Goal: Task Accomplishment & Management: Manage account settings

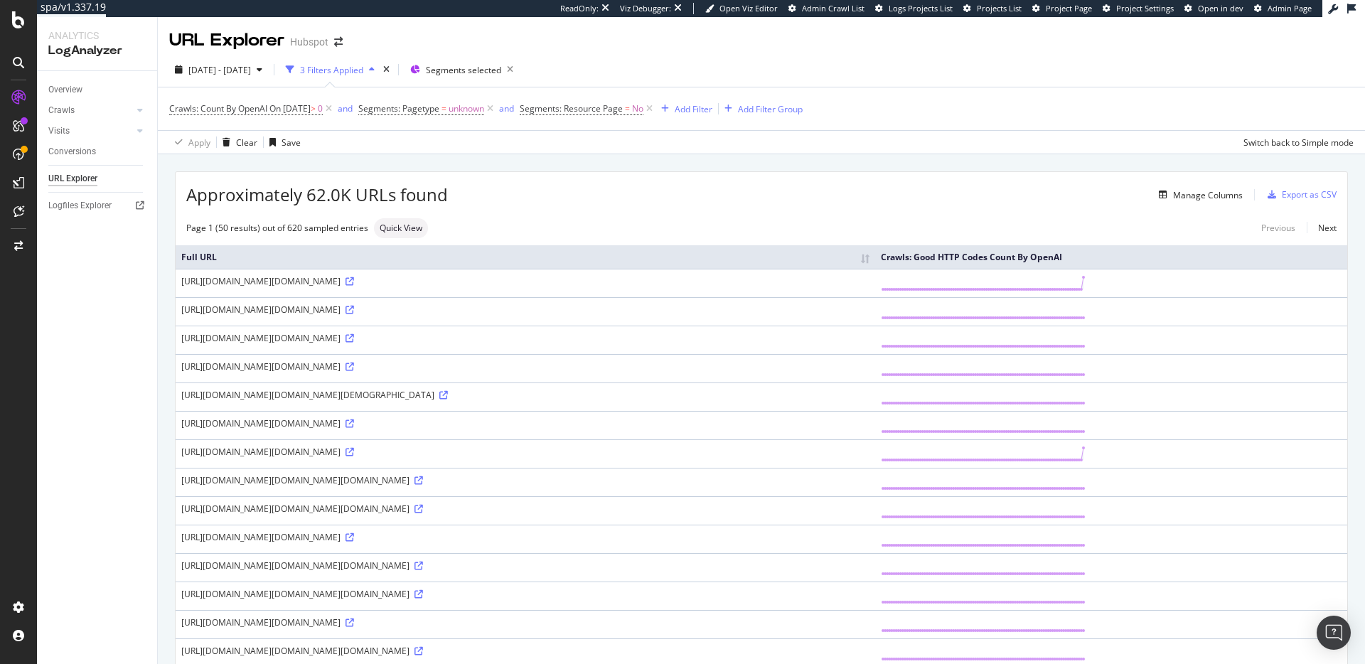
click at [953, 203] on div "Manage Columns" at bounding box center [845, 194] width 795 height 17
click at [818, 196] on div "Manage Columns" at bounding box center [845, 194] width 795 height 17
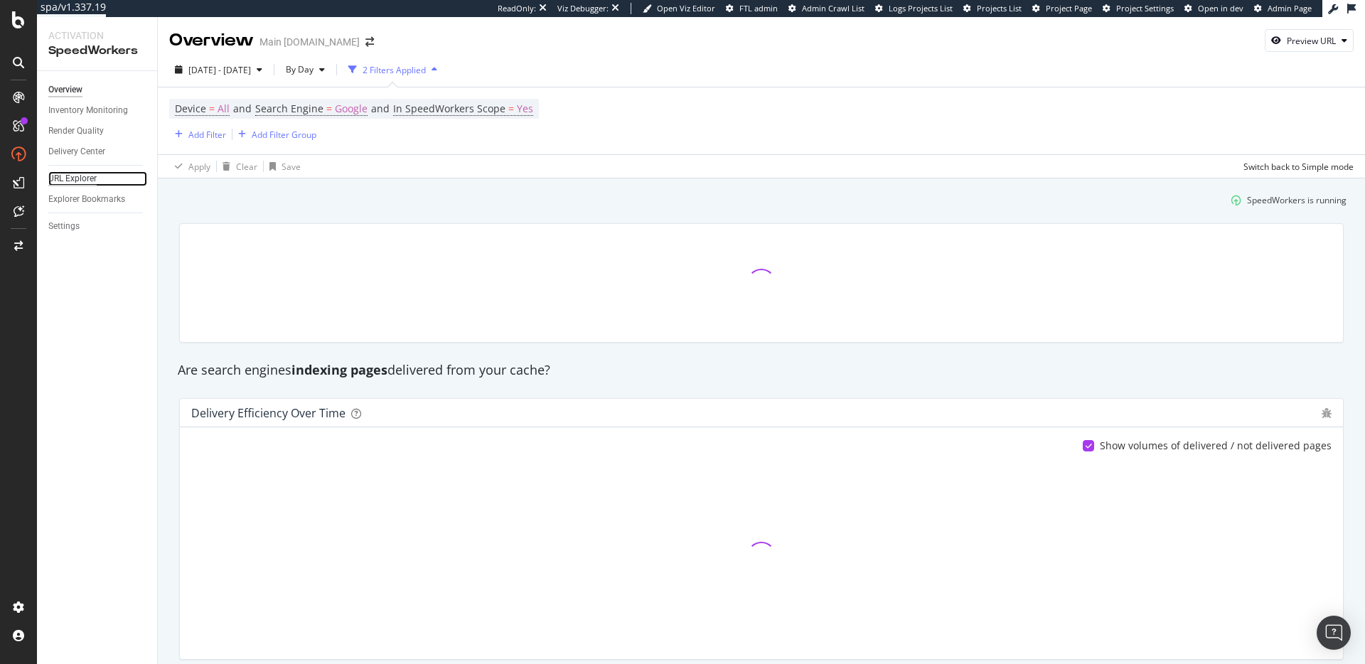
click at [89, 180] on div "URL Explorer" at bounding box center [72, 178] width 48 height 15
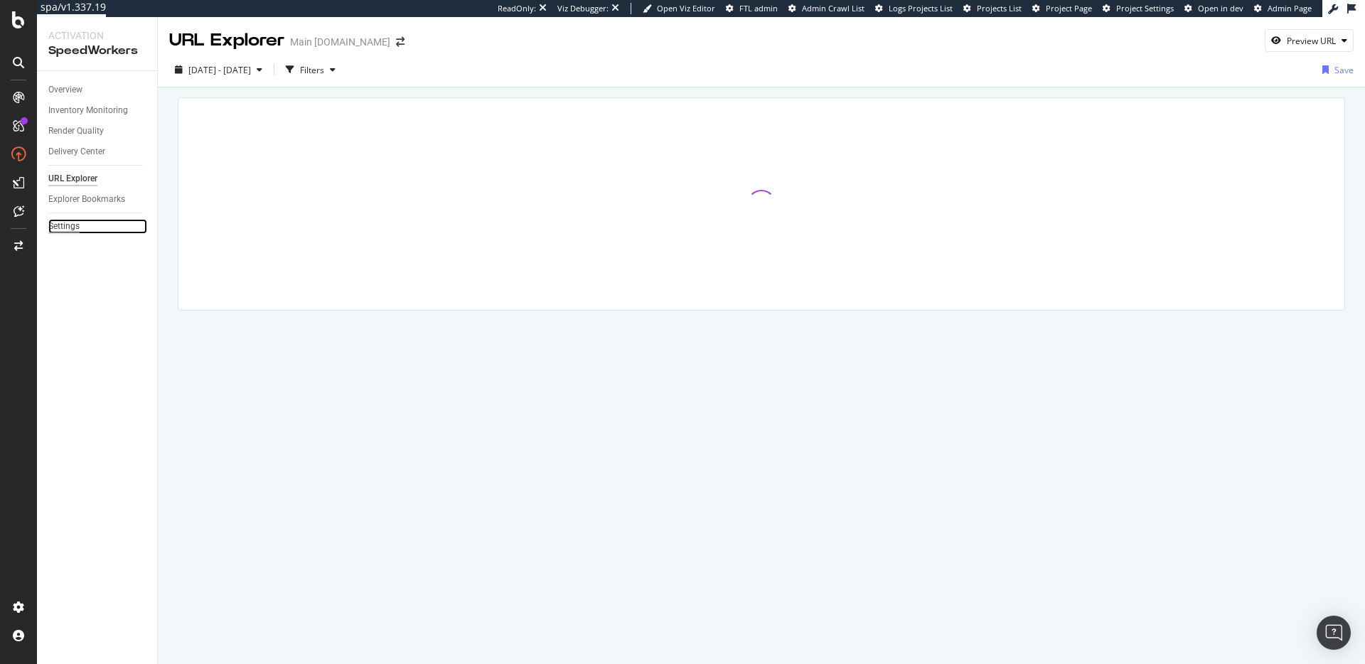
click at [58, 220] on div "Settings" at bounding box center [63, 226] width 31 height 15
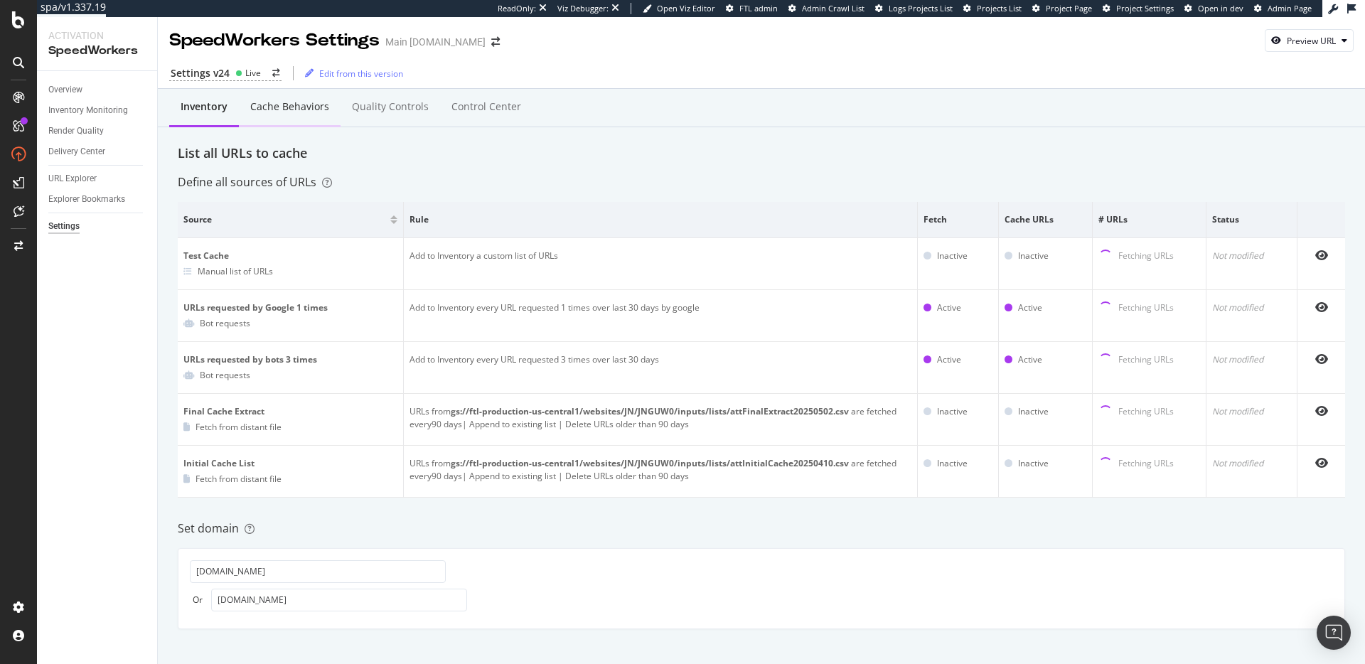
click at [303, 113] on div "Cache behaviors" at bounding box center [289, 107] width 79 height 14
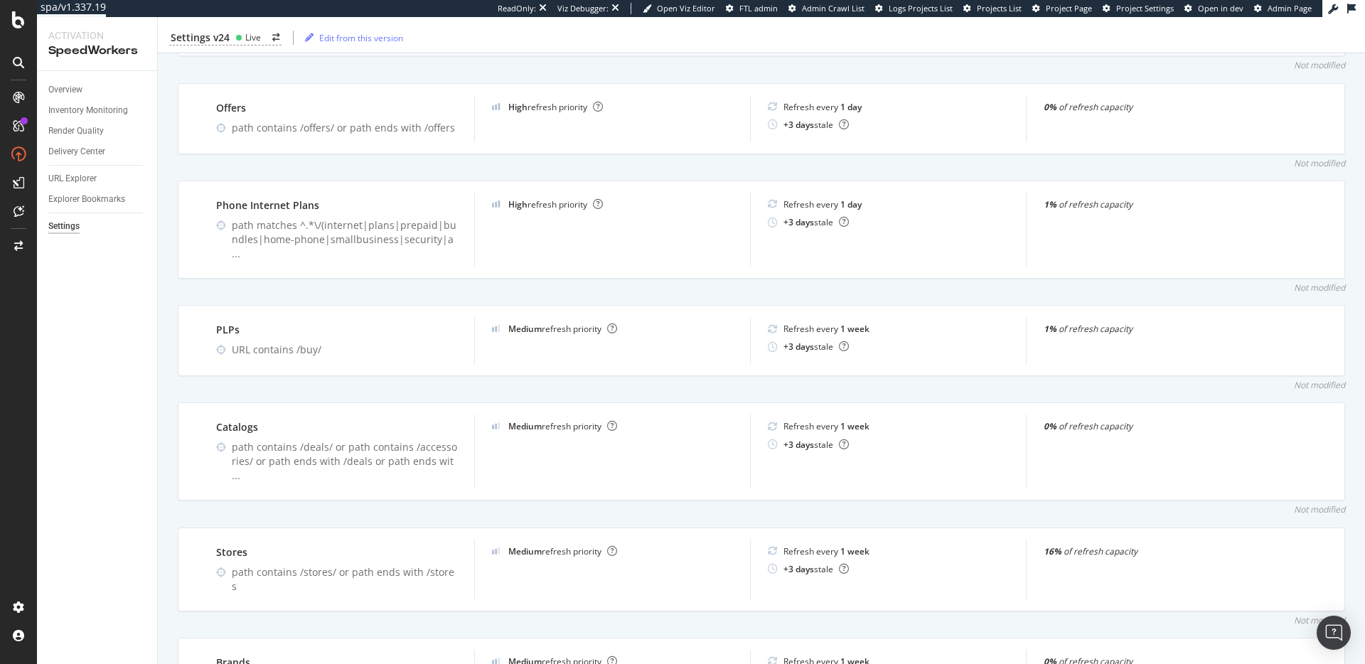
scroll to position [752, 0]
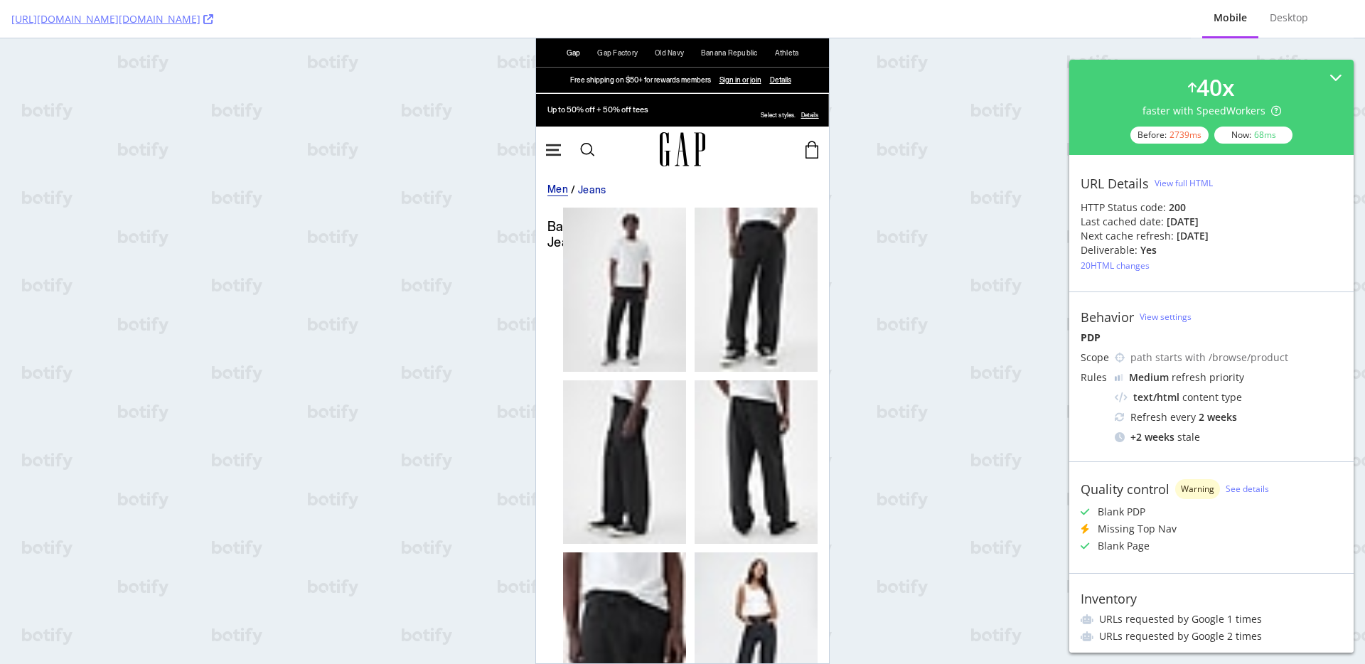
scroll to position [5252, 0]
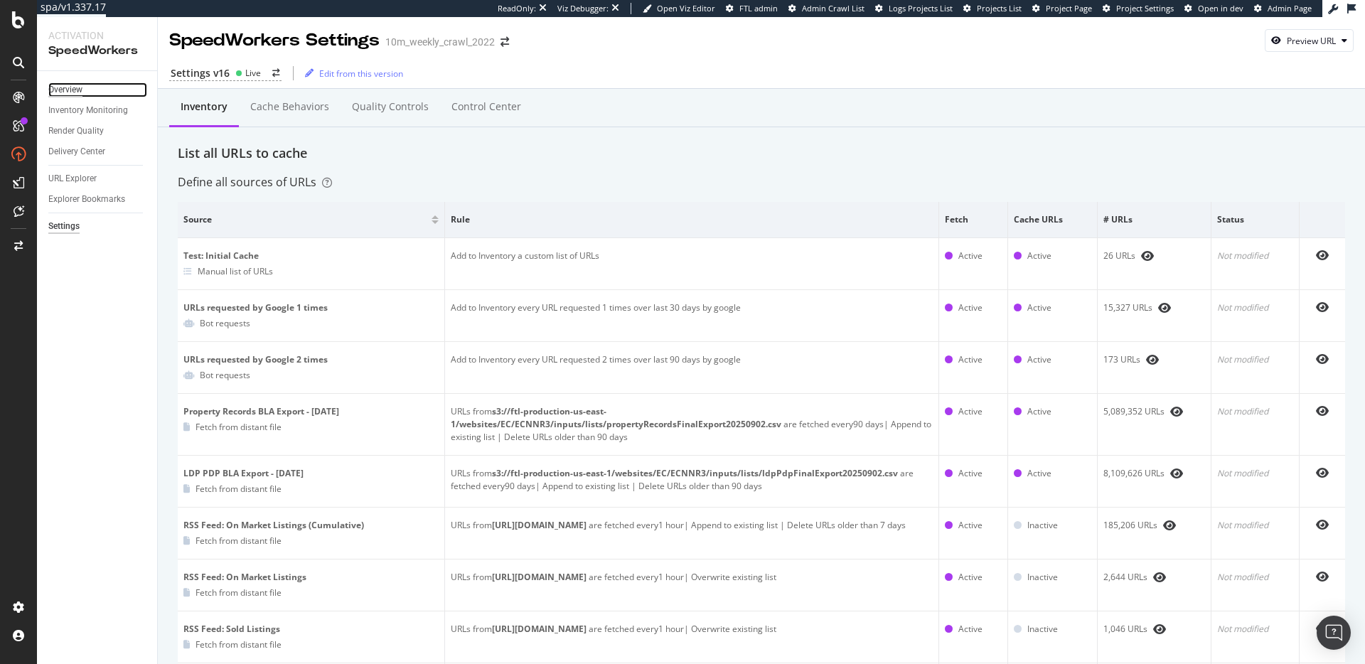
click at [60, 88] on div "Overview" at bounding box center [65, 89] width 34 height 15
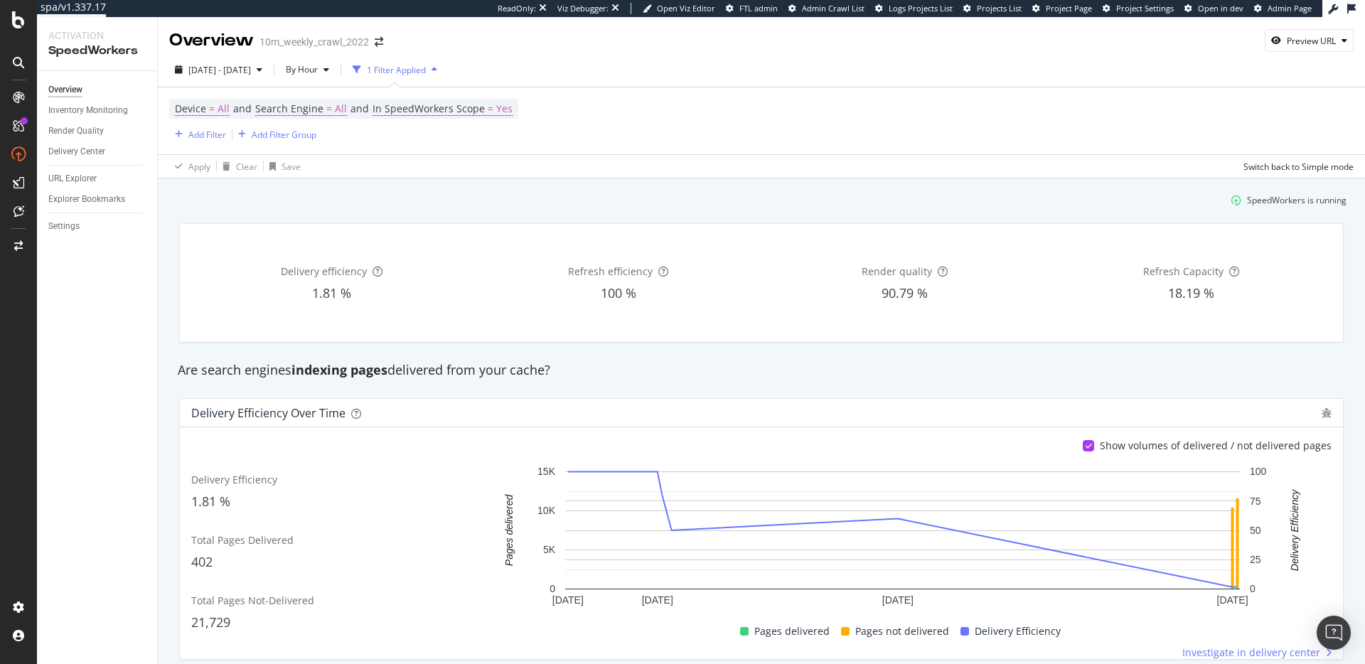
click at [399, 309] on div "Delivery efficiency 1.81 %" at bounding box center [331, 282] width 281 height 95
click at [319, 107] on span "Search Engine" at bounding box center [289, 109] width 68 height 14
click at [308, 141] on span "All Search Engines" at bounding box center [307, 143] width 73 height 12
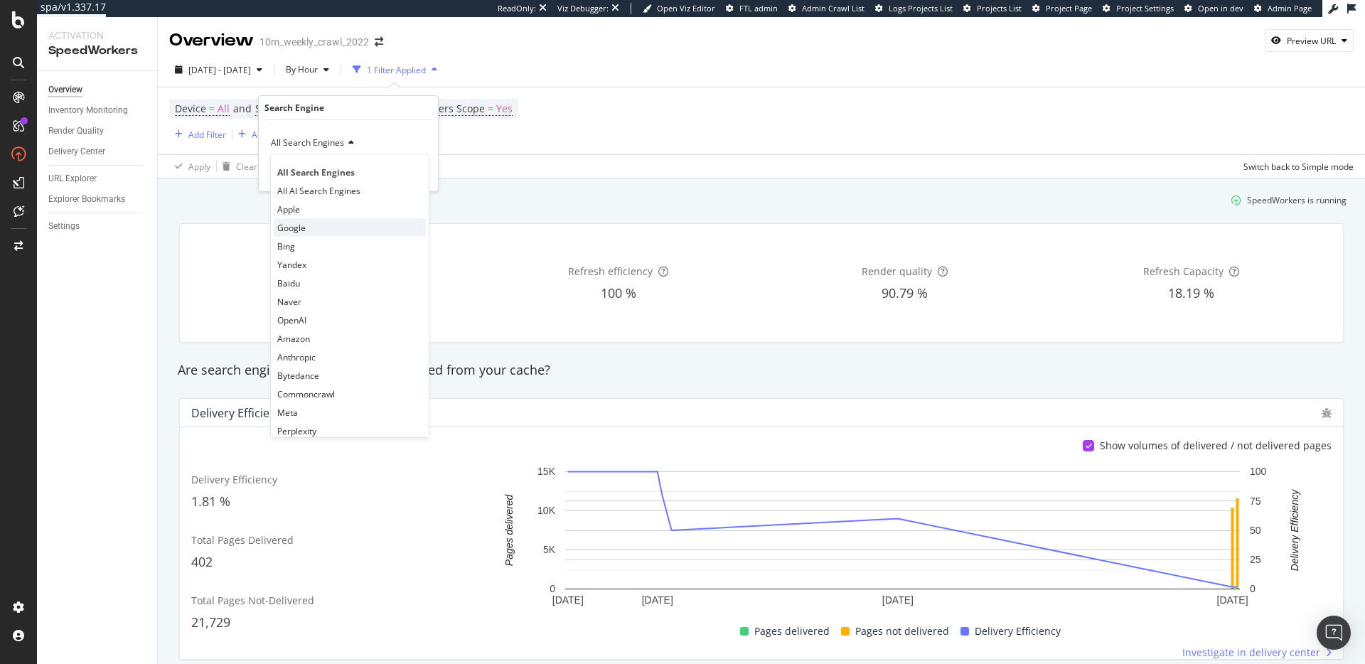
click at [314, 220] on div "Google" at bounding box center [350, 227] width 152 height 18
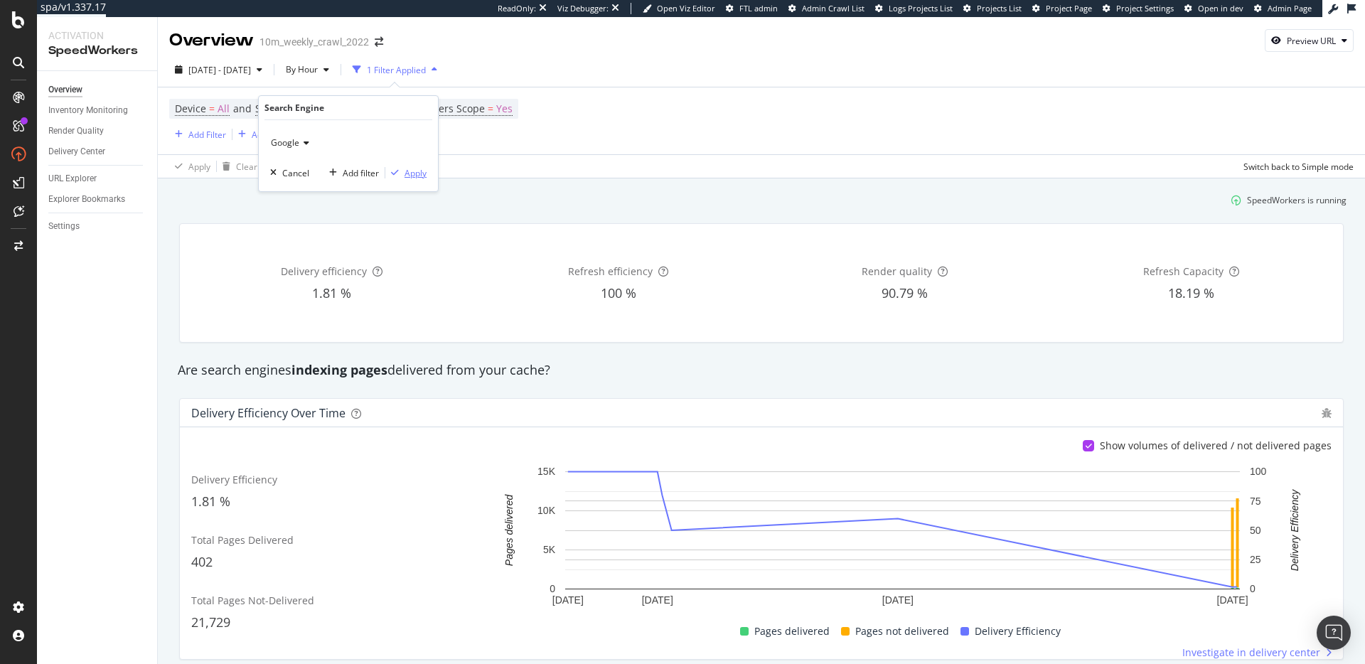
click at [421, 173] on div "Apply" at bounding box center [416, 173] width 22 height 12
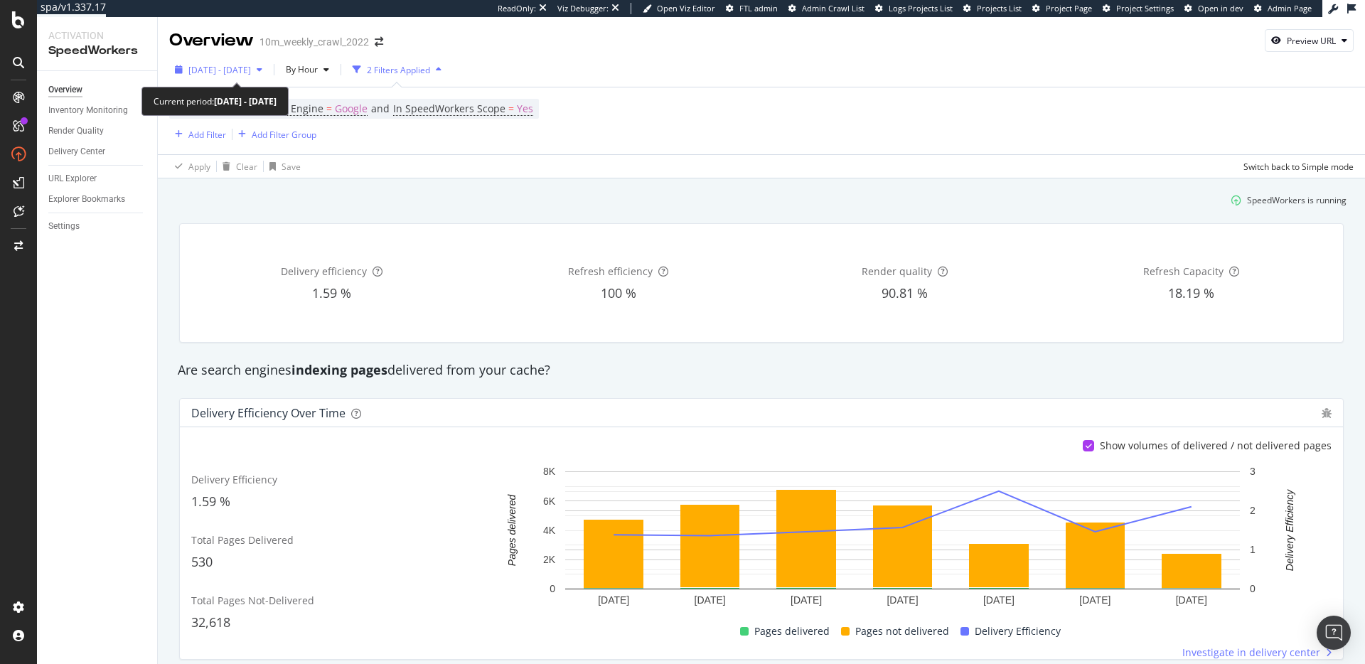
click at [251, 66] on span "2025 Aug. 12th - Sep. 8th" at bounding box center [219, 70] width 63 height 12
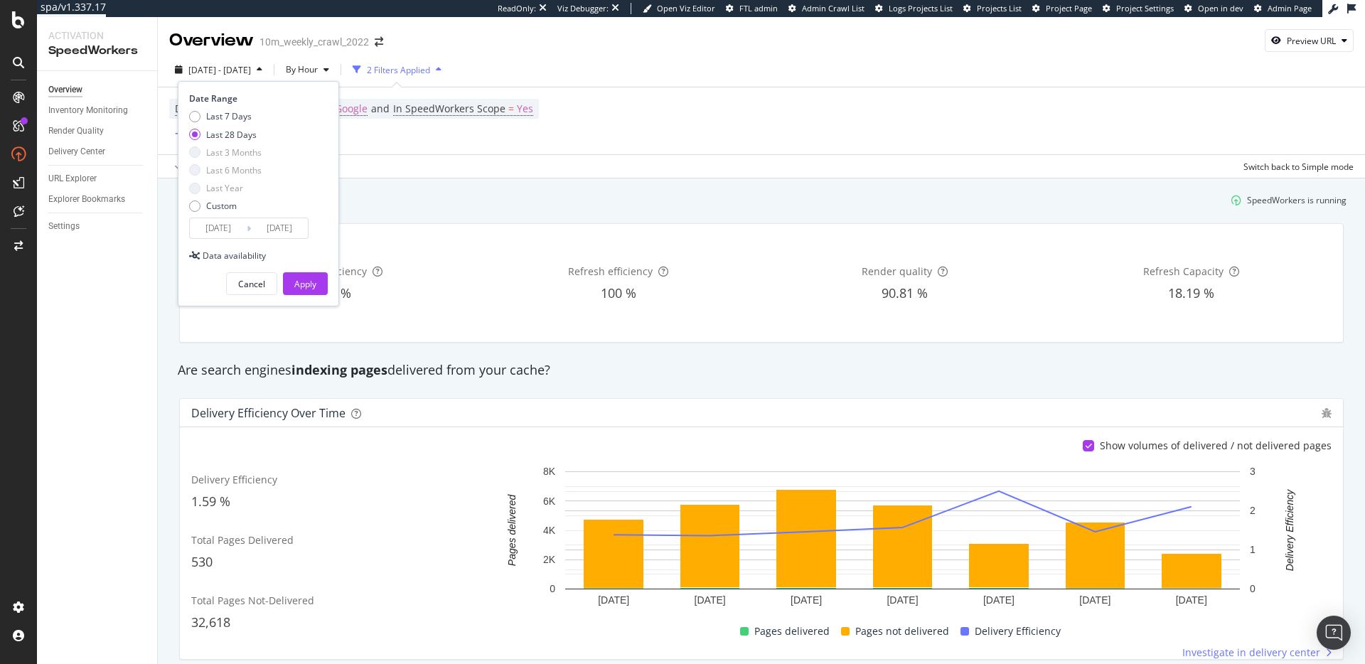
click at [235, 135] on div "Last 28 Days" at bounding box center [231, 135] width 50 height 12
click at [279, 228] on input "2025/09/08" at bounding box center [279, 228] width 57 height 20
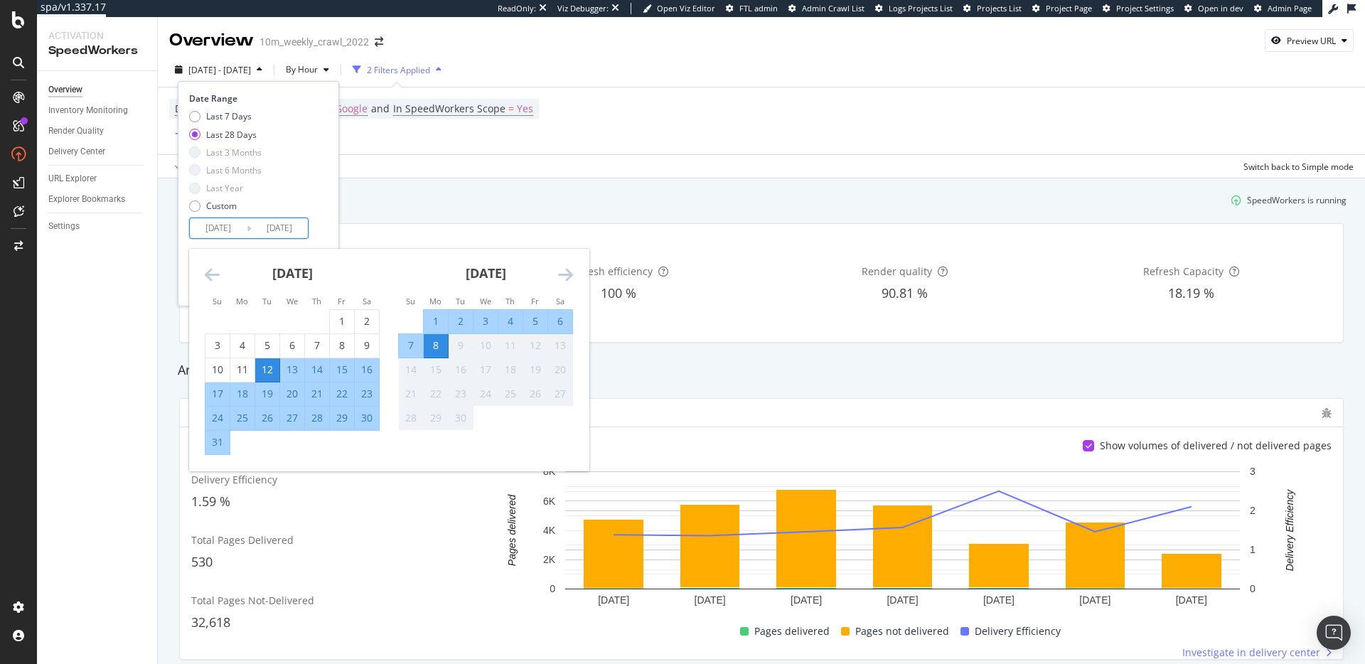
drag, startPoint x: 641, startPoint y: 218, endPoint x: 646, endPoint y: 211, distance: 8.7
click at [644, 215] on div "Delivery efficiency 1.59 % Refresh efficiency 100 % Render quality 90.81 % Refr…" at bounding box center [762, 283] width 1182 height 142
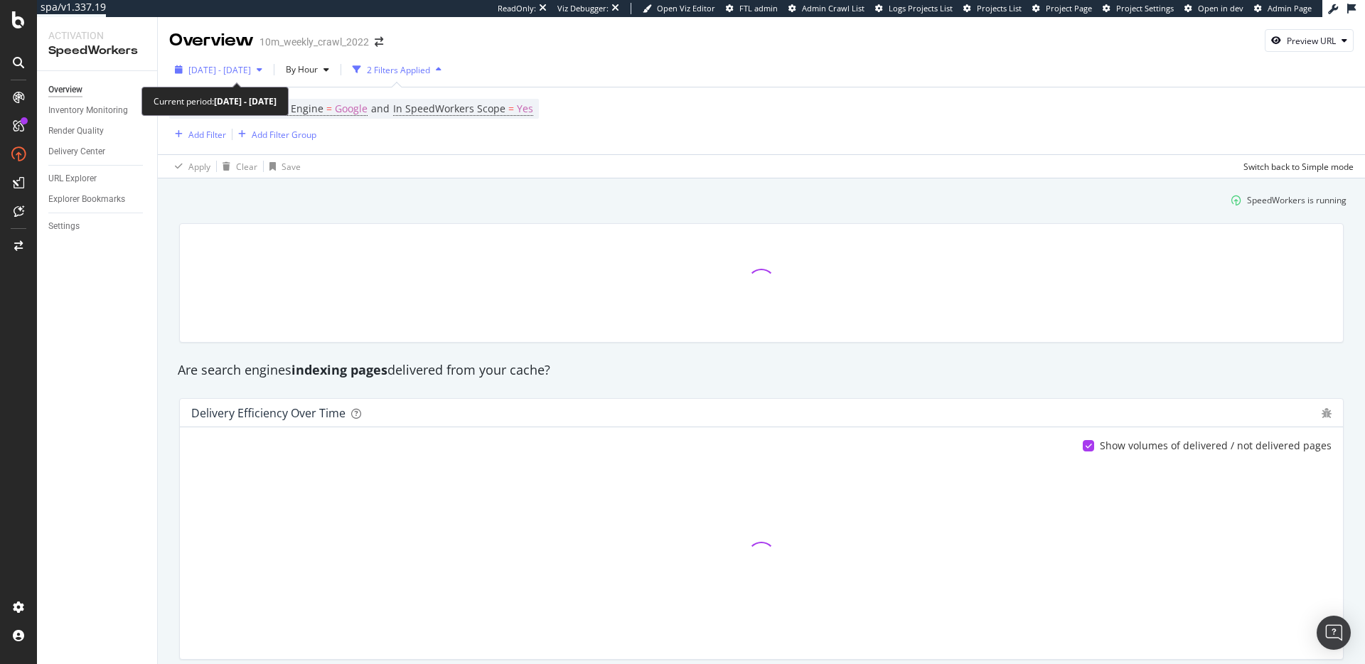
click at [251, 71] on span "2025 Aug. 12th - Sep. 8th" at bounding box center [219, 70] width 63 height 12
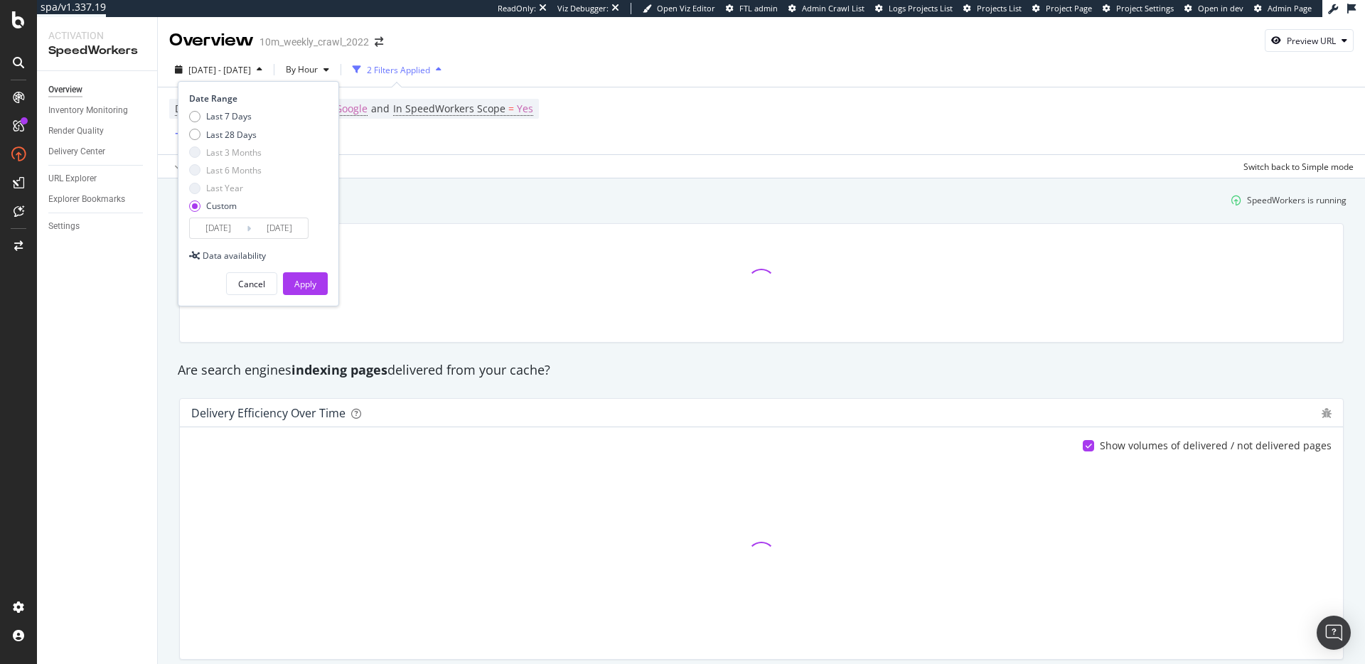
click at [285, 228] on input "2025/09/08" at bounding box center [279, 228] width 57 height 20
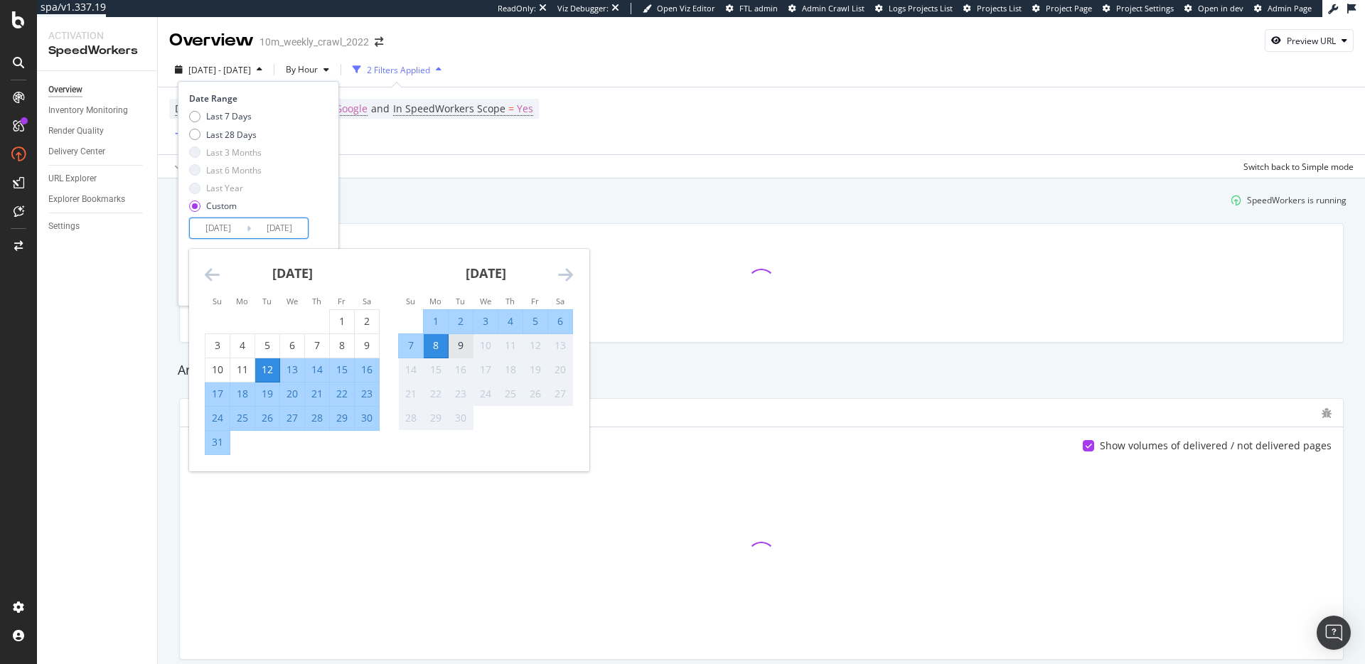
click at [468, 347] on div "9" at bounding box center [461, 345] width 24 height 14
type input "2025/09/09"
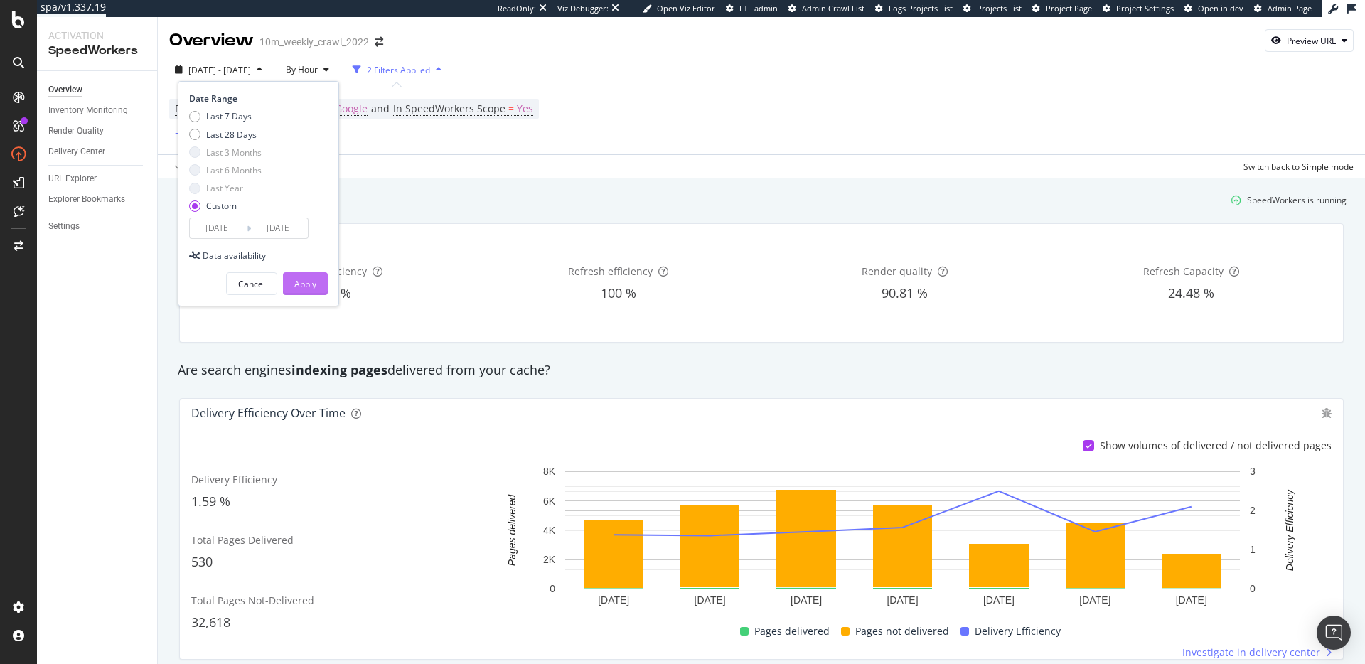
click at [324, 286] on button "Apply" at bounding box center [305, 283] width 45 height 23
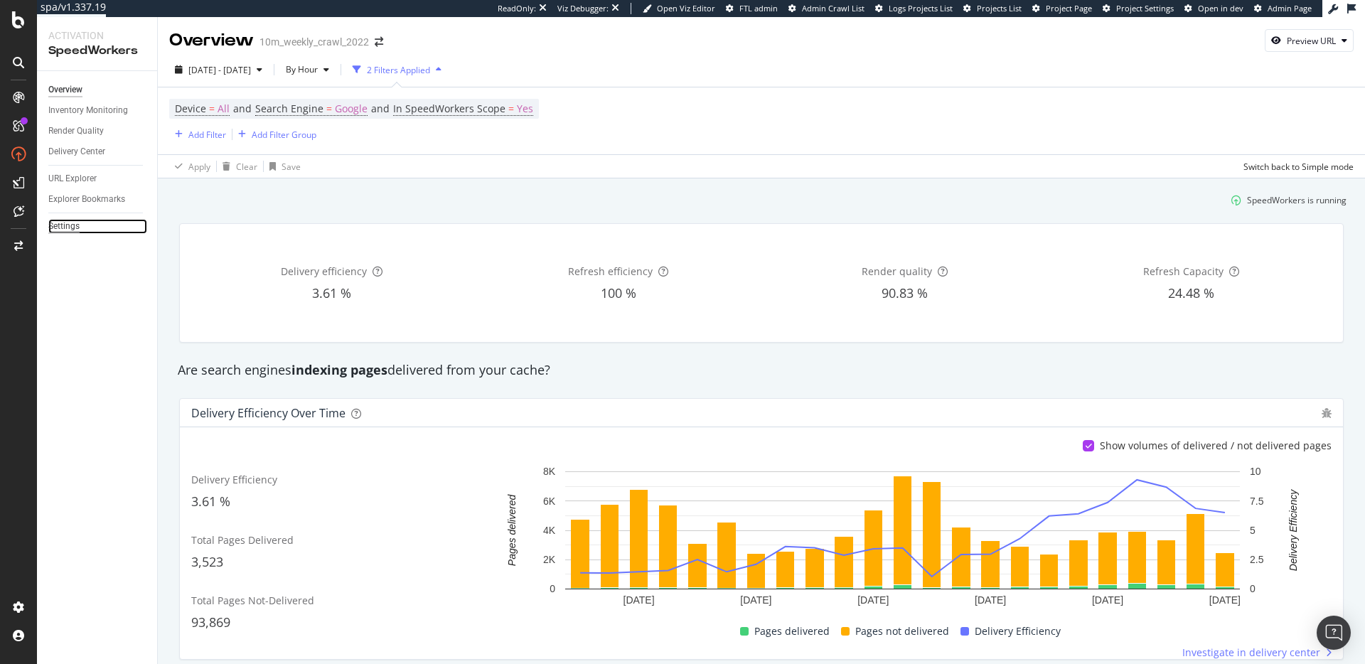
click at [68, 225] on div "Settings" at bounding box center [63, 226] width 31 height 15
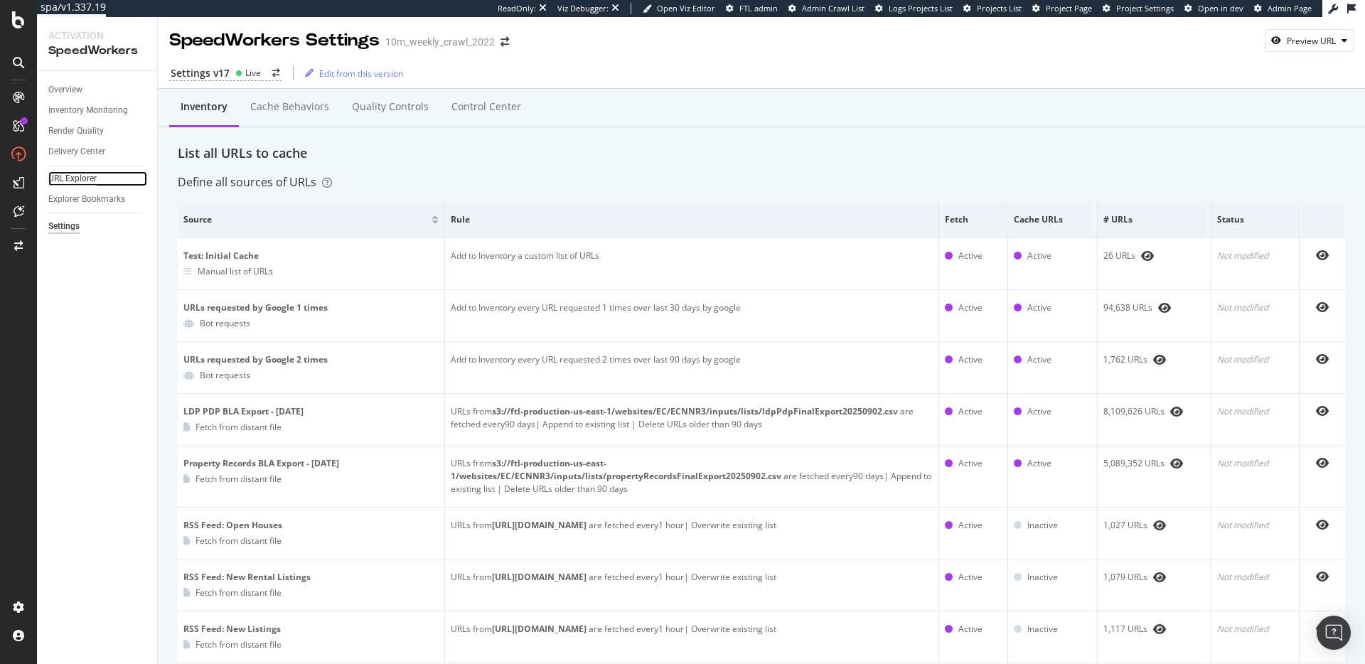
click at [82, 173] on div "URL Explorer" at bounding box center [72, 178] width 48 height 15
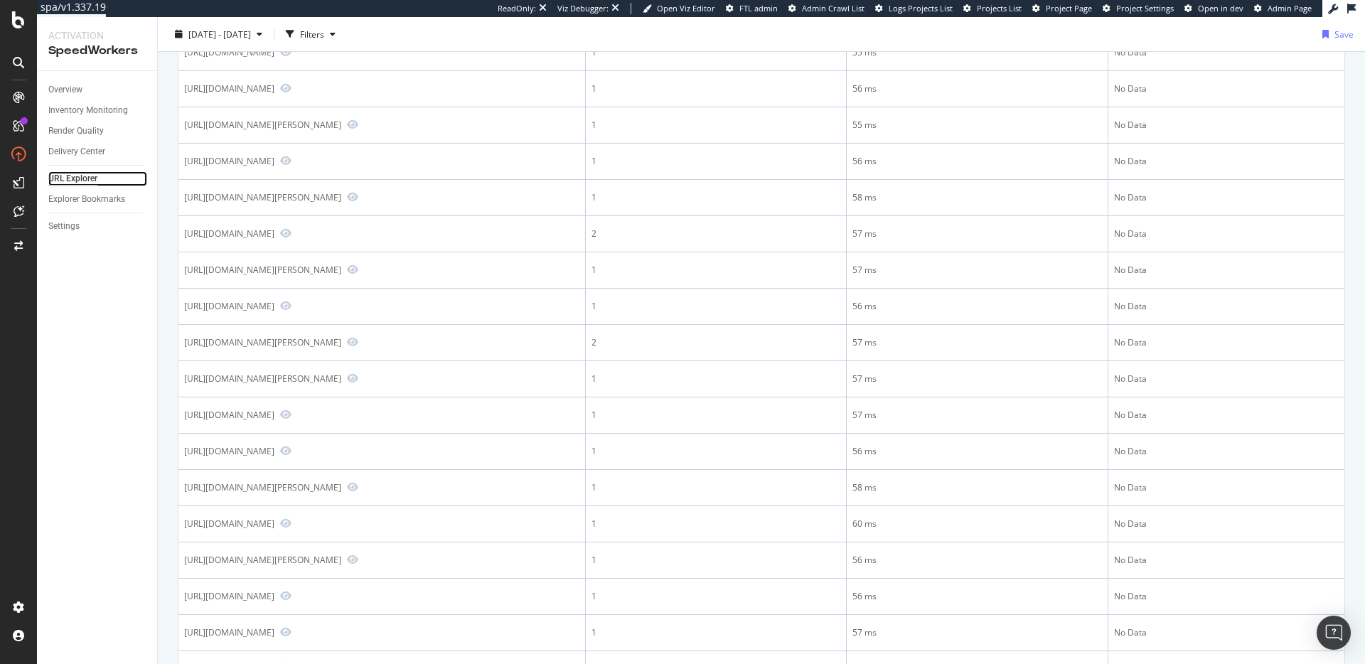
scroll to position [528, 0]
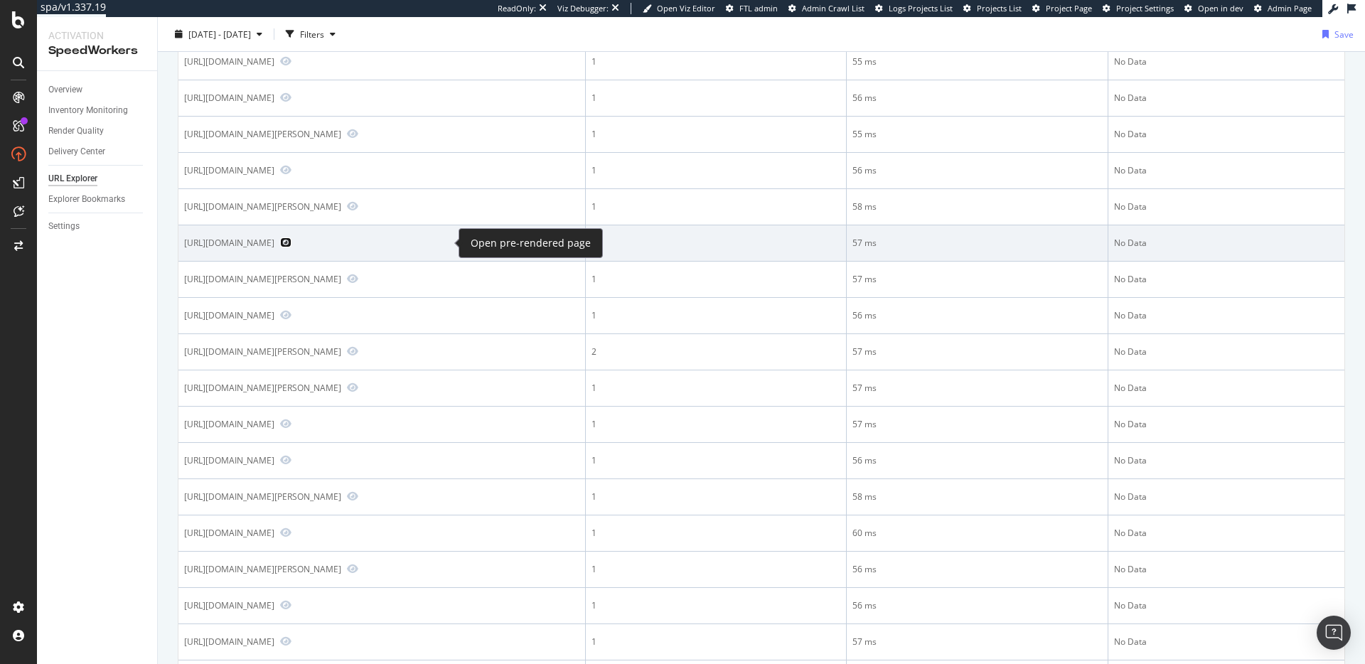
click at [292, 240] on icon "Preview https://www.realtor.com/propertyrecord-search/64850/Elkhorn" at bounding box center [285, 243] width 11 height 10
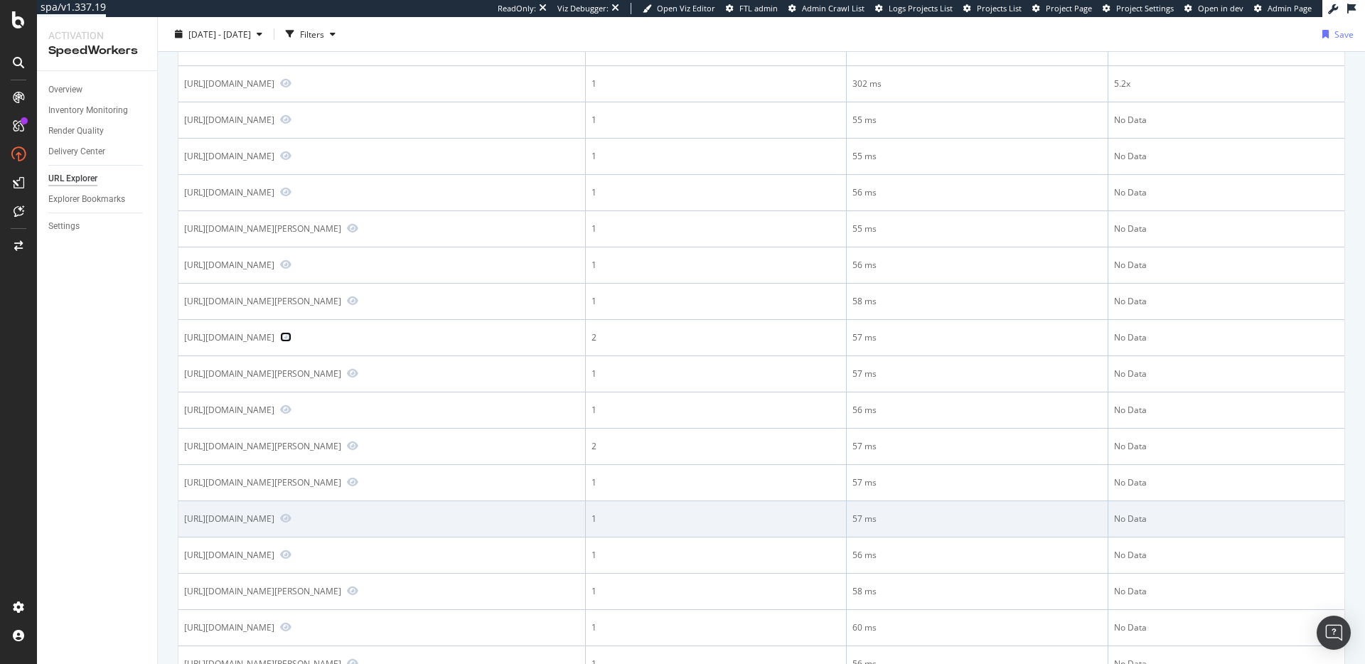
scroll to position [429, 0]
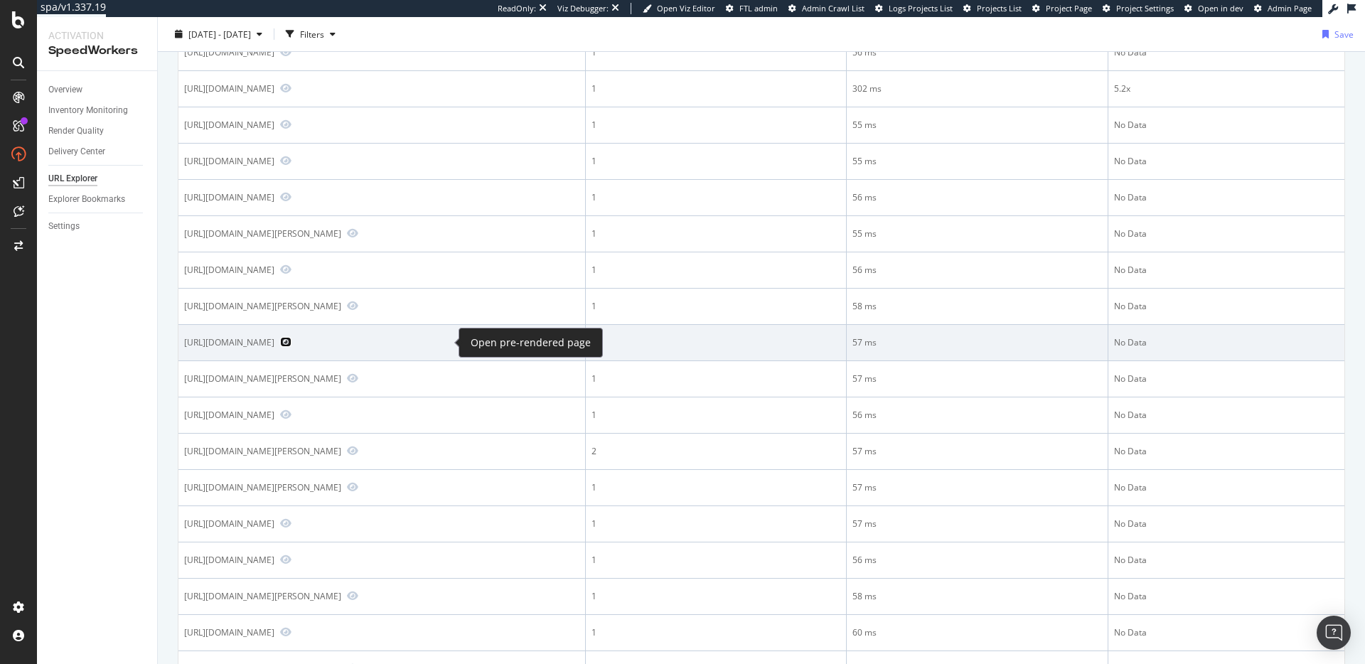
click at [292, 342] on icon "Preview https://www.realtor.com/propertyrecord-search/64850/Elkhorn" at bounding box center [285, 342] width 11 height 10
click at [274, 344] on div "https://www.realtor.com/propertyrecord-search/64850/Elkhorn" at bounding box center [229, 342] width 90 height 12
copy div "https://www.realtor.com/propertyrecord-search/64850/Elkhorn"
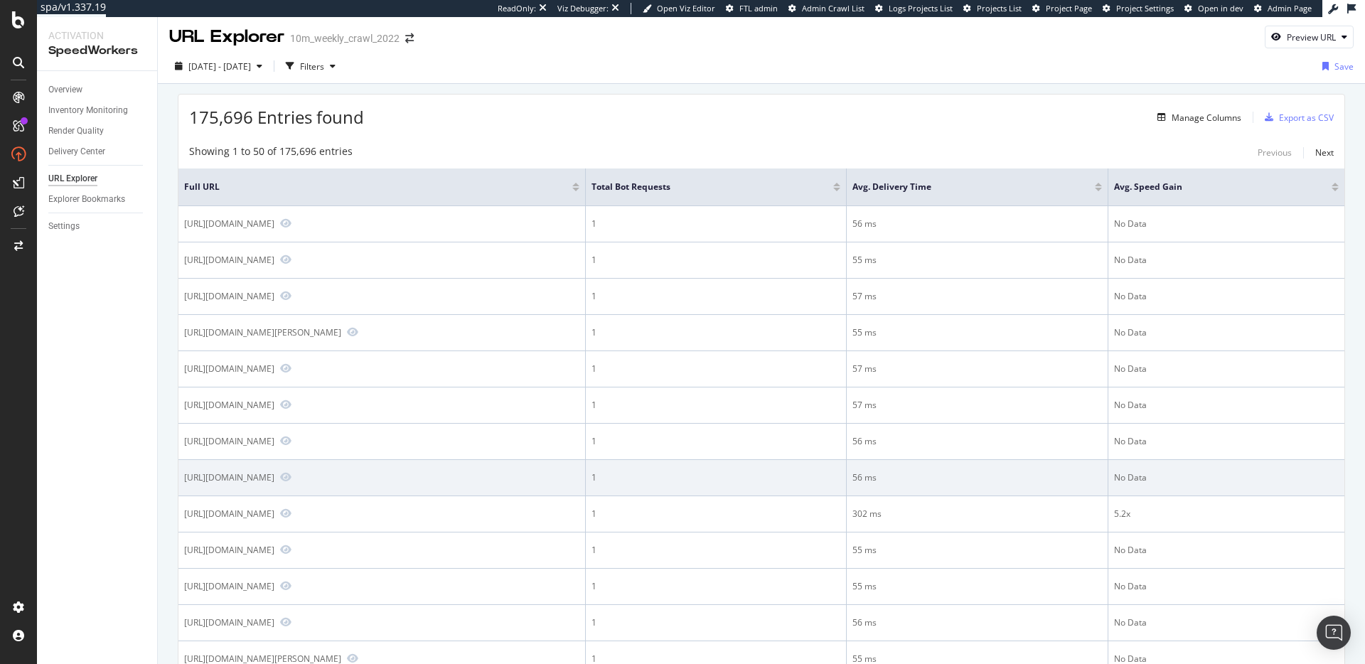
scroll to position [0, 0]
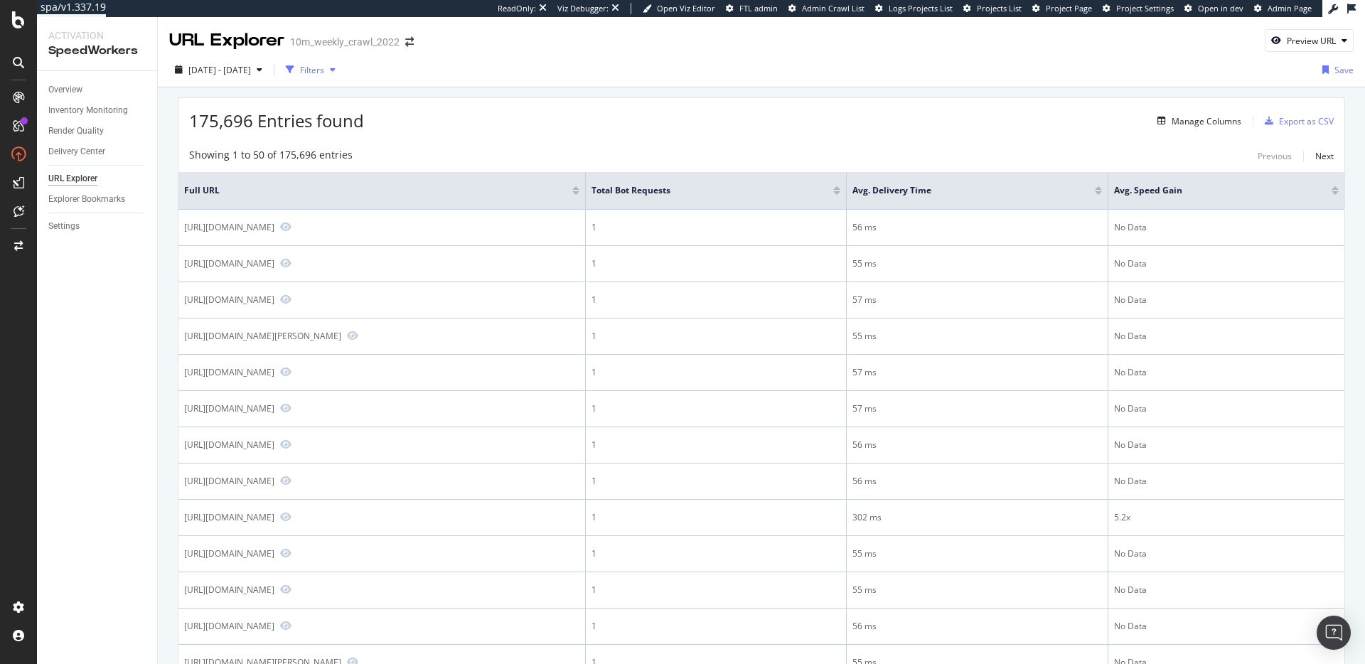
click at [341, 65] on div "button" at bounding box center [332, 69] width 17 height 9
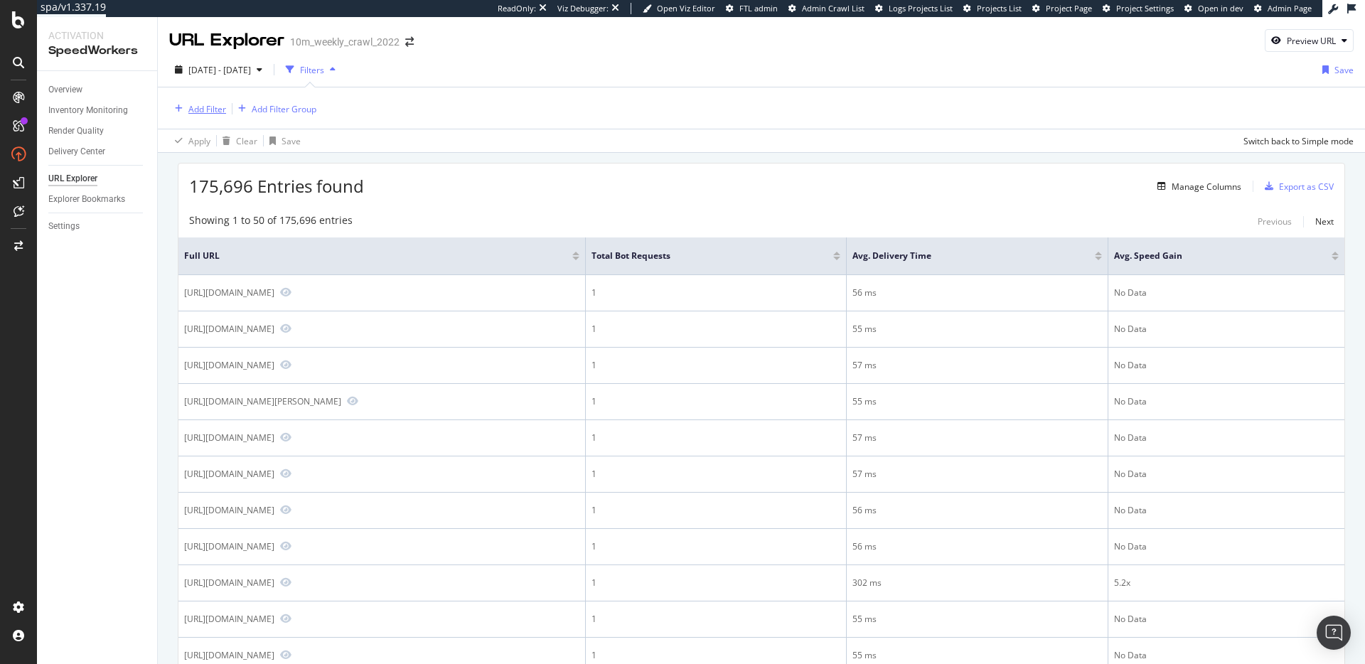
click at [211, 107] on div "Add Filter" at bounding box center [207, 109] width 38 height 12
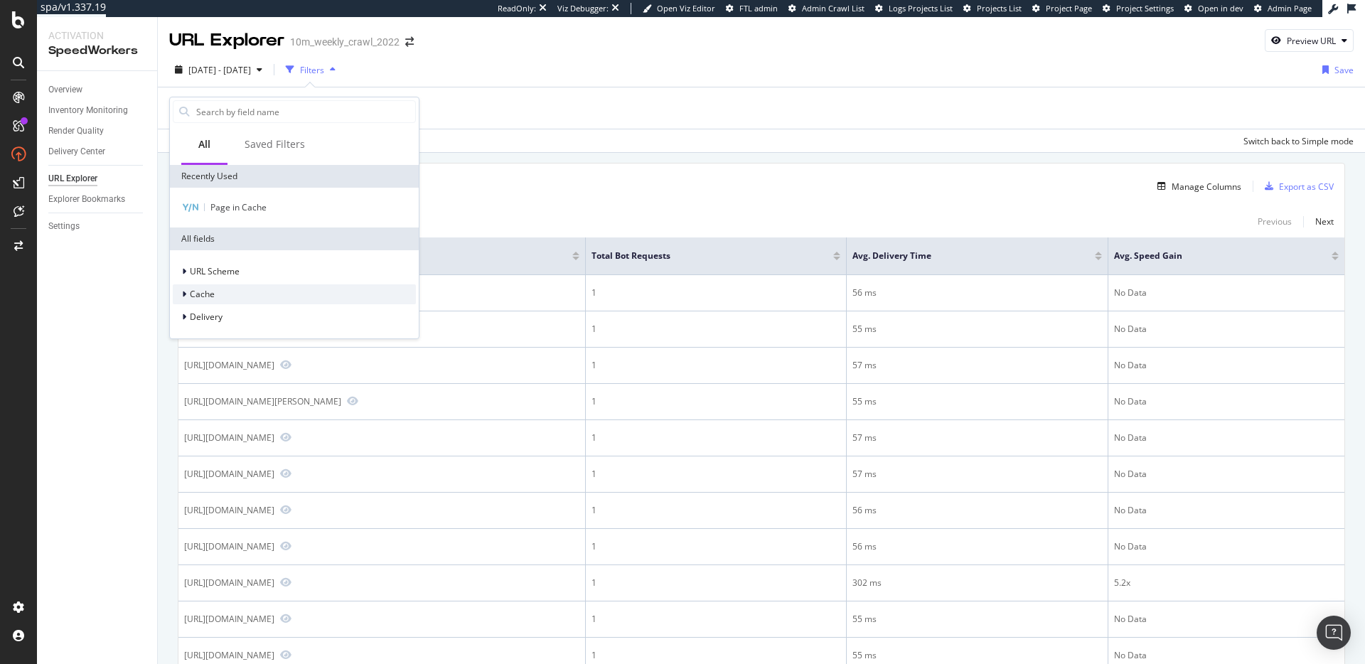
click at [225, 295] on div "Cache" at bounding box center [294, 294] width 243 height 20
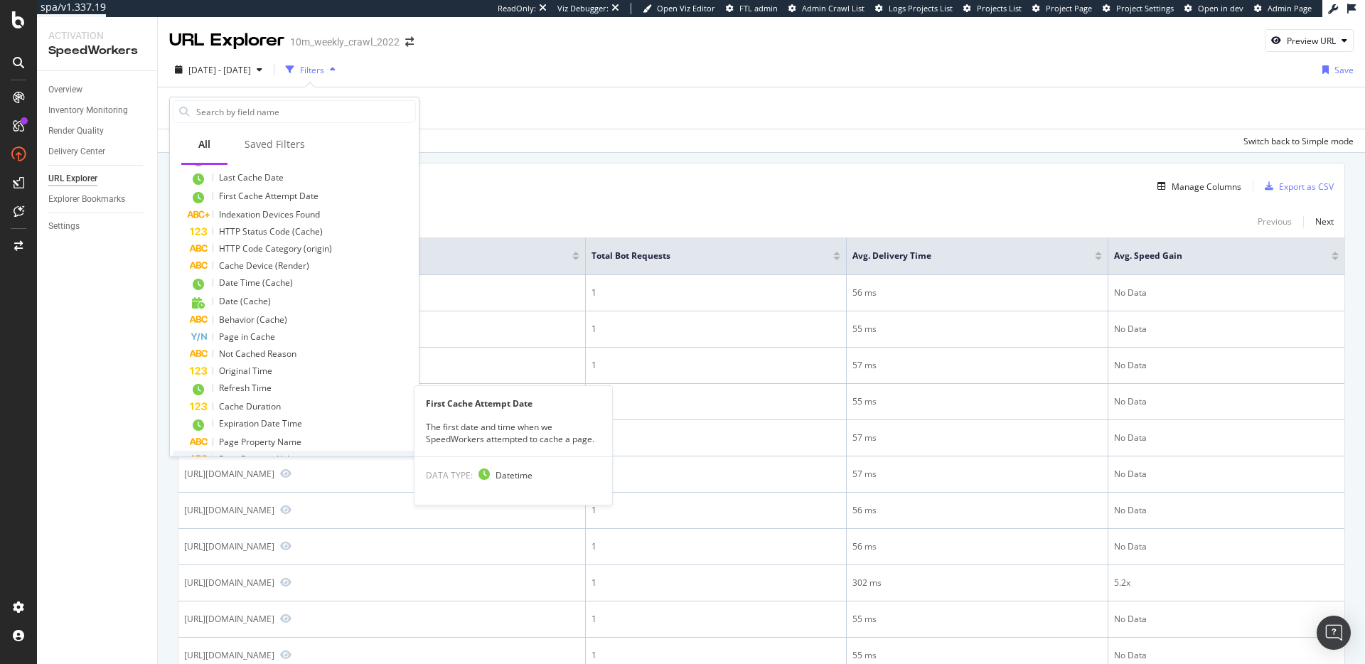
scroll to position [267, 0]
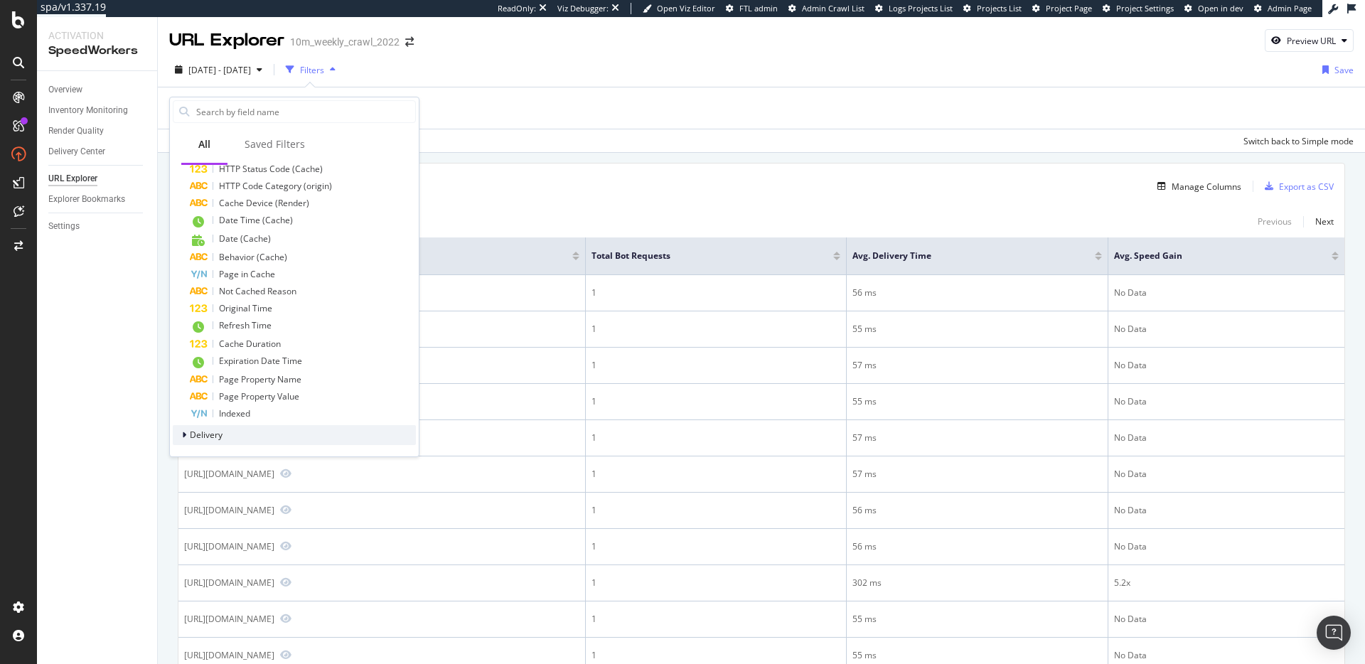
click at [236, 439] on div "Delivery" at bounding box center [294, 435] width 243 height 20
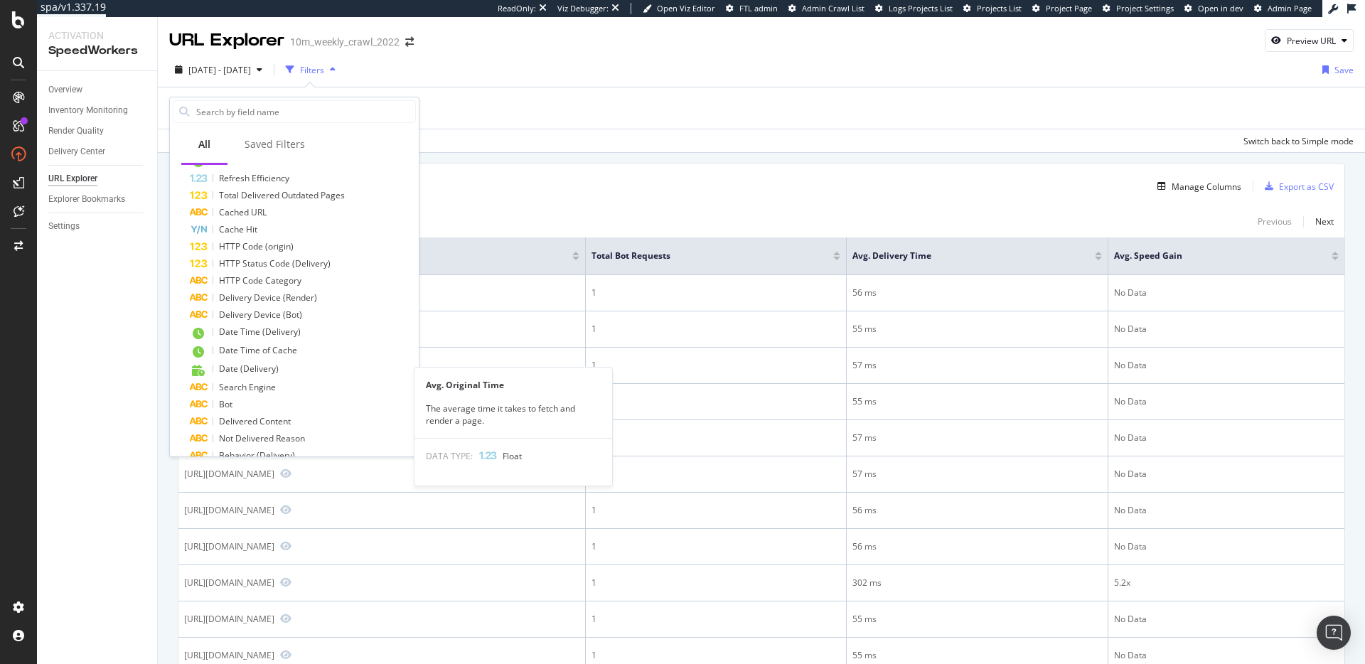
scroll to position [943, 0]
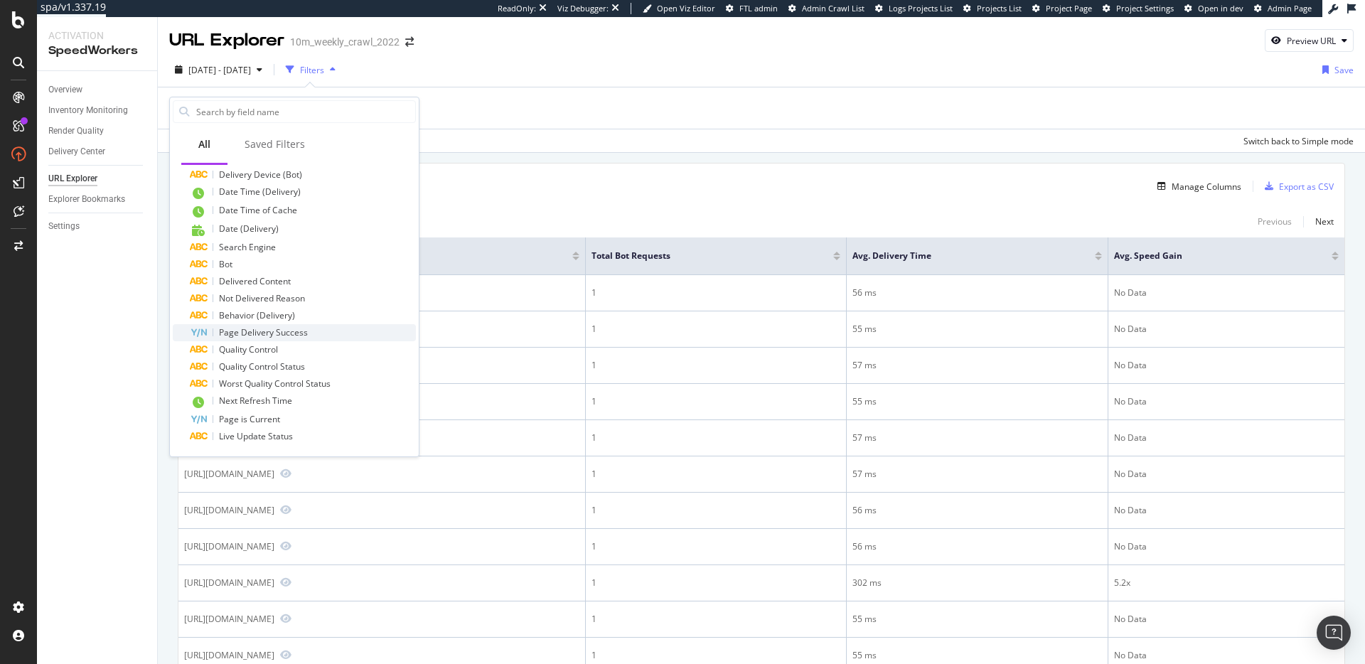
click at [311, 332] on div "Page Delivery Success" at bounding box center [303, 332] width 226 height 17
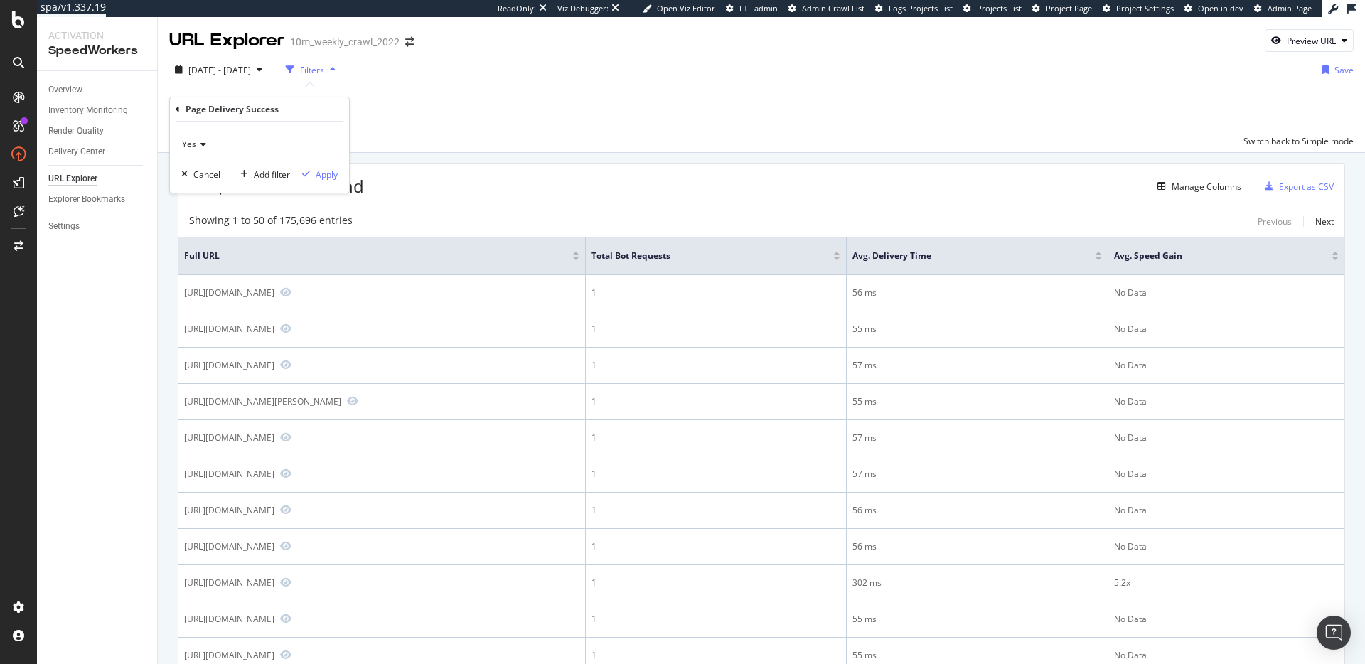
click at [195, 138] on span "Yes" at bounding box center [189, 144] width 14 height 12
click at [223, 193] on div "No" at bounding box center [261, 192] width 152 height 18
click at [325, 178] on div "Apply" at bounding box center [327, 175] width 22 height 12
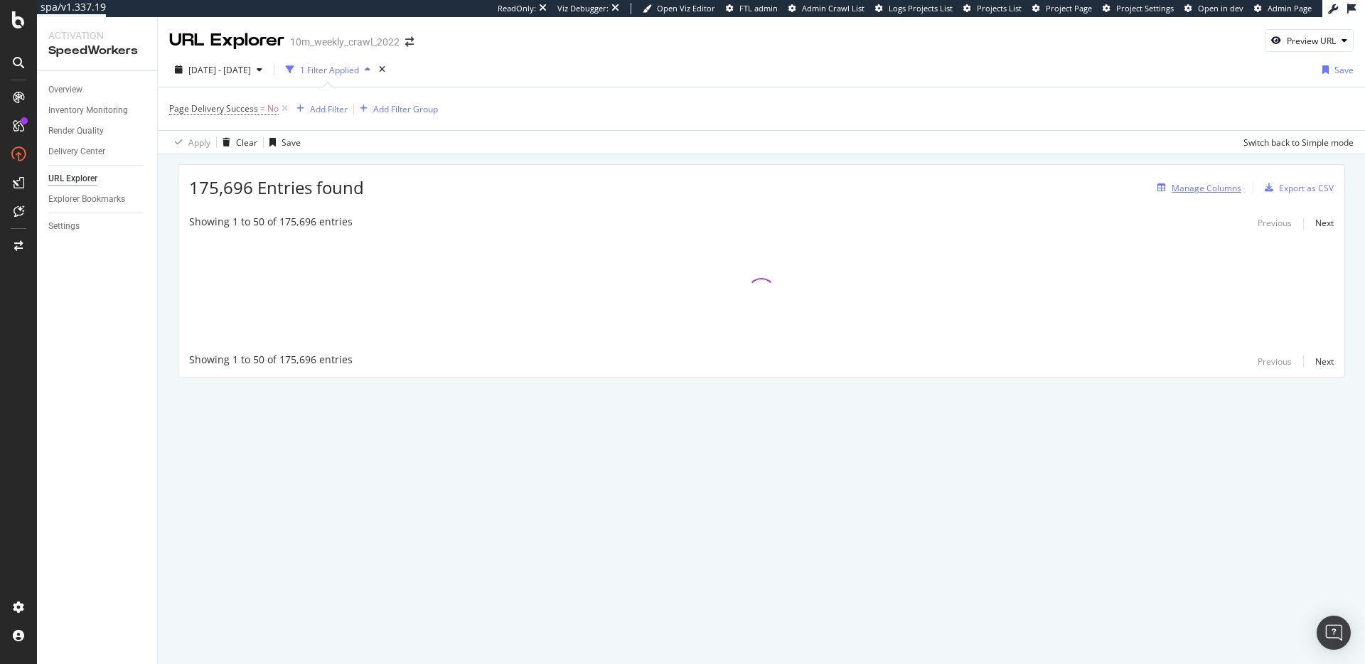
click at [1206, 188] on div "Manage Columns" at bounding box center [1207, 188] width 70 height 12
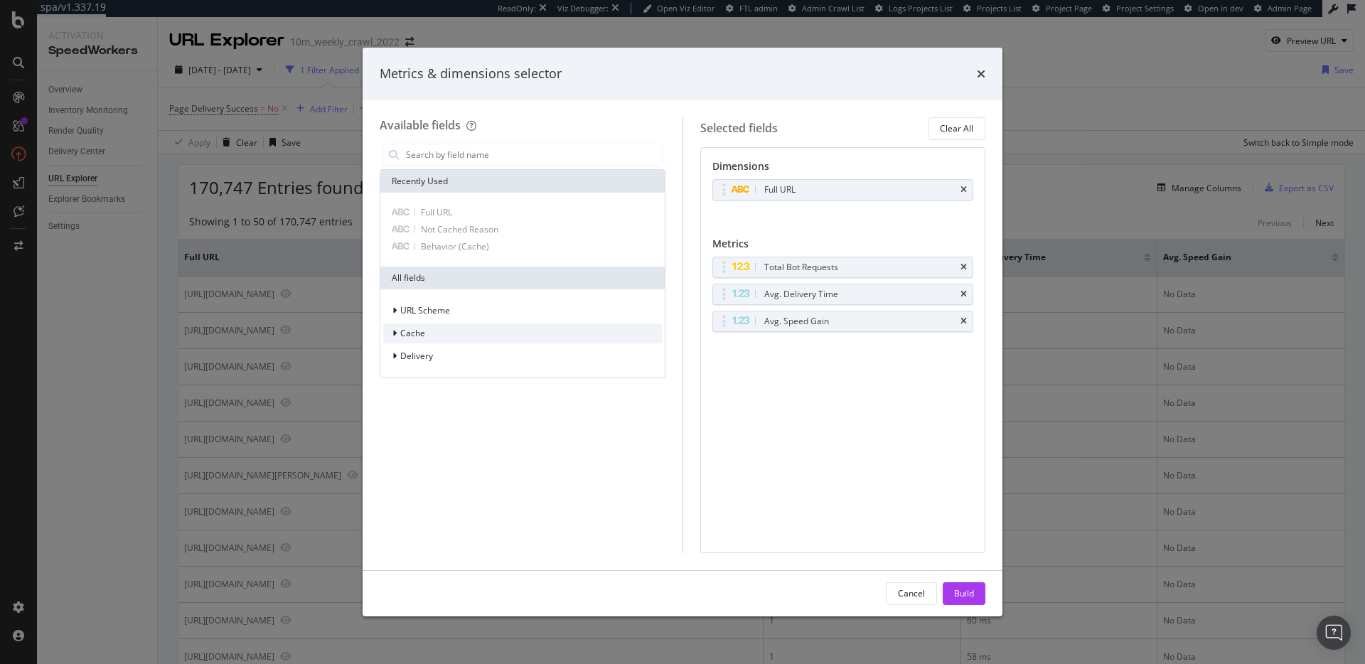
click at [437, 330] on div "Cache" at bounding box center [522, 334] width 279 height 20
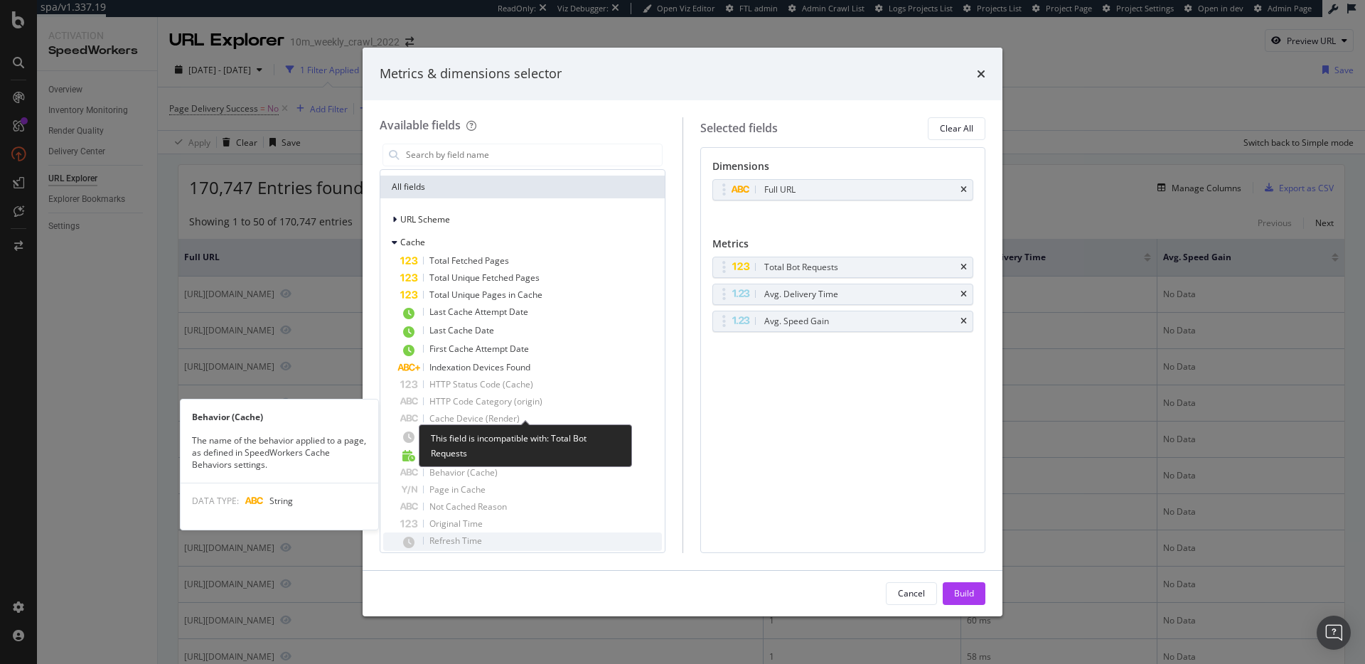
scroll to position [210, 0]
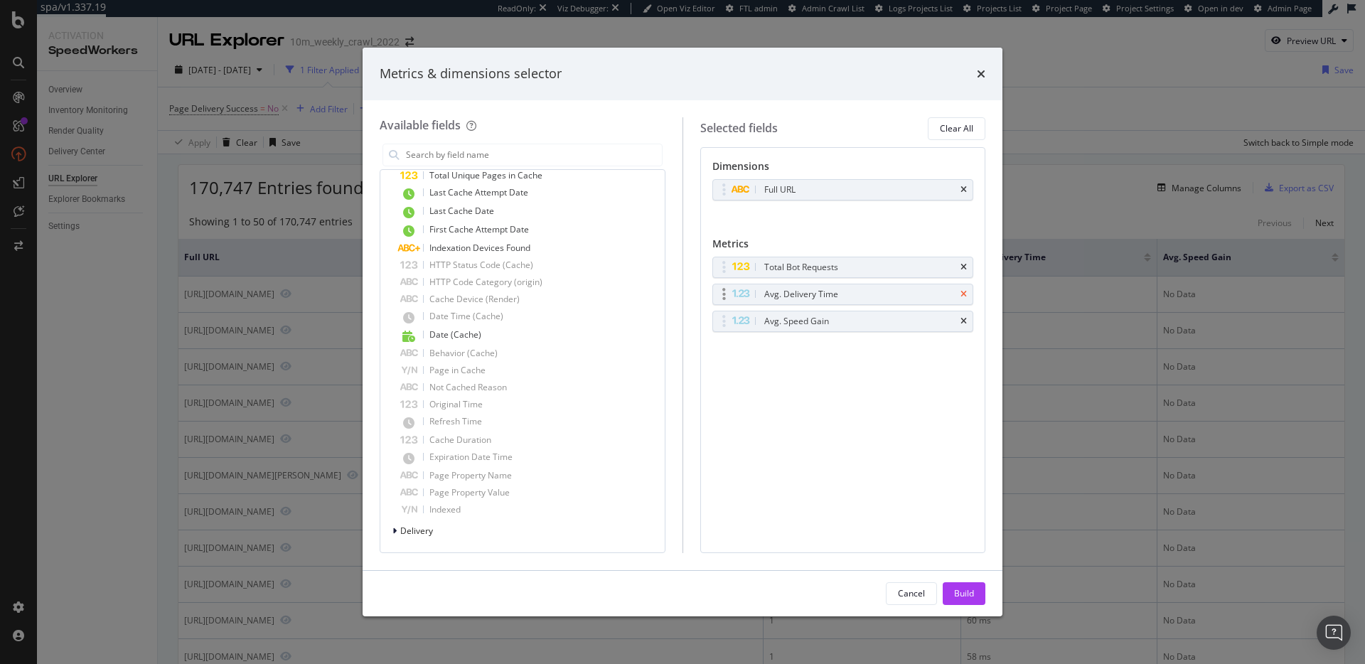
click at [965, 266] on icon "times" at bounding box center [964, 267] width 6 height 9
click at [966, 266] on icon "times" at bounding box center [964, 267] width 6 height 9
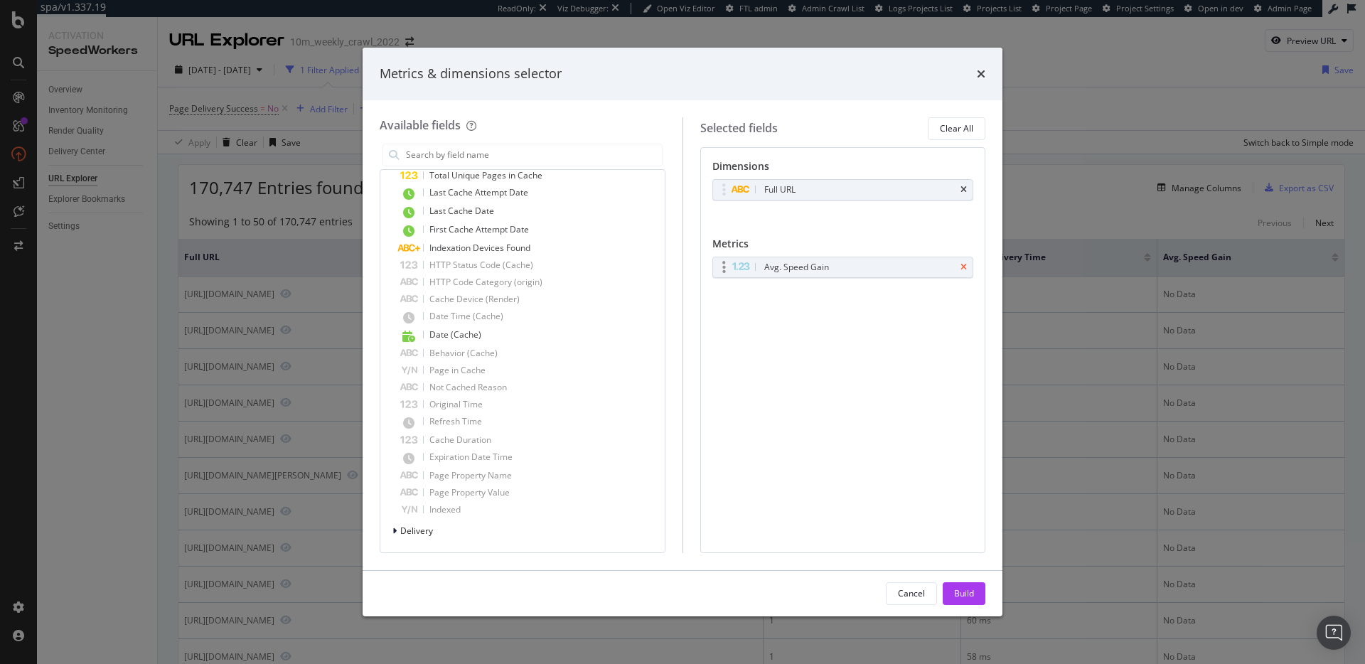
click at [966, 266] on icon "times" at bounding box center [964, 267] width 6 height 9
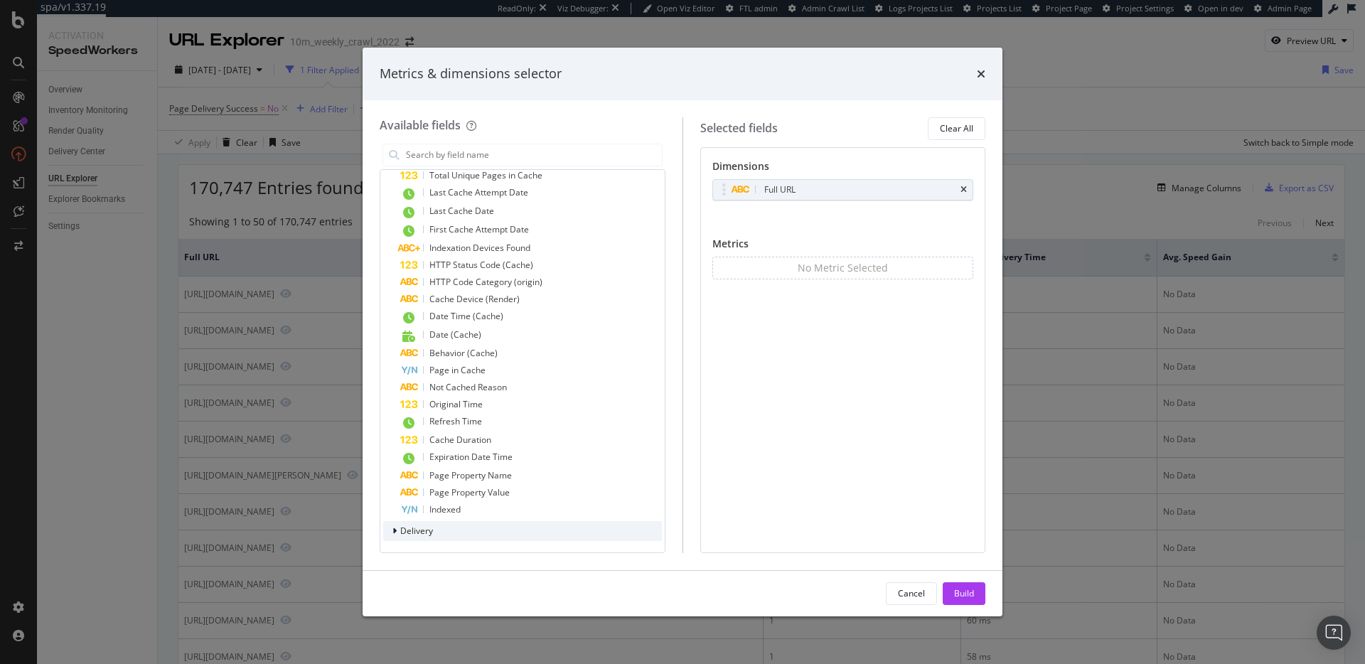
click at [439, 533] on div "Delivery" at bounding box center [522, 531] width 279 height 20
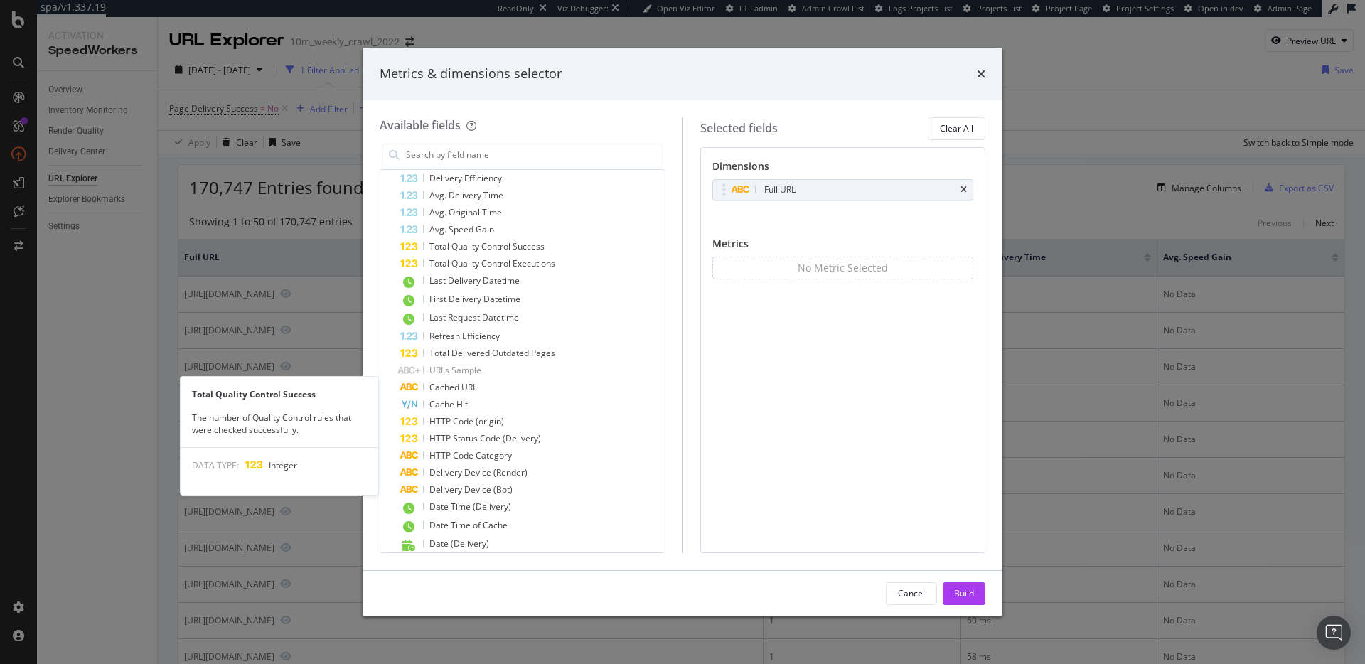
scroll to position [903, 0]
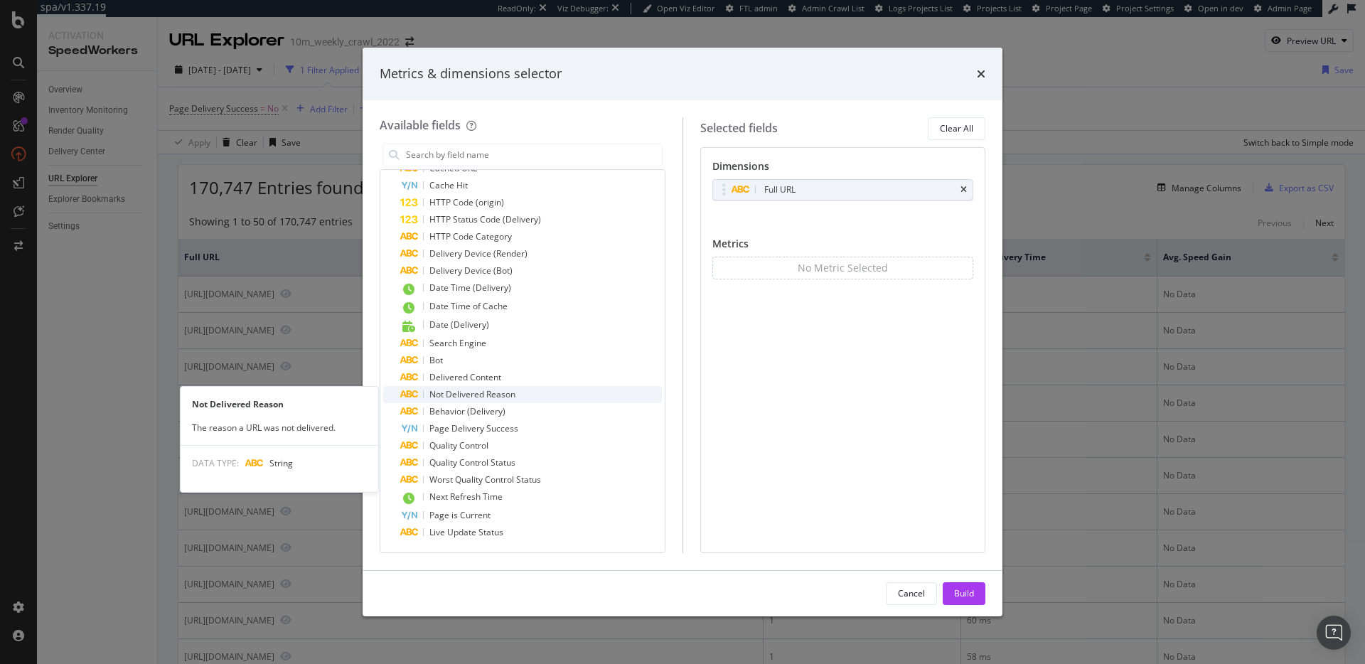
click at [553, 391] on div "Not Delivered Reason" at bounding box center [531, 394] width 262 height 17
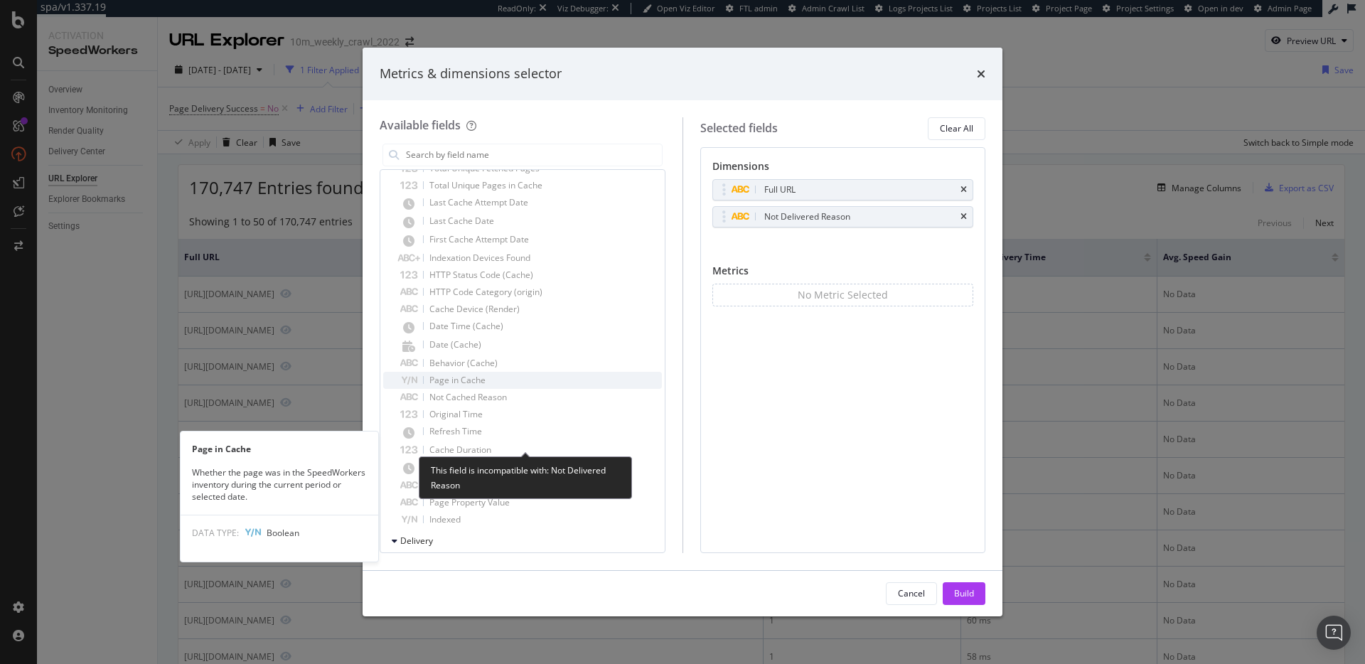
scroll to position [97, 0]
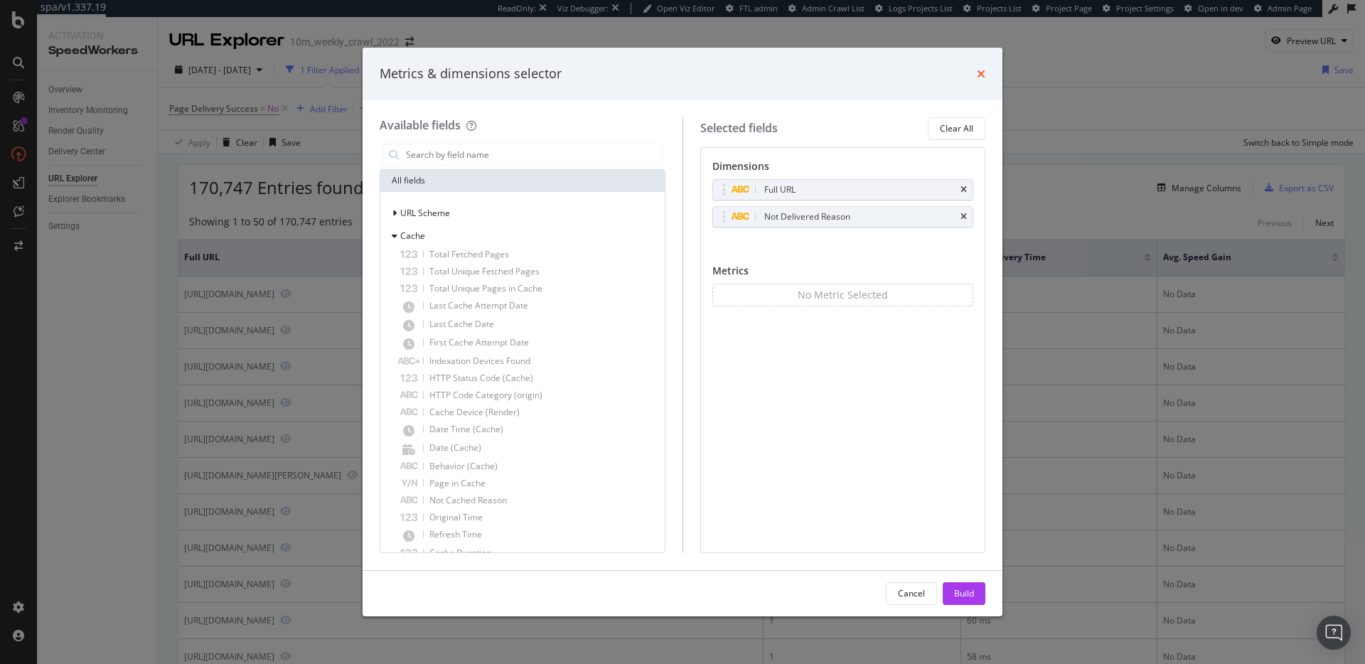
click at [984, 75] on icon "times" at bounding box center [981, 73] width 9 height 11
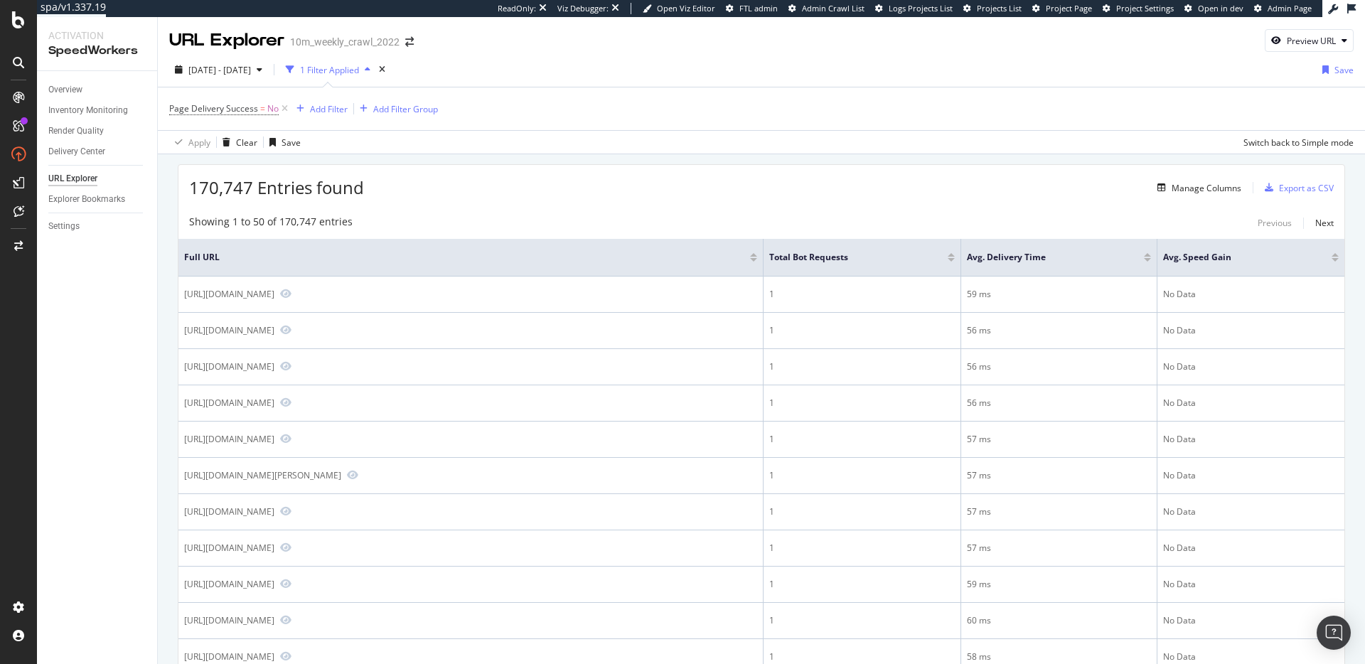
drag, startPoint x: 717, startPoint y: 190, endPoint x: 710, endPoint y: 193, distance: 7.7
click at [716, 190] on div "170,747 Entries found Manage Columns Export as CSV" at bounding box center [761, 182] width 1166 height 35
click at [327, 112] on div "Add Filter" at bounding box center [329, 109] width 38 height 12
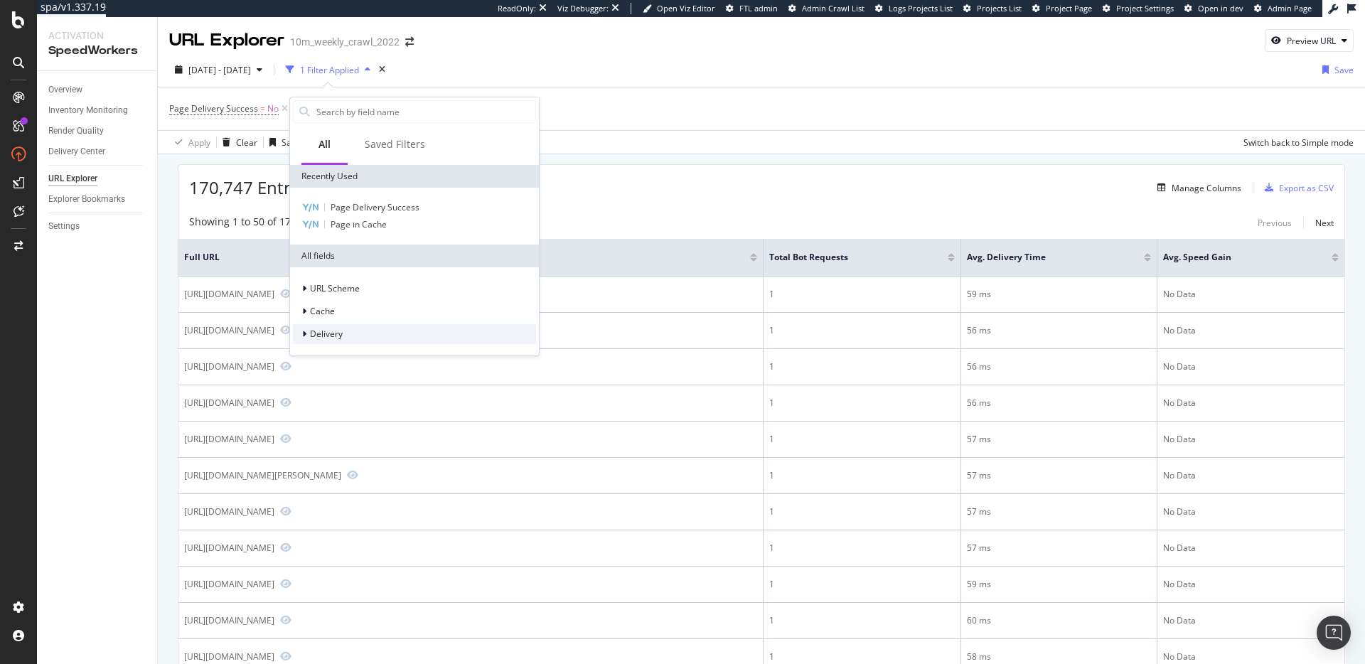
click at [365, 335] on div "Delivery" at bounding box center [414, 334] width 243 height 20
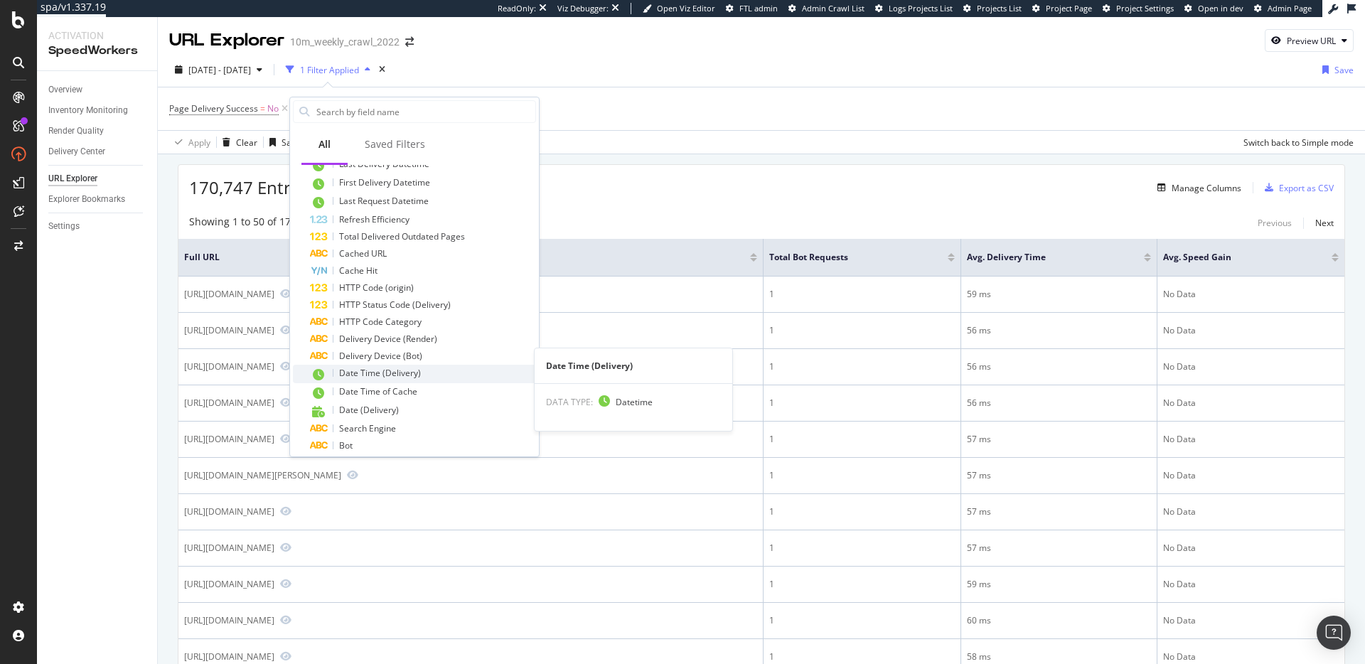
scroll to position [513, 0]
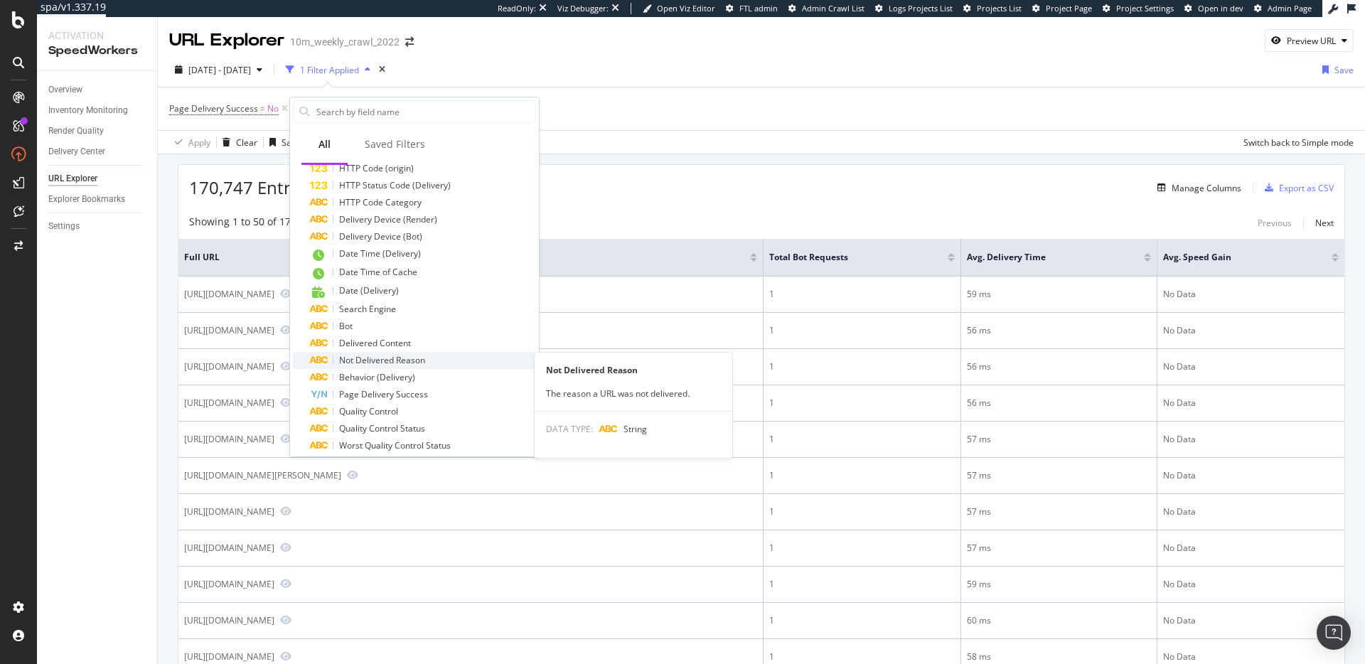
click at [432, 361] on div "Not Delivered Reason" at bounding box center [423, 360] width 226 height 17
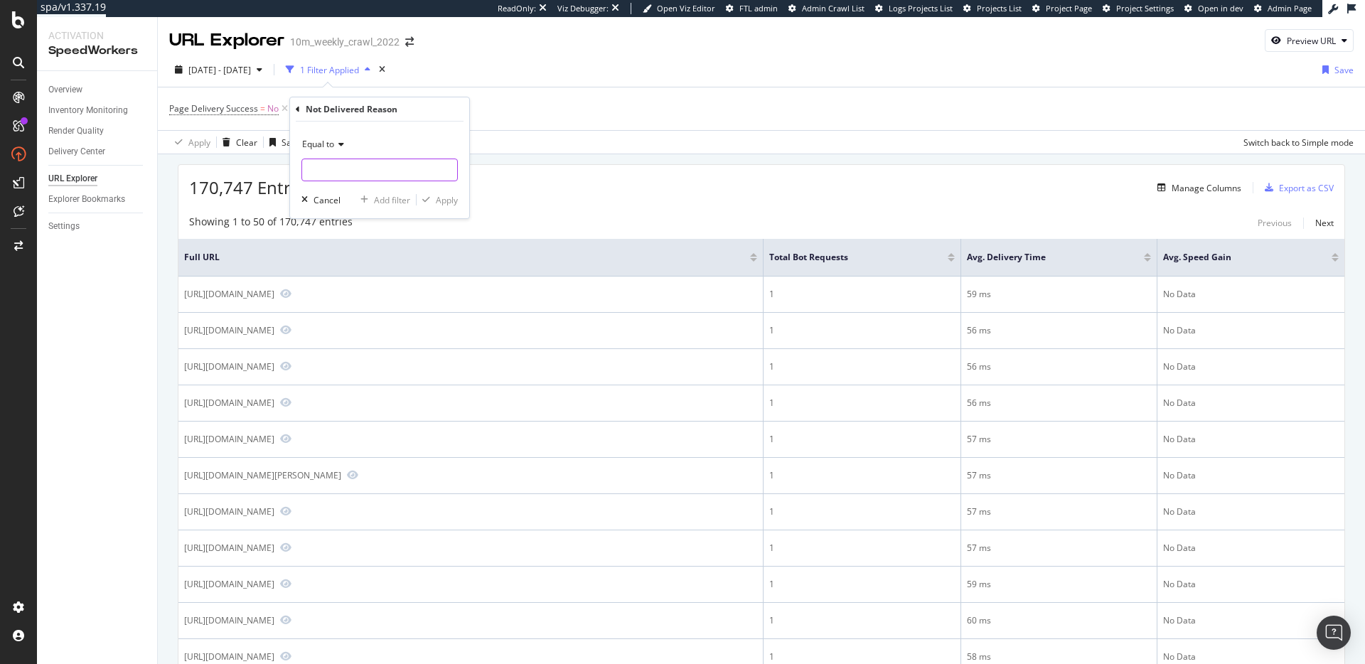
click at [346, 164] on input "text" at bounding box center [379, 170] width 155 height 23
click at [349, 205] on span "not_cached" at bounding box center [379, 204] width 146 height 12
type input "not_cached"
click at [446, 200] on div "Apply" at bounding box center [447, 200] width 22 height 12
click at [1207, 187] on div "Manage Columns" at bounding box center [1207, 188] width 70 height 12
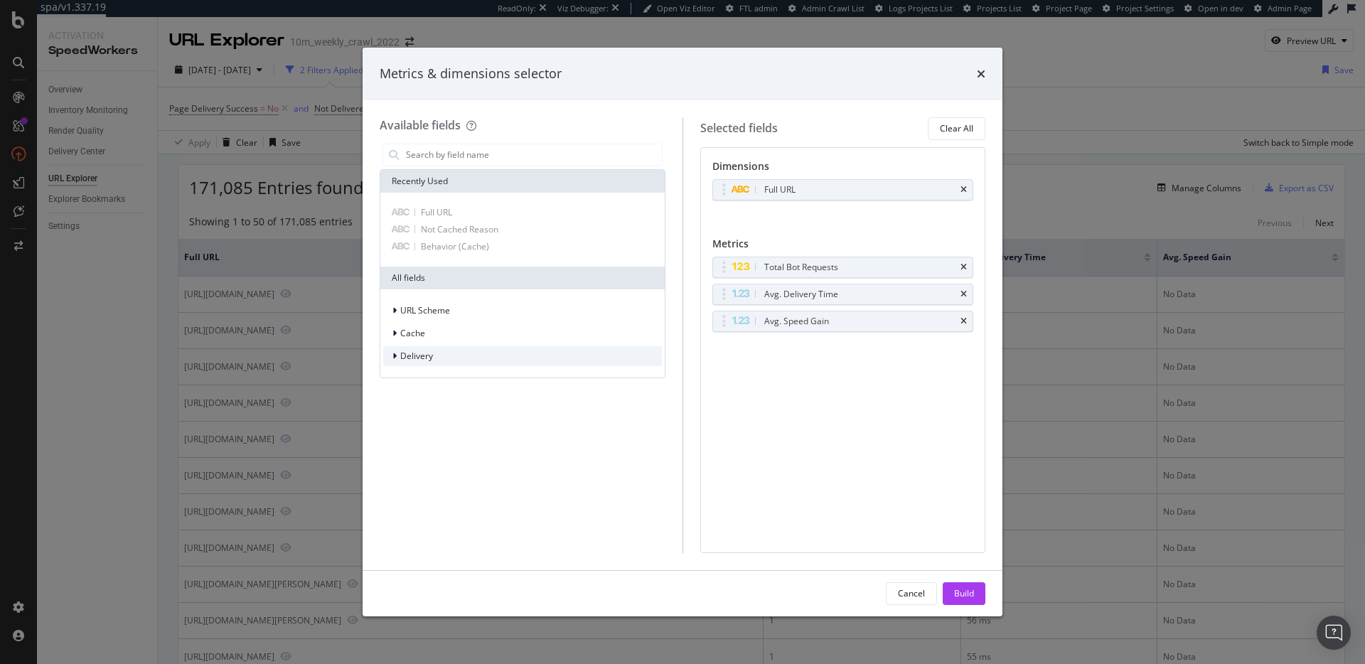
click at [436, 361] on div "Delivery" at bounding box center [522, 356] width 279 height 20
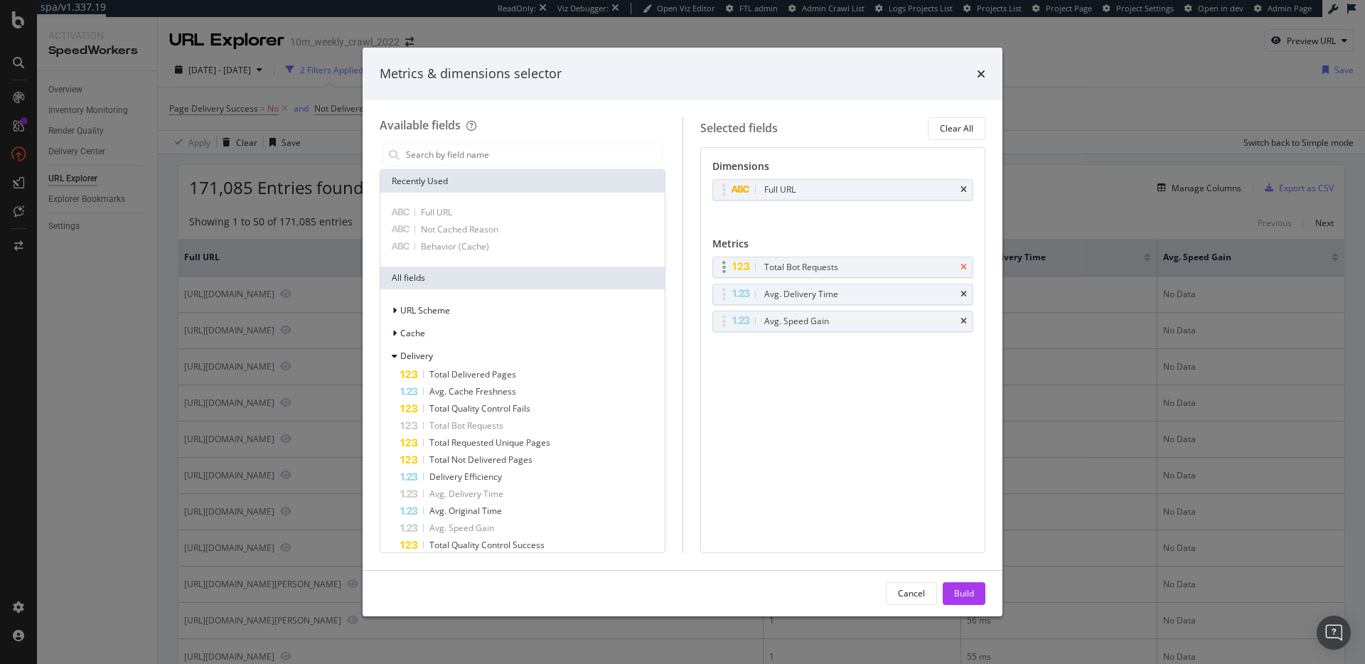
click at [966, 264] on icon "times" at bounding box center [964, 267] width 6 height 9
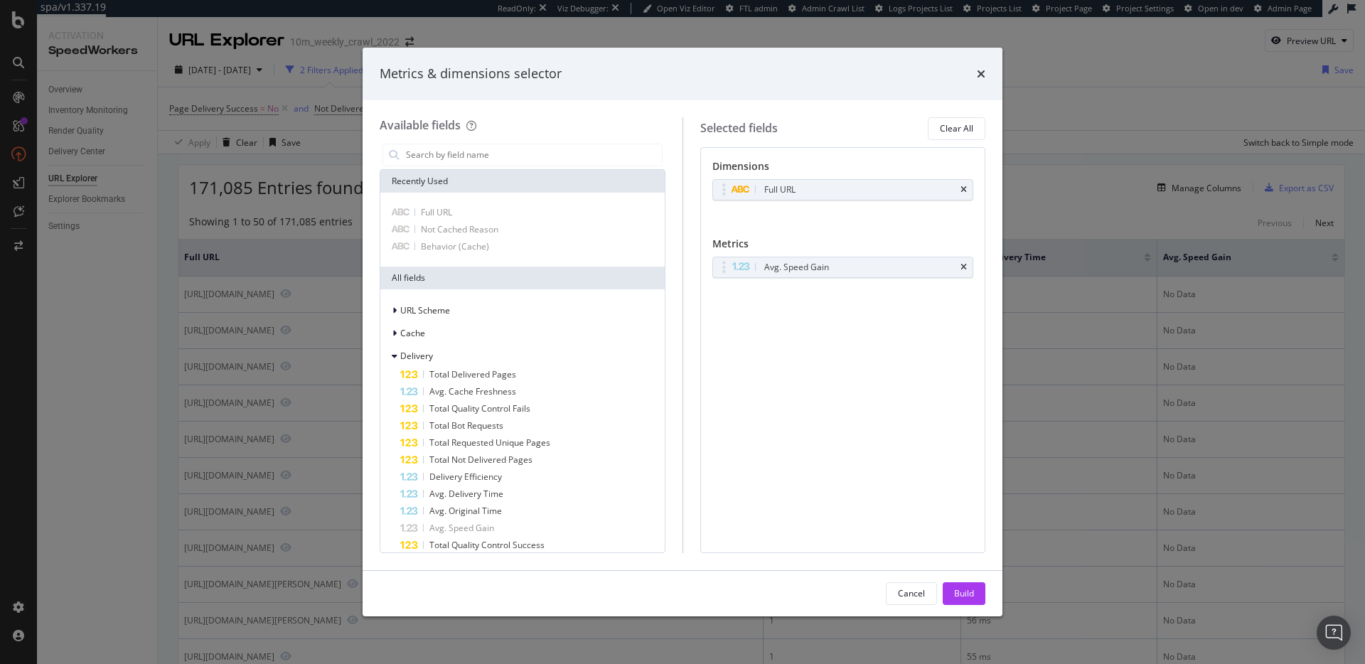
click at [966, 264] on icon "times" at bounding box center [964, 267] width 6 height 9
drag, startPoint x: 430, startPoint y: 356, endPoint x: 430, endPoint y: 343, distance: 13.5
click at [430, 356] on span "Delivery" at bounding box center [416, 356] width 33 height 12
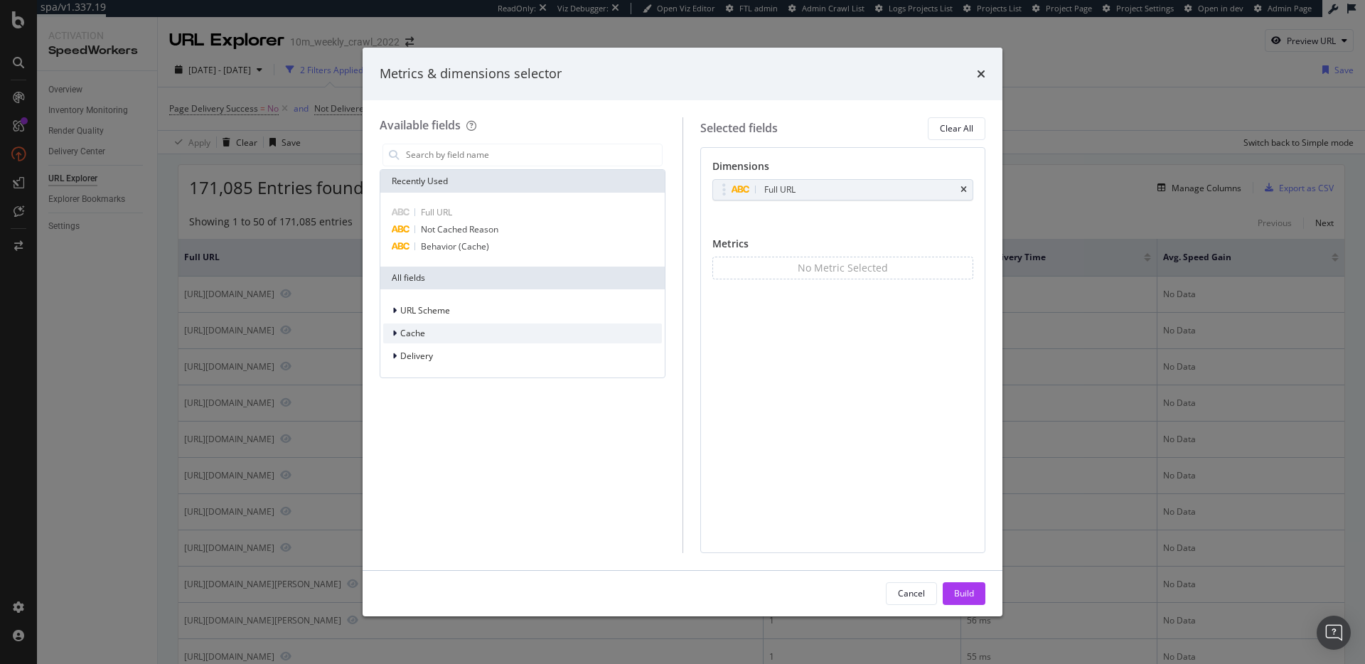
click at [430, 336] on div "Cache" at bounding box center [522, 334] width 279 height 20
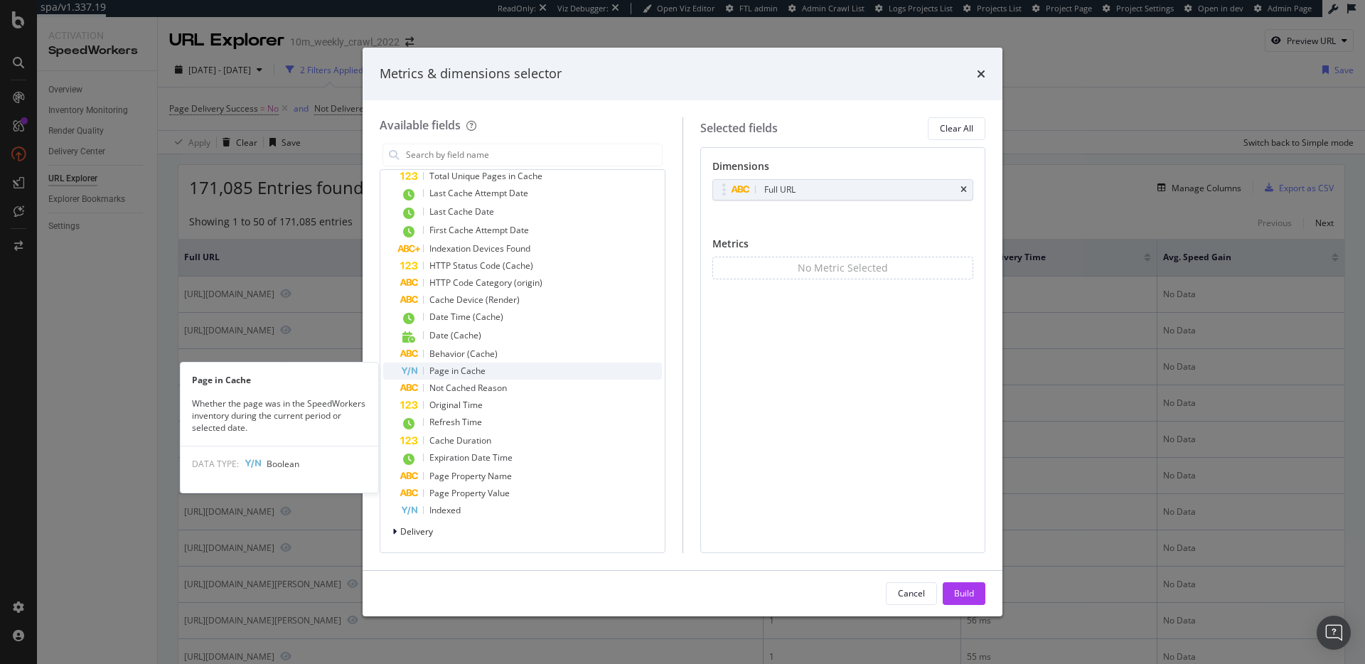
scroll to position [210, 0]
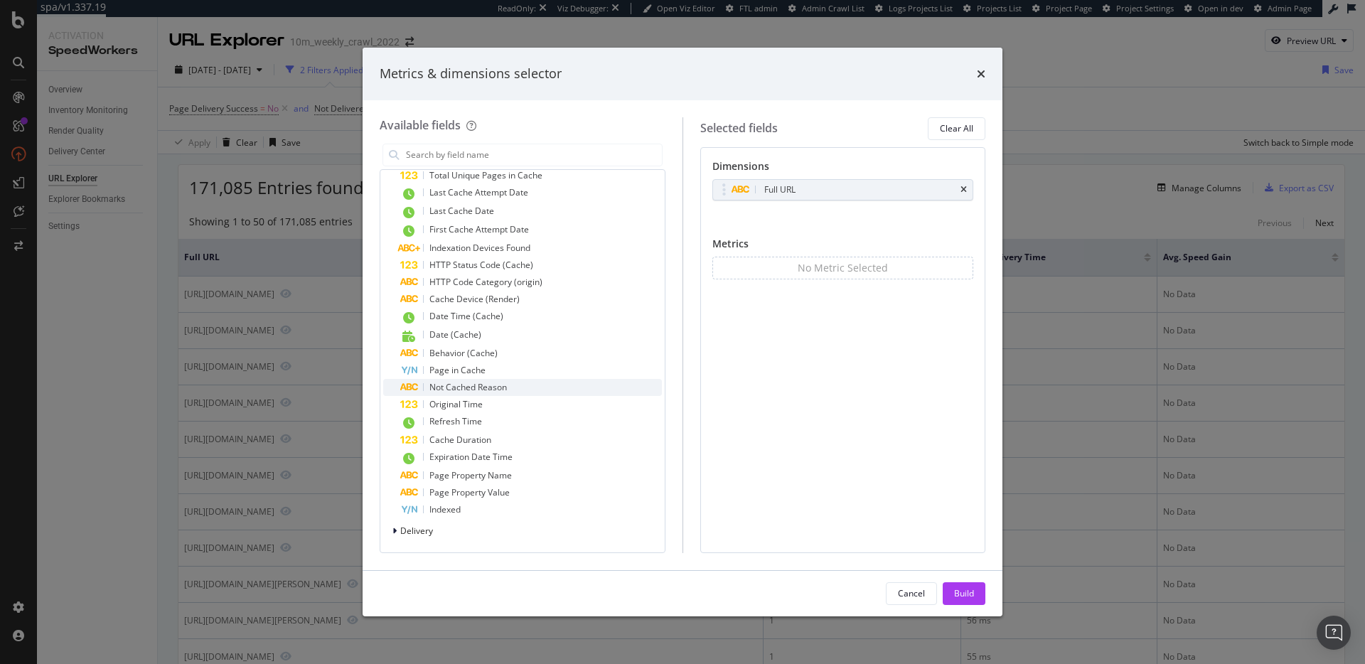
click at [532, 385] on div "Not Cached Reason" at bounding box center [531, 387] width 262 height 17
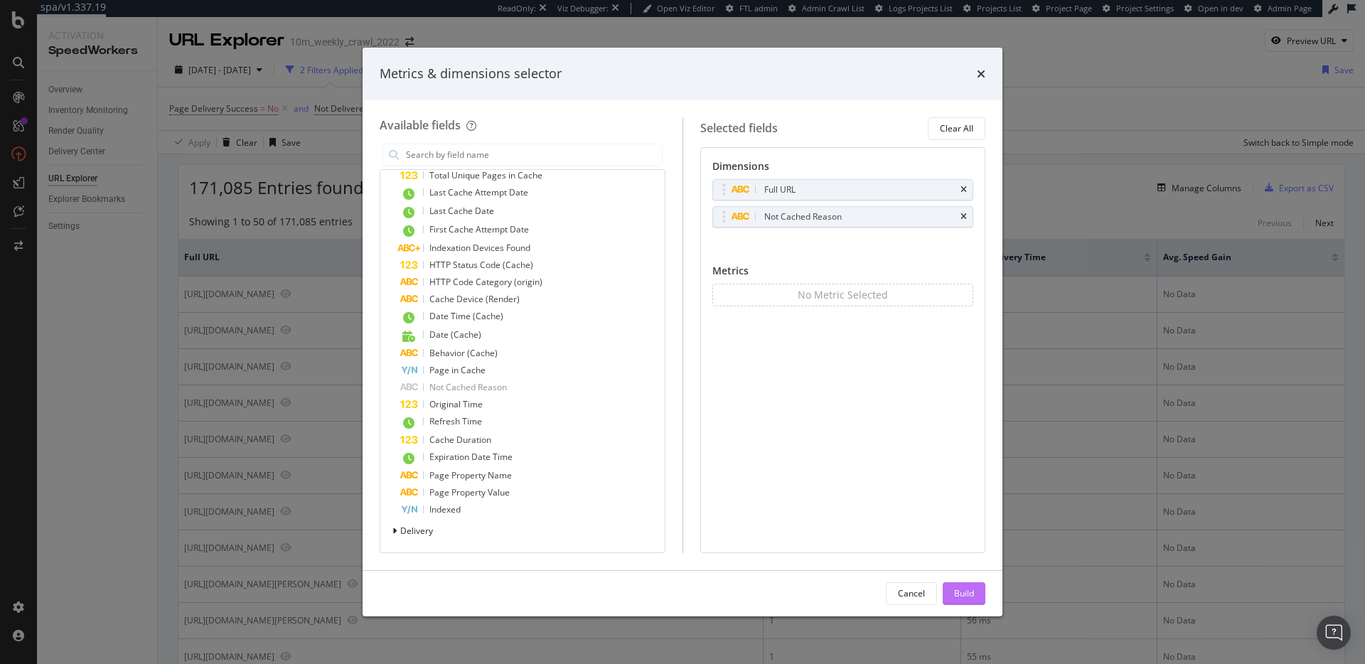
click at [972, 590] on div "Build" at bounding box center [964, 593] width 20 height 12
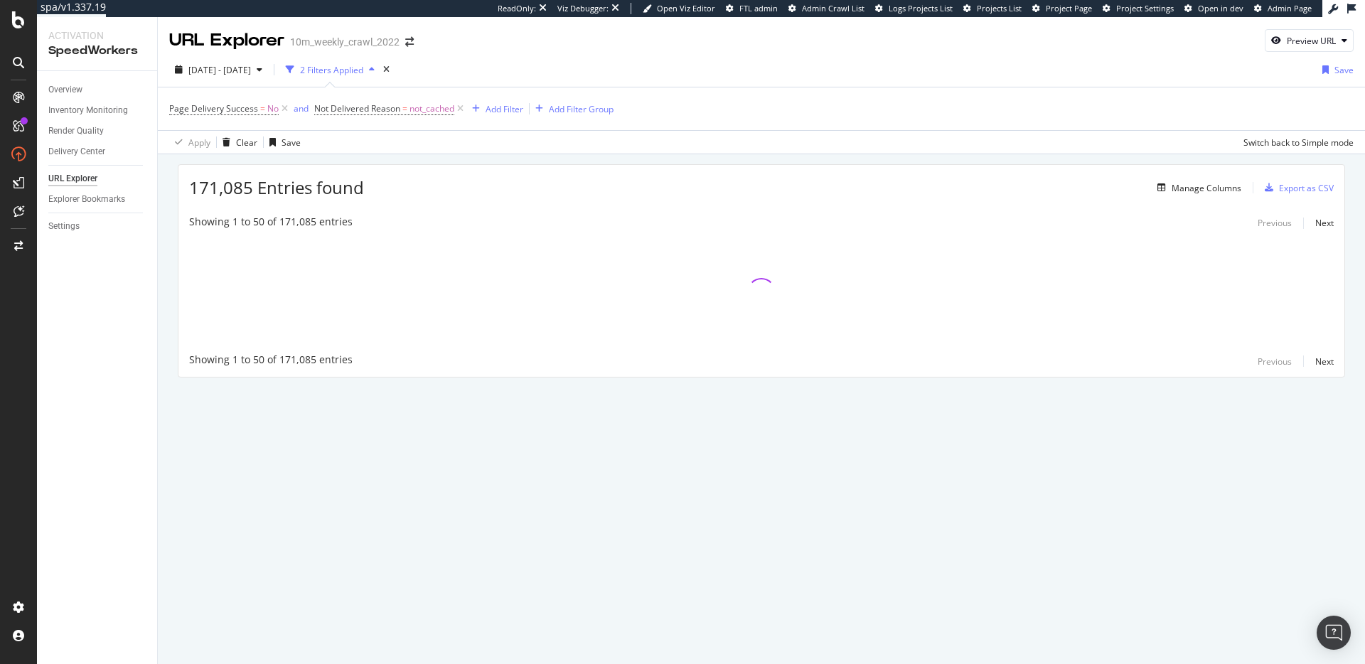
click at [657, 161] on div "171,085 Entries found Manage Columns Export as CSV Showing 1 to 50 of 171,085 e…" at bounding box center [761, 290] width 1207 height 273
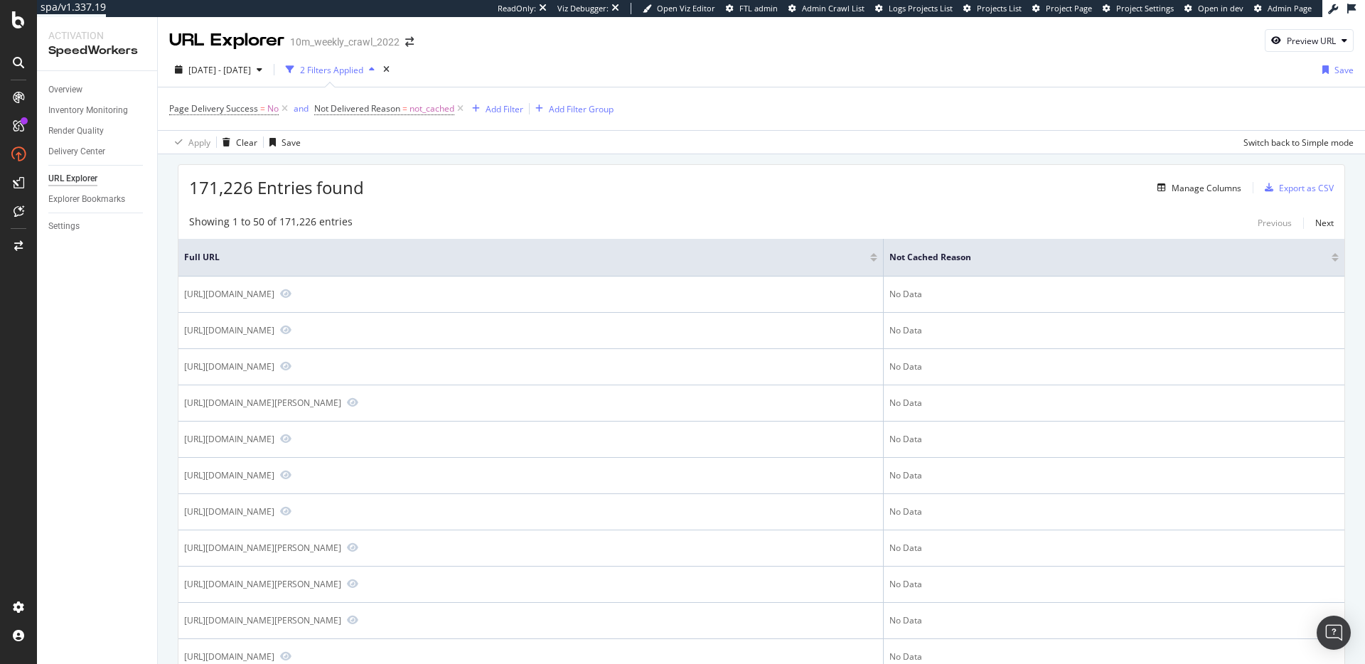
click at [881, 188] on div "171,226 Entries found Manage Columns Export as CSV" at bounding box center [761, 182] width 1166 height 35
drag, startPoint x: 573, startPoint y: 202, endPoint x: 581, endPoint y: 203, distance: 8.0
click at [251, 69] on span "2025 Aug. 12th - Sep. 9th" at bounding box center [219, 70] width 63 height 12
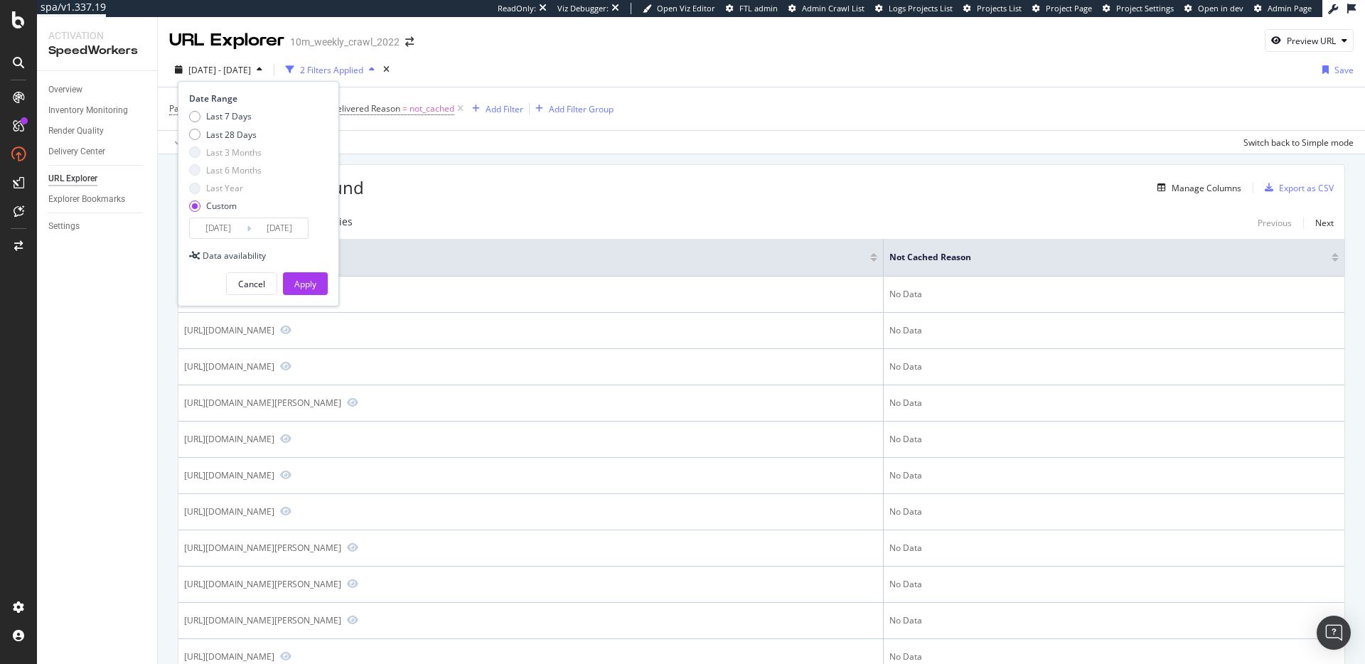
click at [235, 225] on input "2025/08/12" at bounding box center [218, 228] width 57 height 20
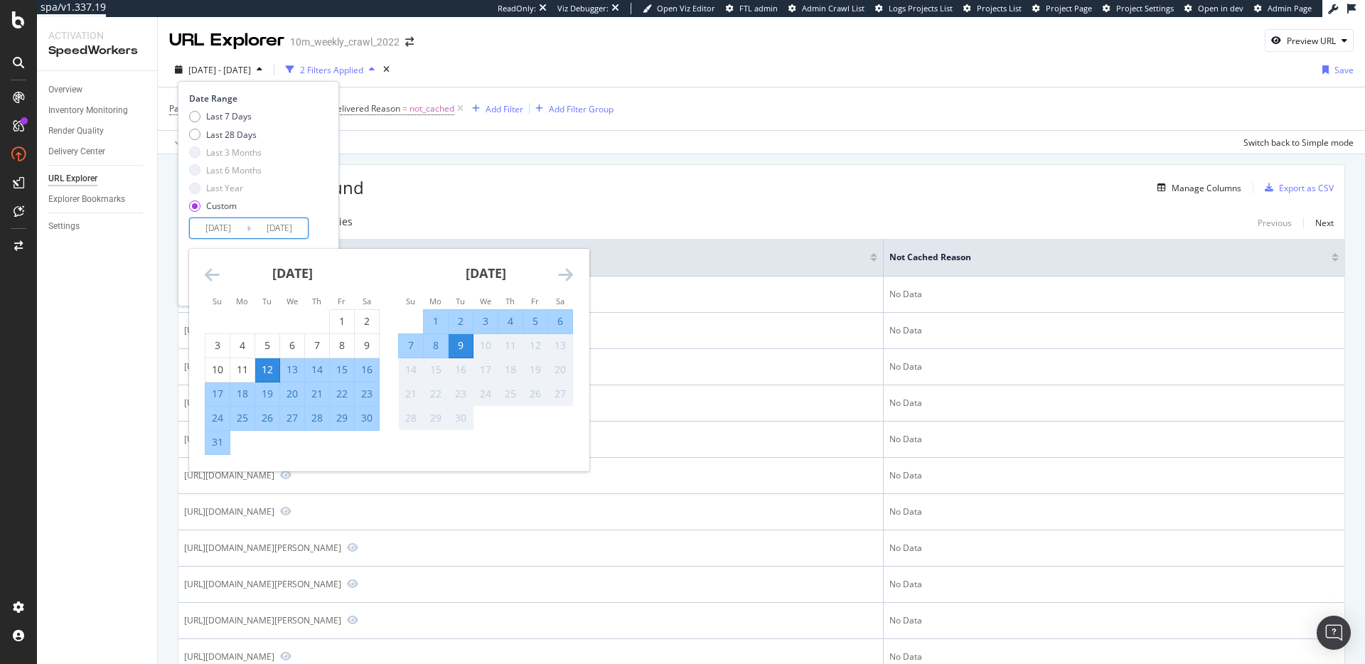
click at [436, 348] on div "8" at bounding box center [436, 345] width 24 height 14
type input "2025/09/08"
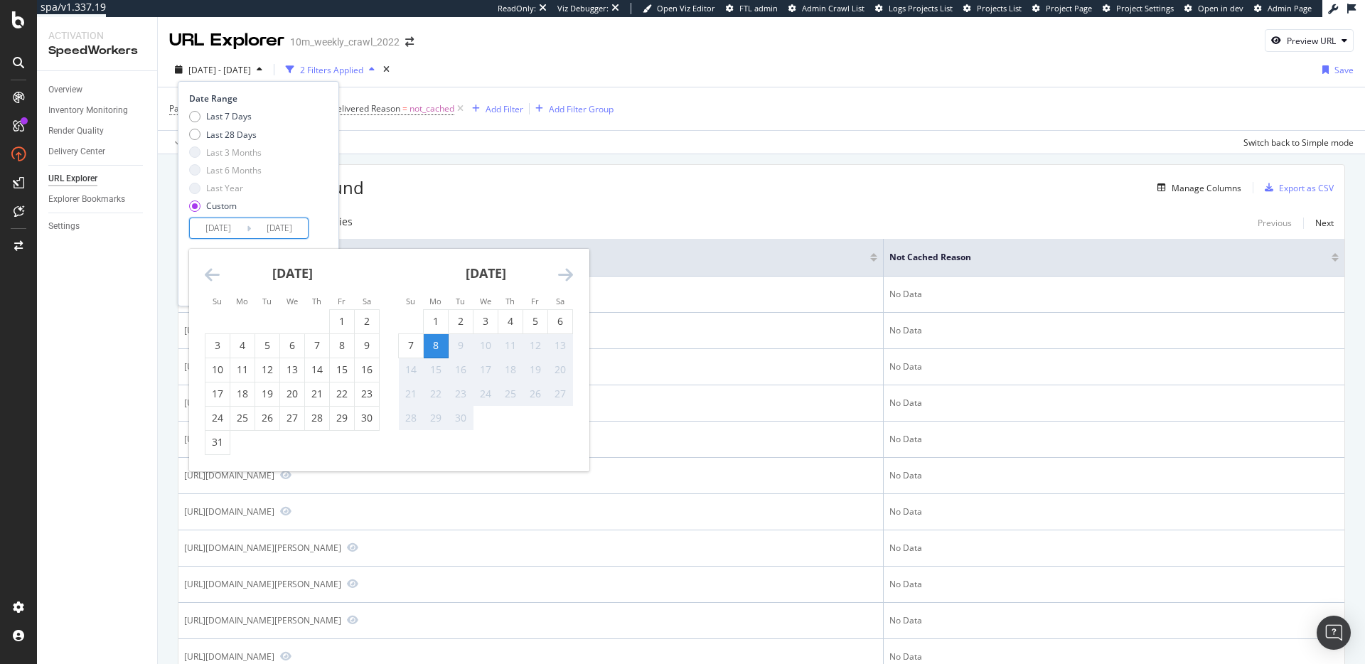
click at [322, 228] on div "Date Range Last 7 Days Last 28 Days Last 3 Months Last 6 Months Last Year Custo…" at bounding box center [256, 165] width 135 height 146
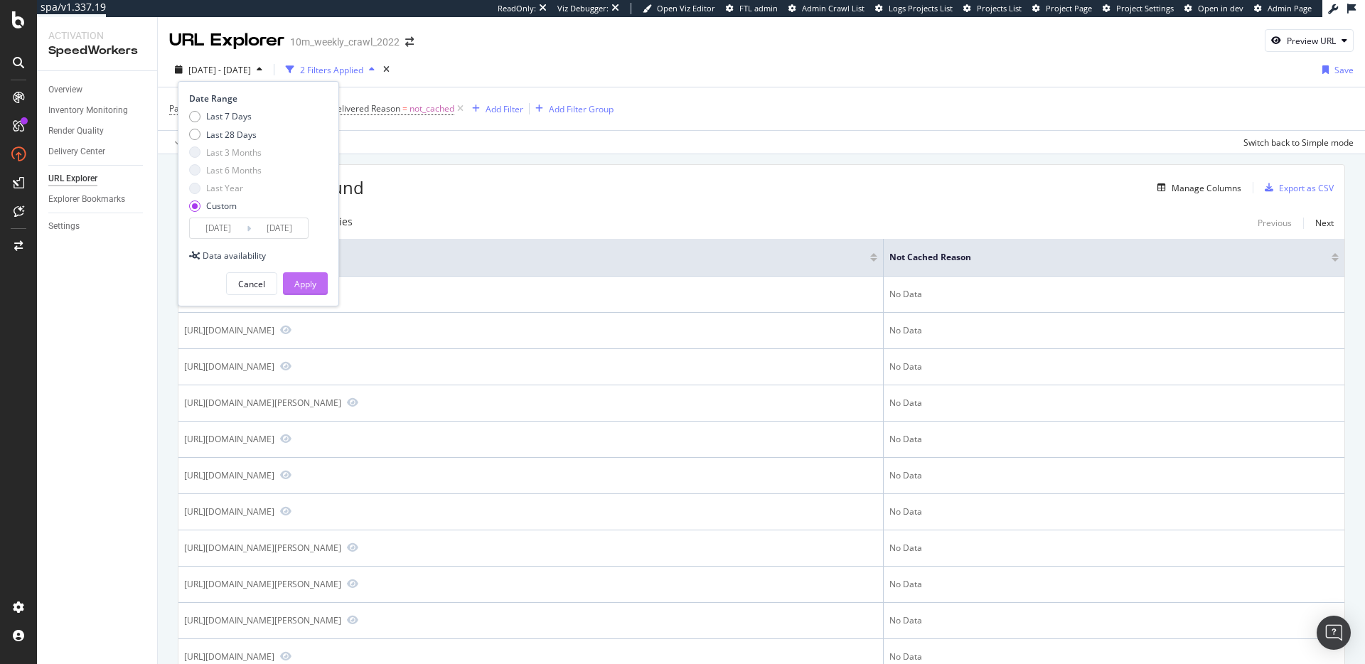
click at [314, 284] on div "Apply" at bounding box center [305, 284] width 22 height 12
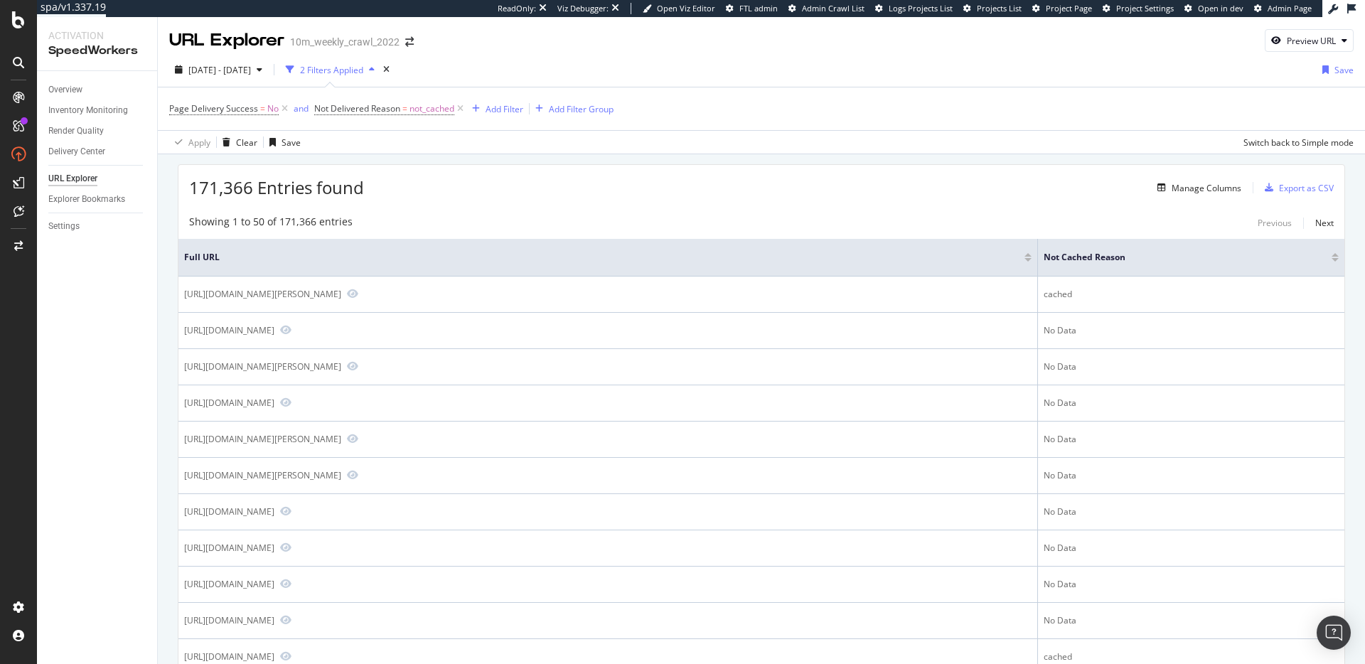
click at [307, 184] on span "171,366 Entries found" at bounding box center [276, 187] width 175 height 23
click at [309, 184] on span "171,366 Entries found" at bounding box center [276, 187] width 175 height 23
click at [484, 188] on div "171,366 Entries found Manage Columns Export as CSV" at bounding box center [761, 182] width 1166 height 35
click at [520, 196] on div "171,366 Entries found Manage Columns Export as CSV" at bounding box center [761, 182] width 1166 height 35
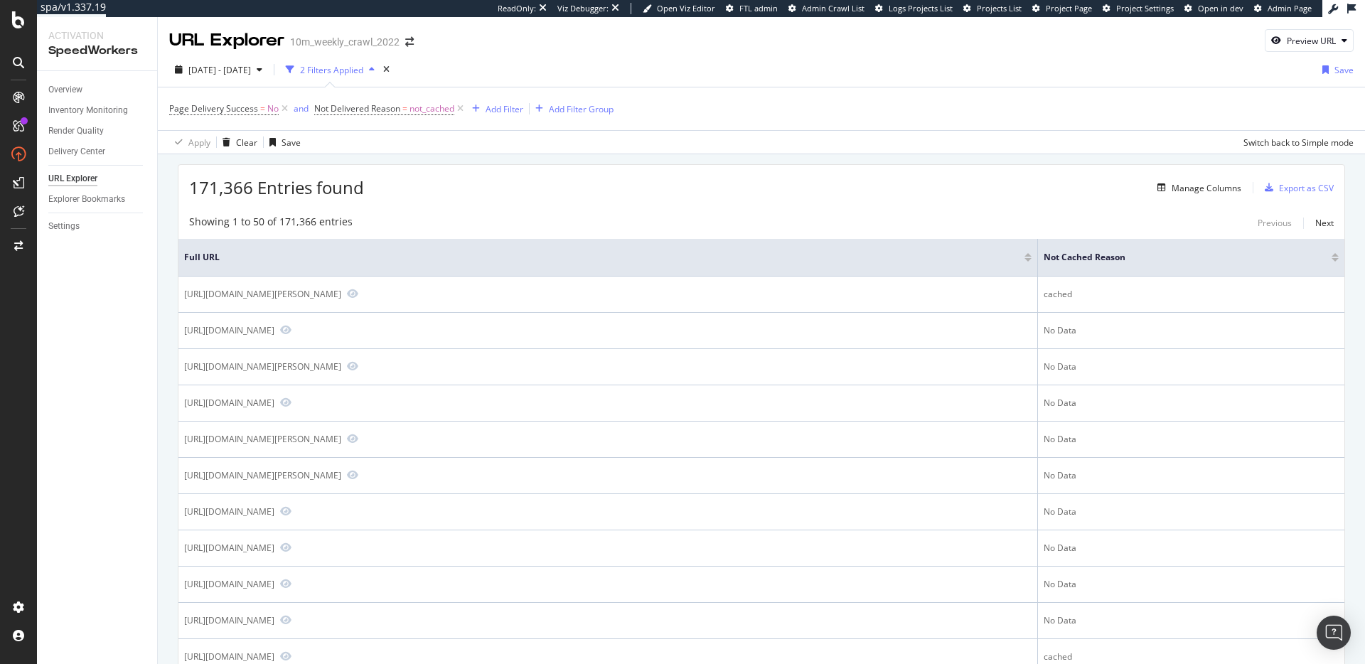
click at [614, 180] on div "171,366 Entries found Manage Columns Export as CSV" at bounding box center [761, 182] width 1166 height 35
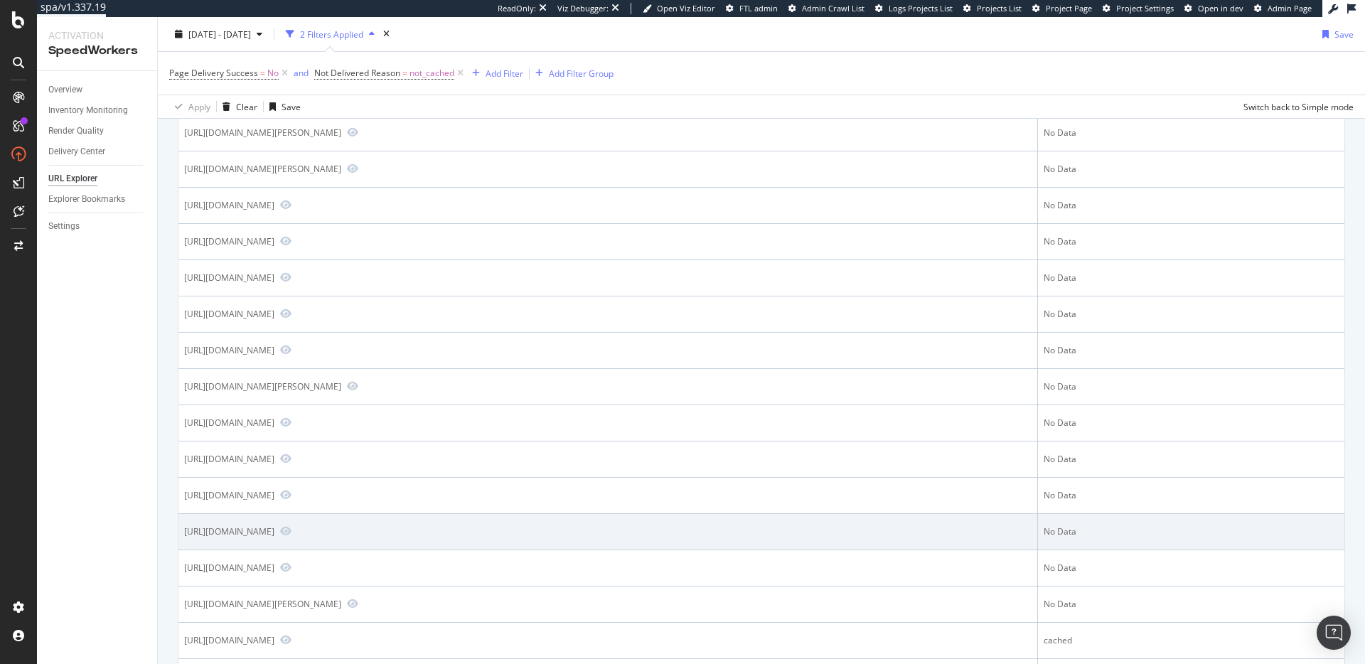
scroll to position [1508, 0]
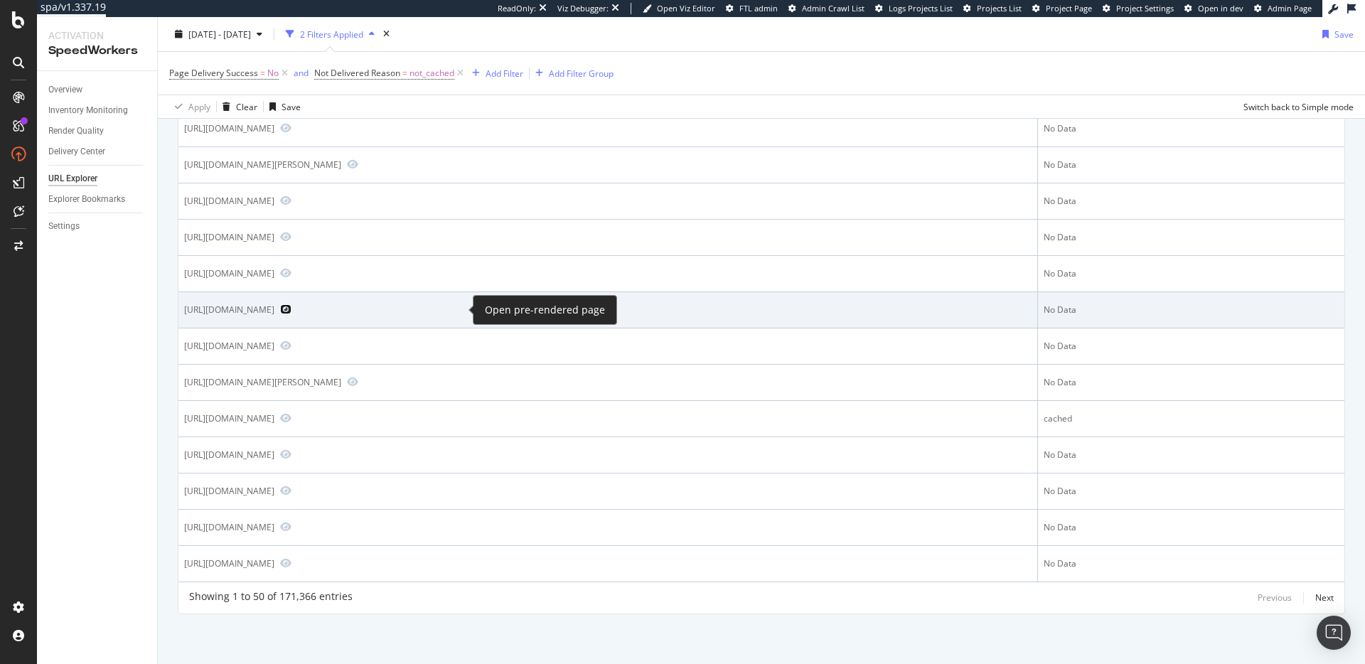
click at [292, 306] on icon "Preview https://www.realtor.com/propertyrecord-search/04539/Royal-Farm" at bounding box center [285, 309] width 11 height 10
click at [875, 316] on div "https://www.realtor.com/propertyrecord-search/04539/Royal-Farm" at bounding box center [608, 310] width 848 height 13
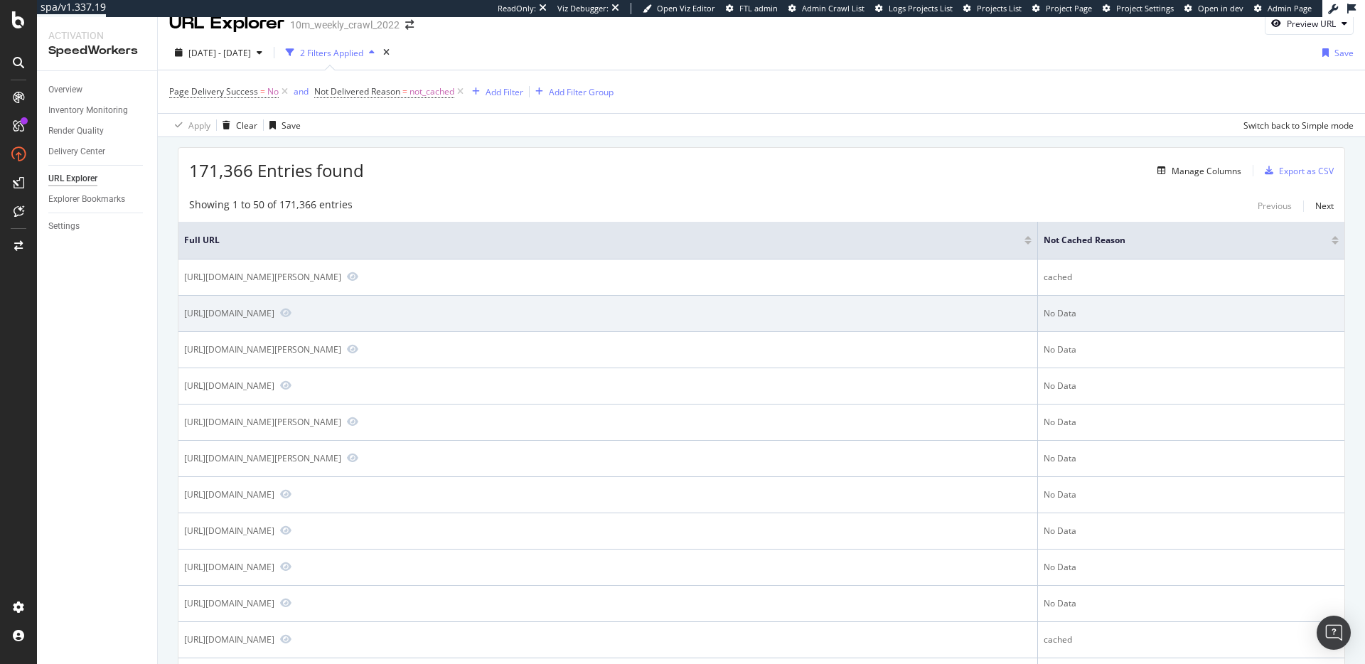
scroll to position [0, 0]
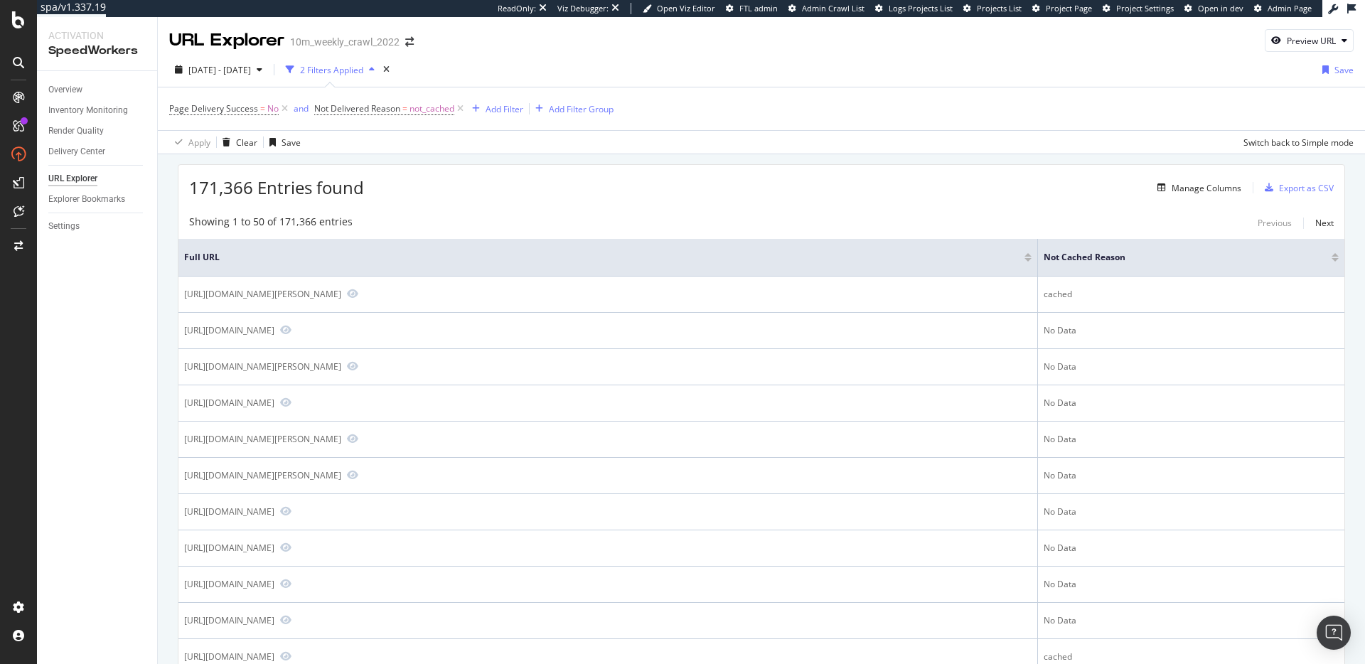
click at [655, 198] on div "171,366 Entries found Manage Columns Export as CSV" at bounding box center [761, 182] width 1166 height 35
click at [69, 225] on div "Settings" at bounding box center [63, 226] width 31 height 15
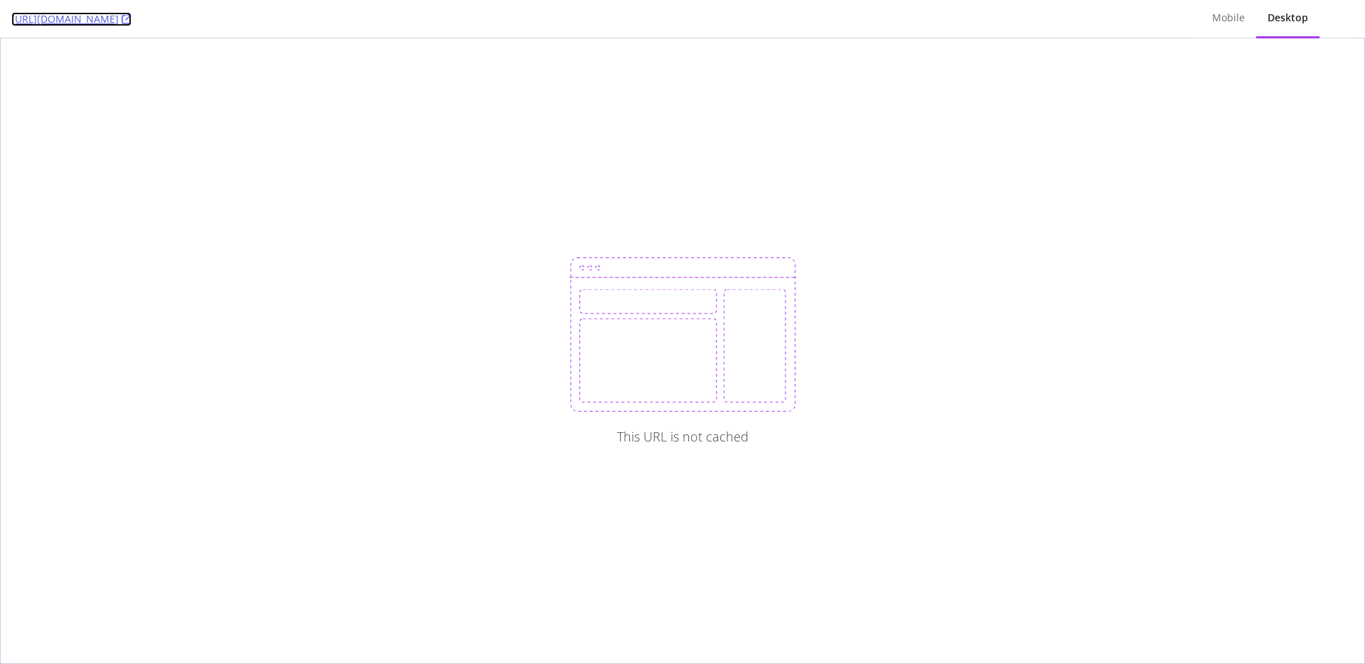
click at [132, 21] on link "[URL][DOMAIN_NAME]" at bounding box center [71, 19] width 120 height 14
click at [1241, 20] on div "Mobile" at bounding box center [1228, 18] width 33 height 14
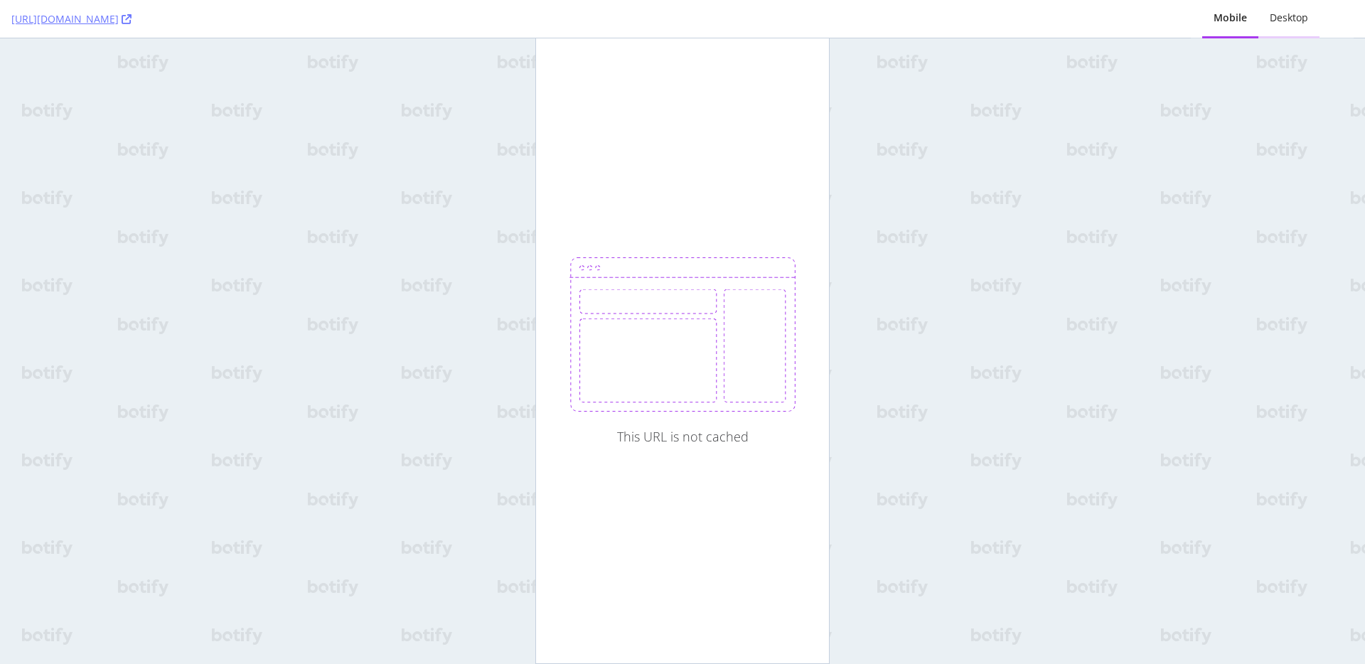
click at [1281, 21] on div "Desktop" at bounding box center [1289, 18] width 38 height 14
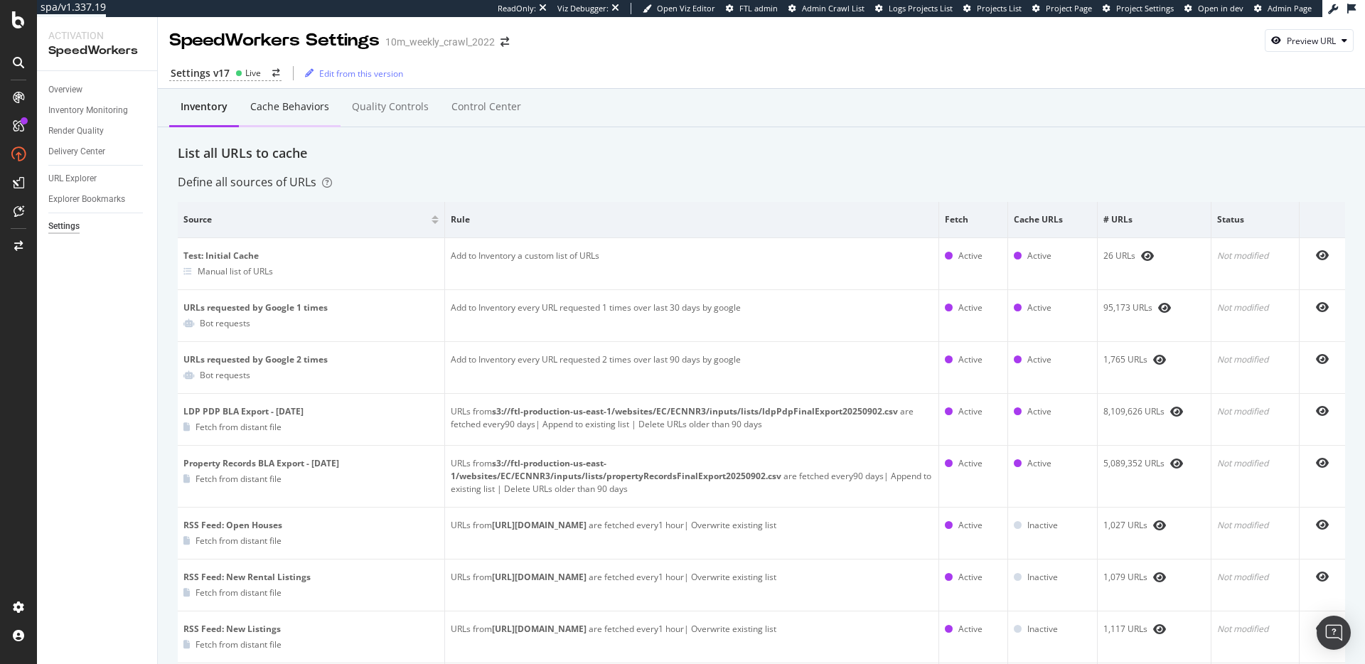
click at [291, 112] on div "Cache behaviors" at bounding box center [289, 107] width 79 height 14
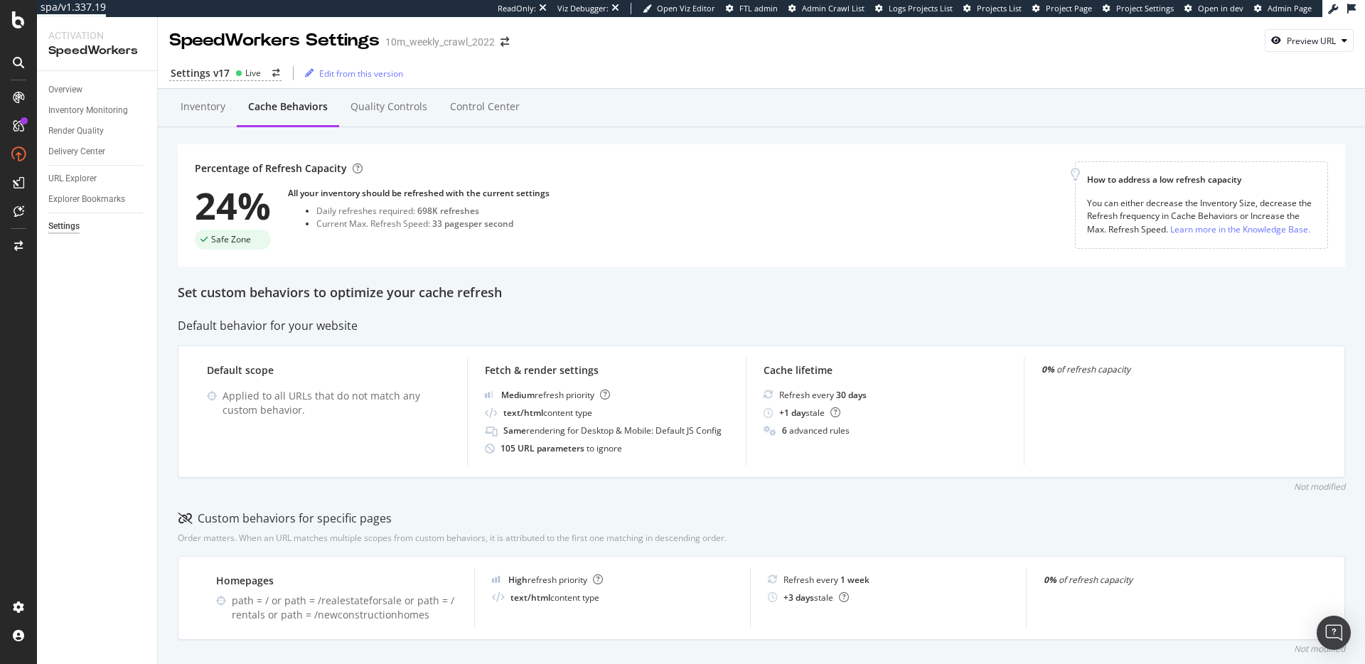
click at [422, 299] on div "Set custom behaviors to optimize your cache refresh" at bounding box center [762, 293] width 1168 height 18
click at [202, 105] on div "Inventory" at bounding box center [203, 107] width 45 height 14
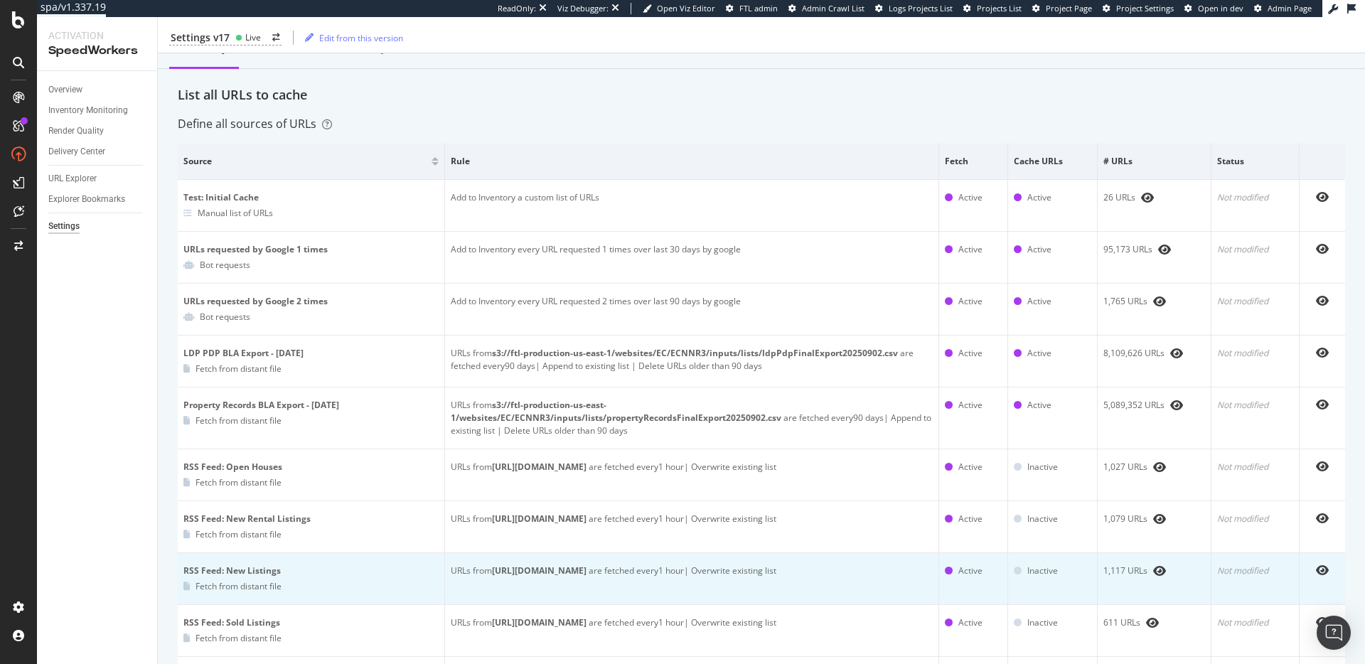
scroll to position [271, 0]
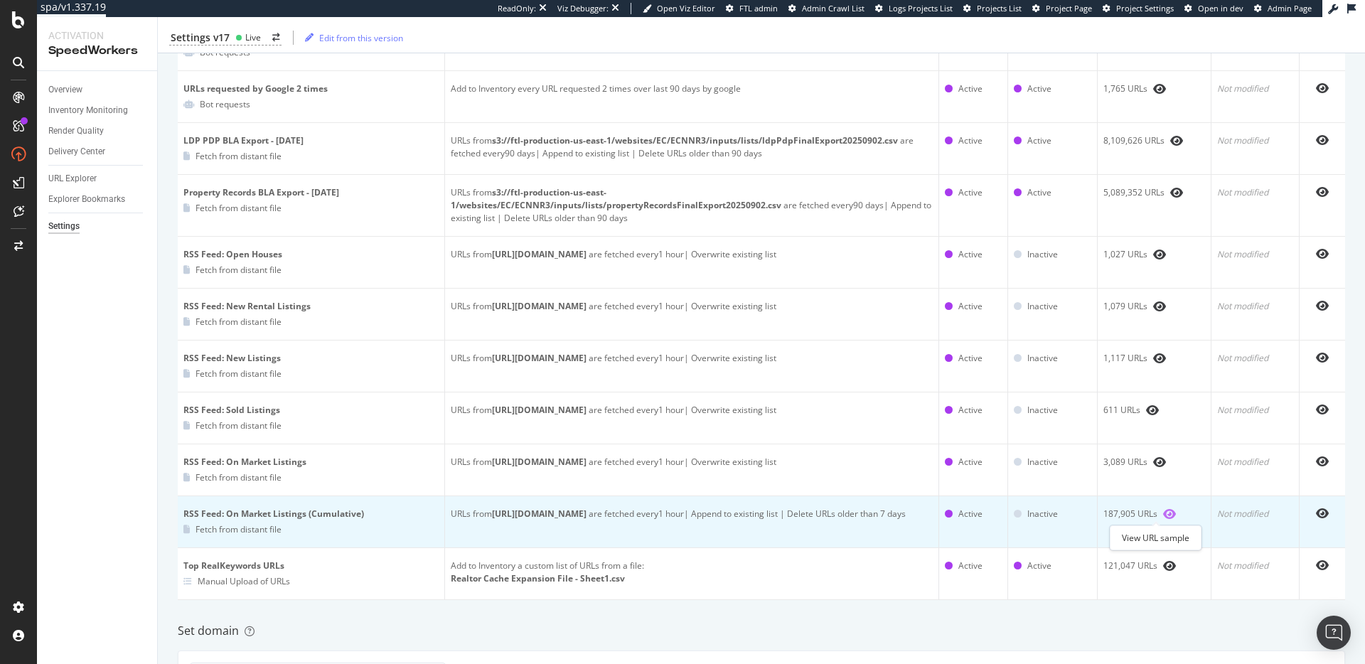
click at [1163, 511] on icon "eye" at bounding box center [1169, 513] width 13 height 11
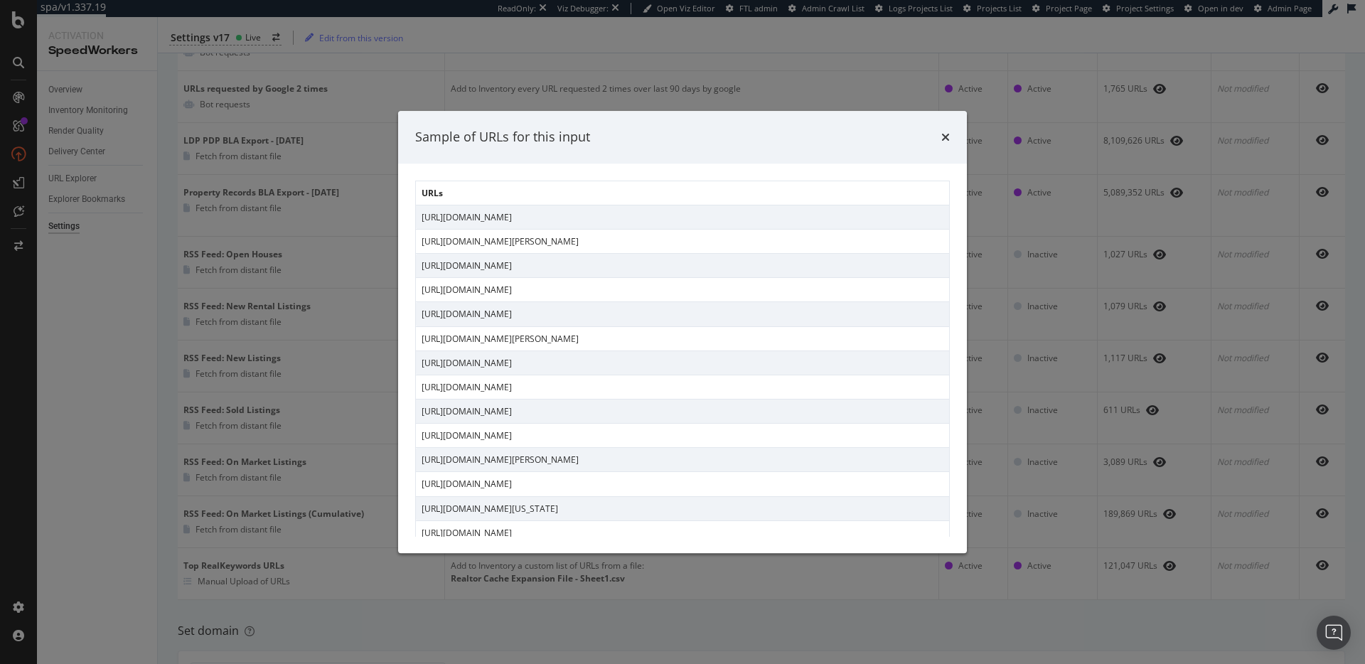
click at [672, 341] on td "https://www.realtor.com/realestateandhomes-detail/4503-W-Yoder-Rd_Yoder_IN_4679…" at bounding box center [683, 338] width 534 height 24
copy td "https://www.realtor.com/realestateandhomes-detail/4503-W-Yoder-Rd_Yoder_IN_4679…"
click at [1094, 24] on div "Sample of URLs for this input URLs https://www.realtor.com/realestateandhomes-d…" at bounding box center [682, 332] width 1365 height 664
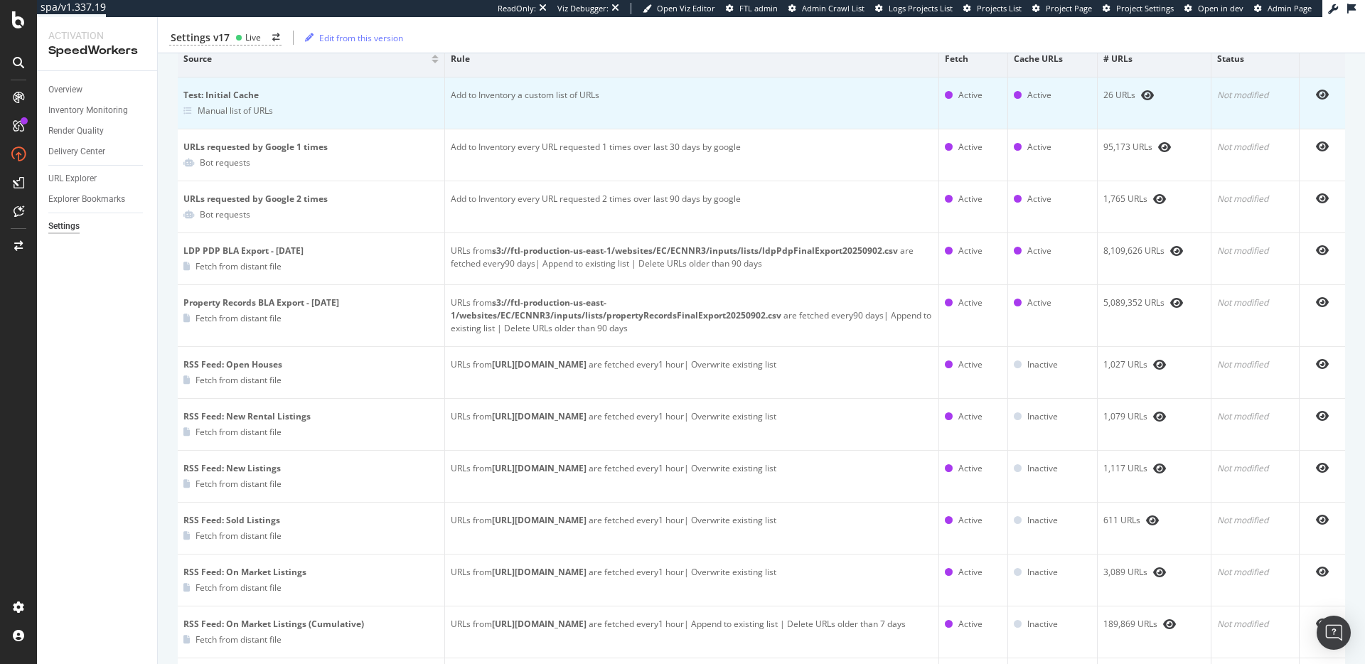
scroll to position [0, 0]
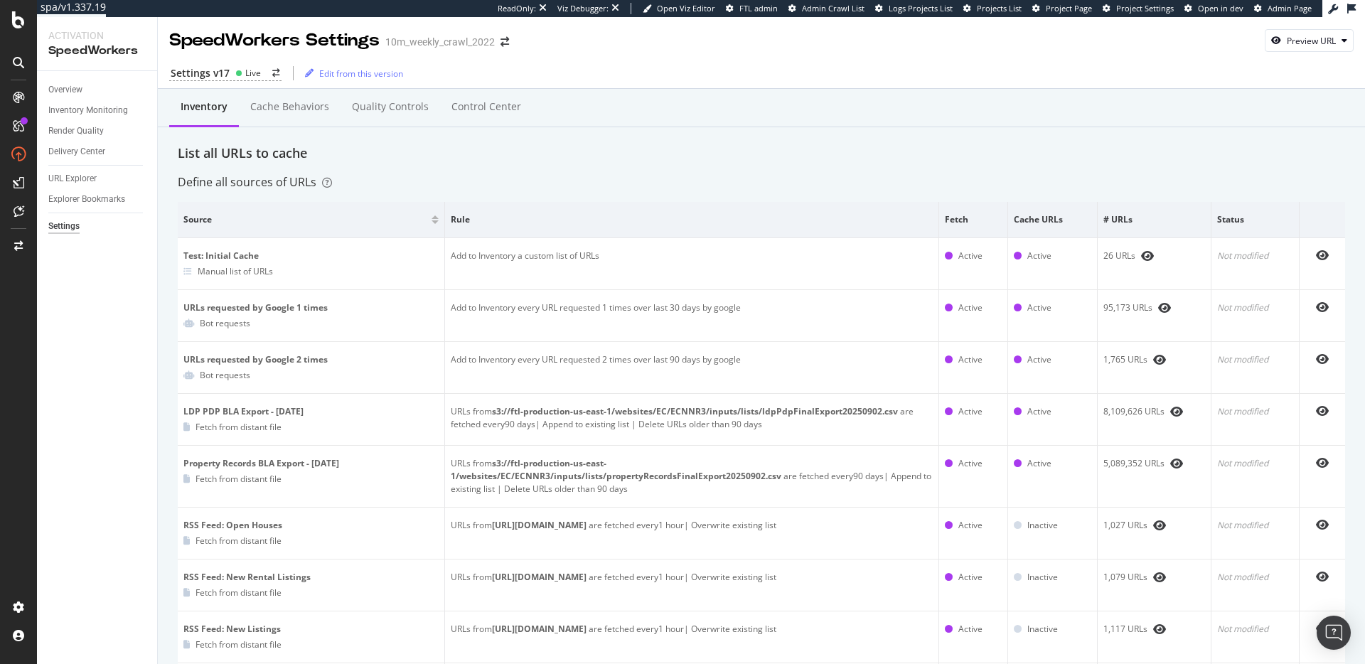
click at [580, 178] on div "Define all sources of URLs" at bounding box center [762, 182] width 1168 height 16
click at [203, 80] on div "Settings v17" at bounding box center [200, 73] width 59 height 14
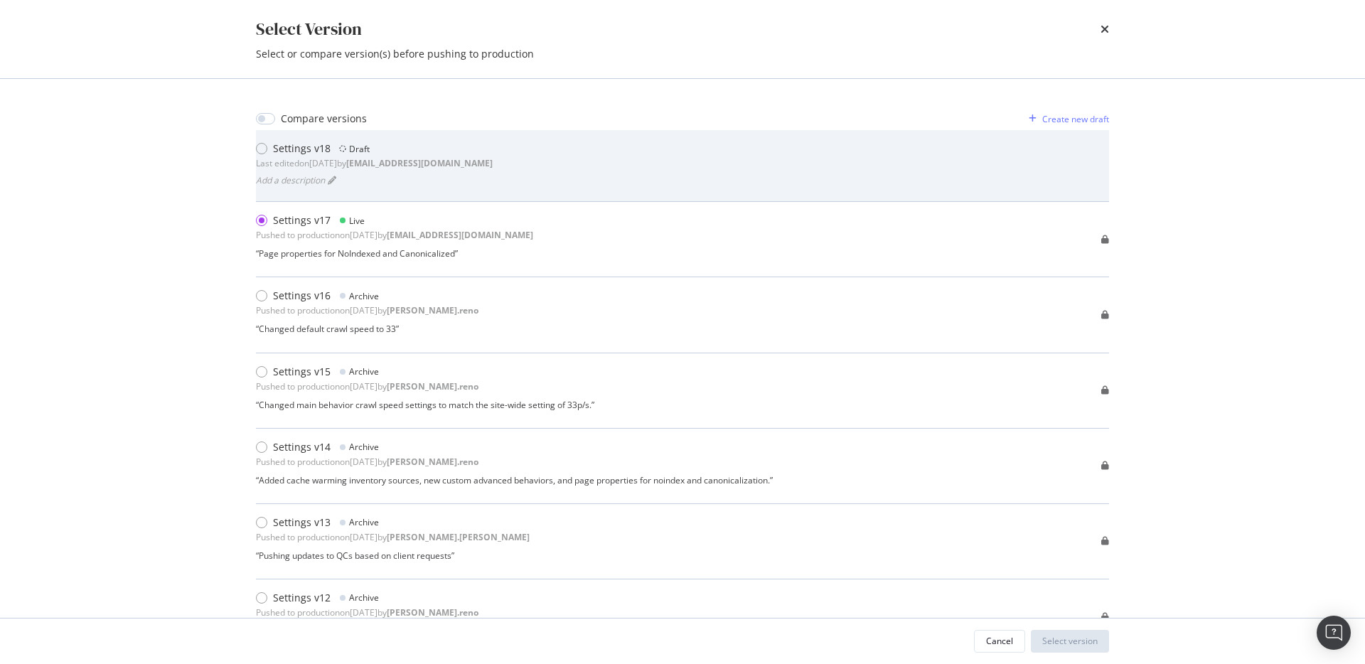
click at [520, 176] on div "Settings v18 Draft Last edited on 2025 Sep 9th by isobel@botify.com Add a descr…" at bounding box center [682, 166] width 853 height 48
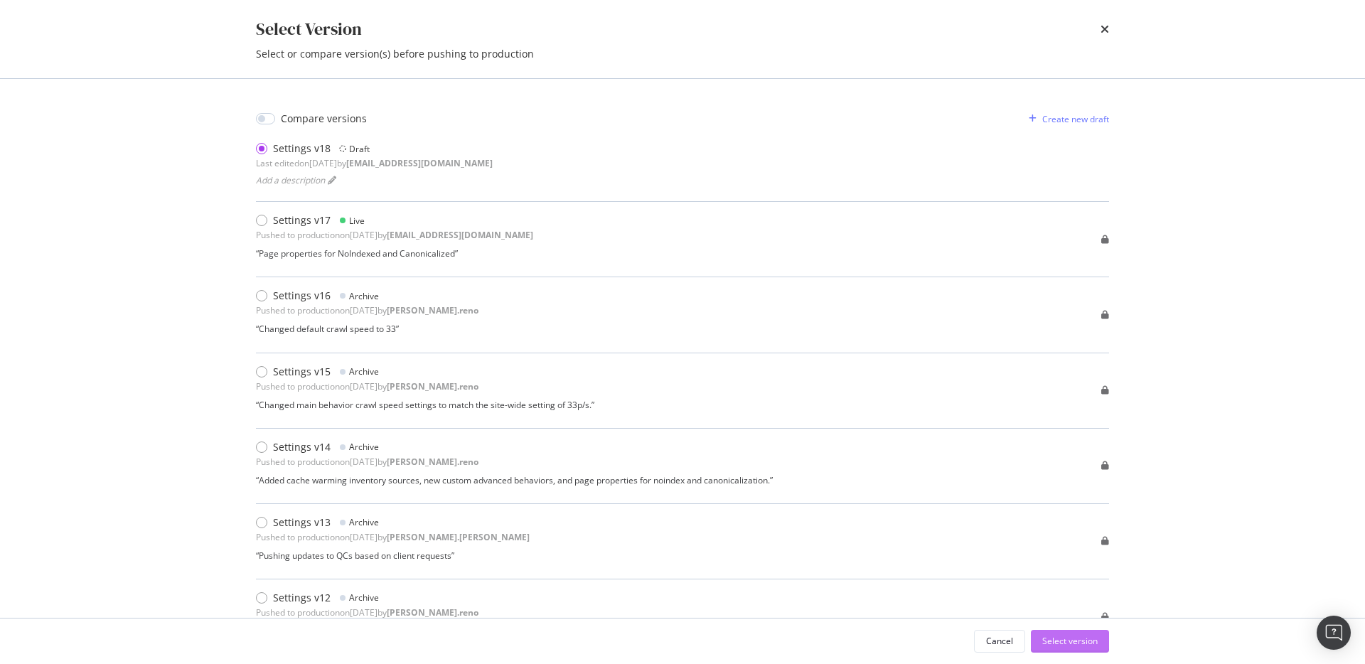
click at [1072, 646] on div "Select version" at bounding box center [1069, 641] width 55 height 12
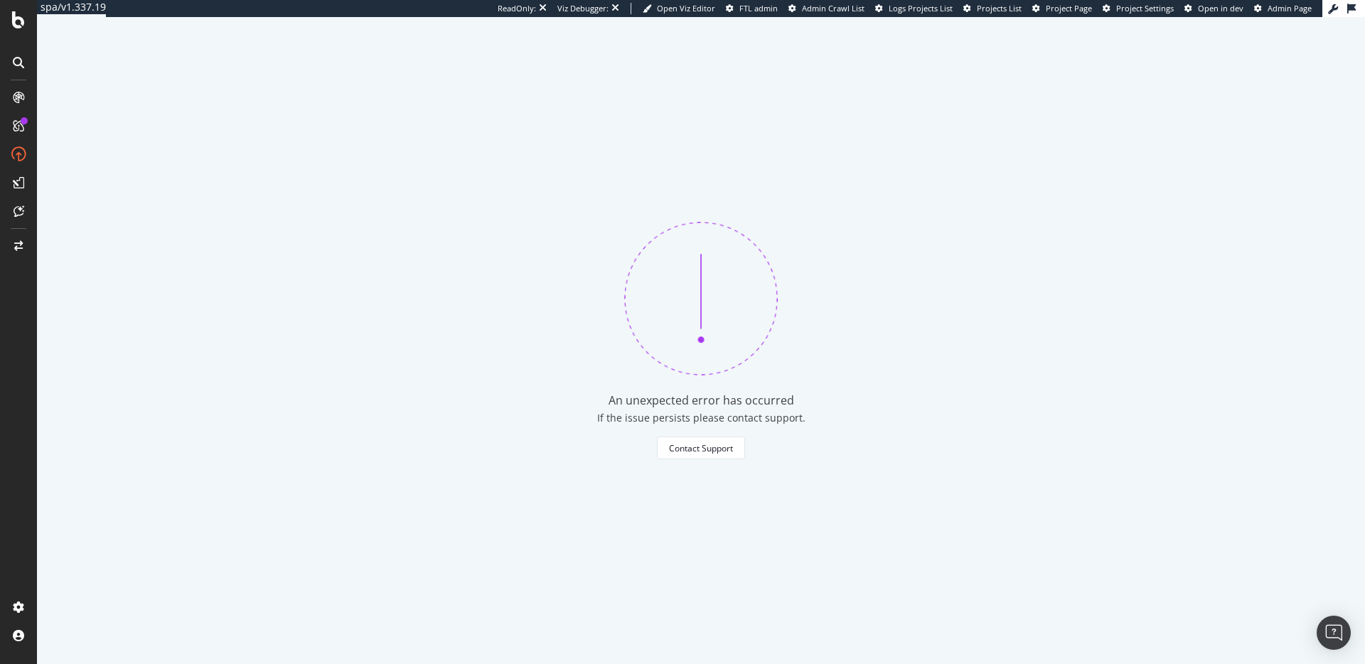
click at [486, 229] on div "An unexpected error has occurred If the issue persists please contact support. …" at bounding box center [701, 340] width 1328 height 647
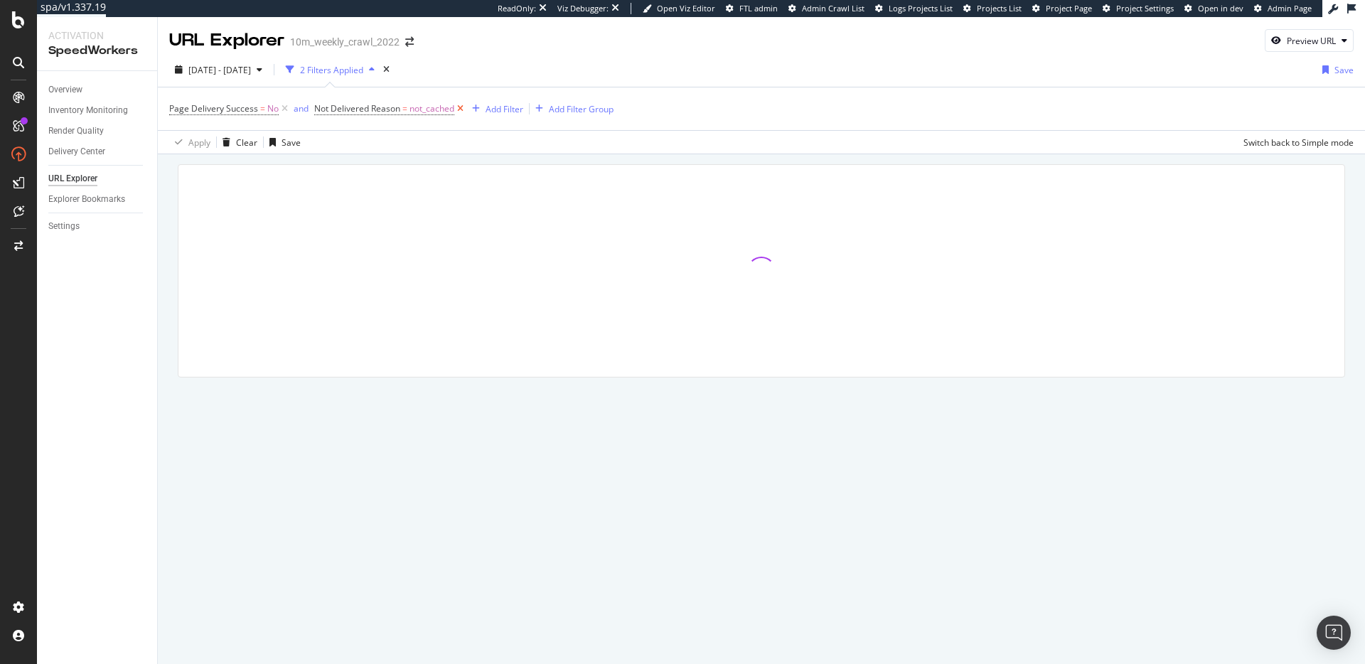
click at [462, 108] on icon at bounding box center [460, 109] width 12 height 14
click at [1060, 159] on div at bounding box center [761, 290] width 1207 height 273
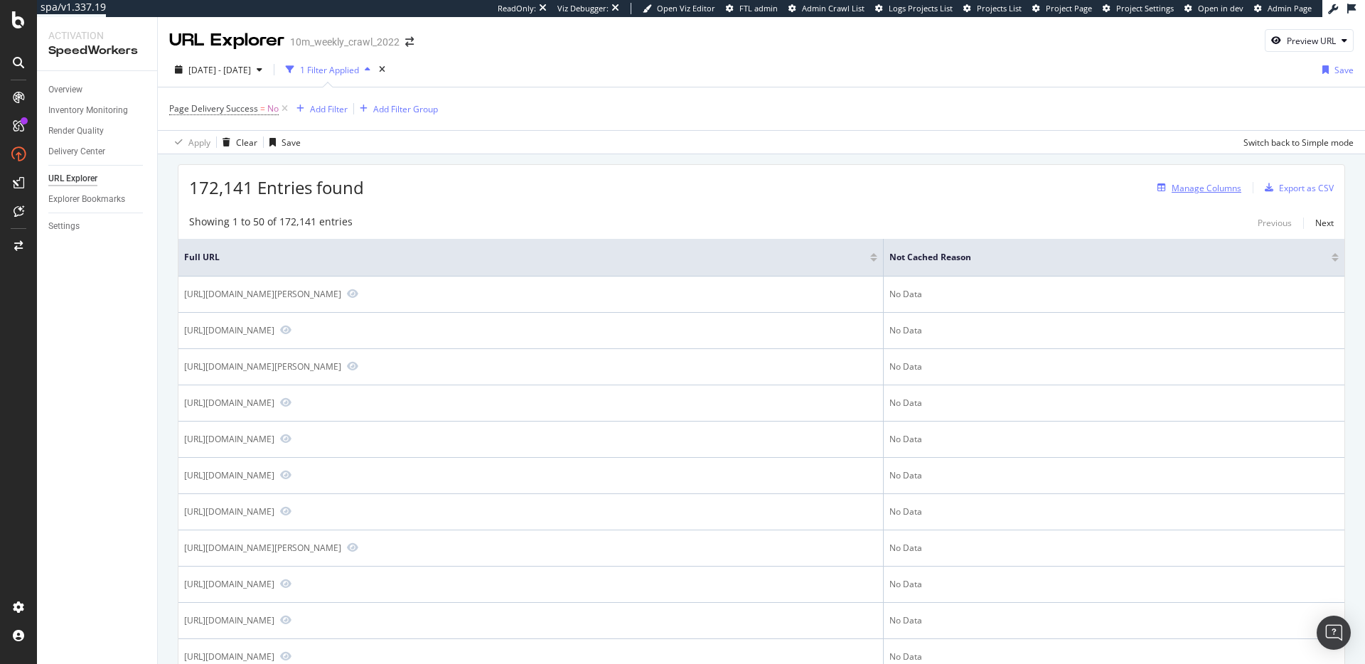
click at [1206, 191] on div "Manage Columns" at bounding box center [1207, 188] width 70 height 12
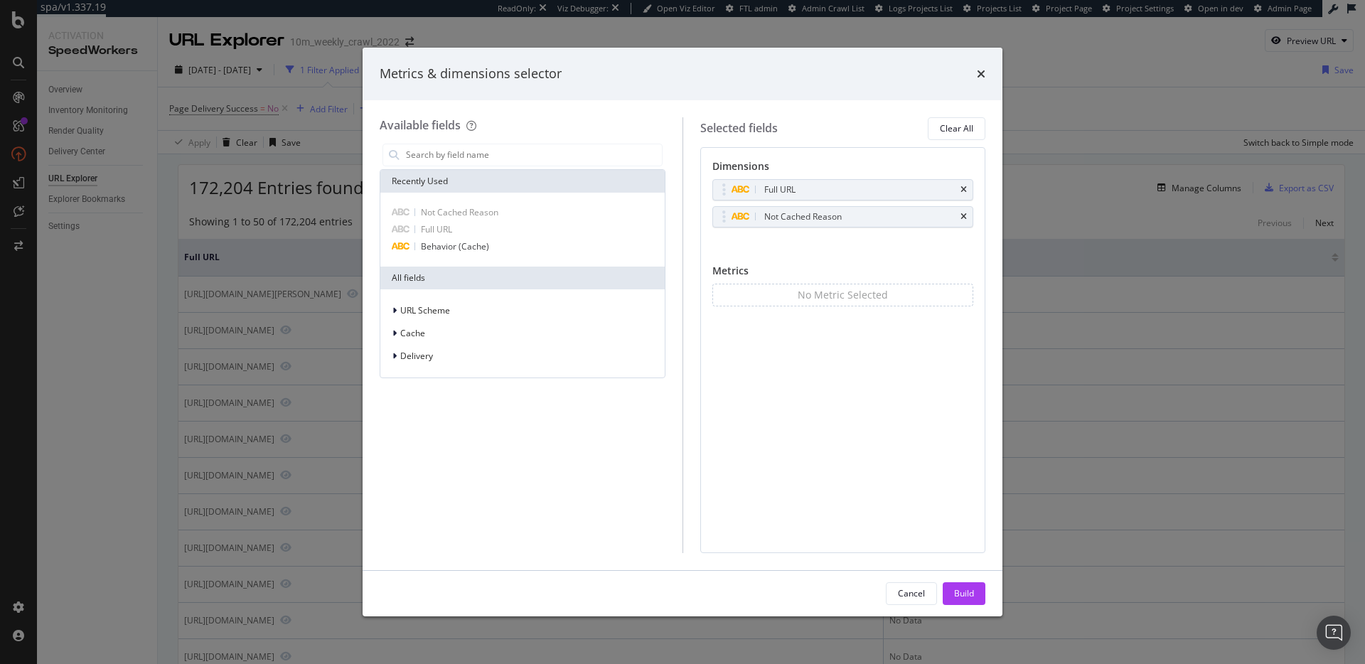
drag, startPoint x: 966, startPoint y: 217, endPoint x: 949, endPoint y: 218, distance: 17.1
click at [966, 216] on icon "times" at bounding box center [964, 217] width 6 height 9
click at [457, 356] on div "Delivery" at bounding box center [522, 356] width 279 height 20
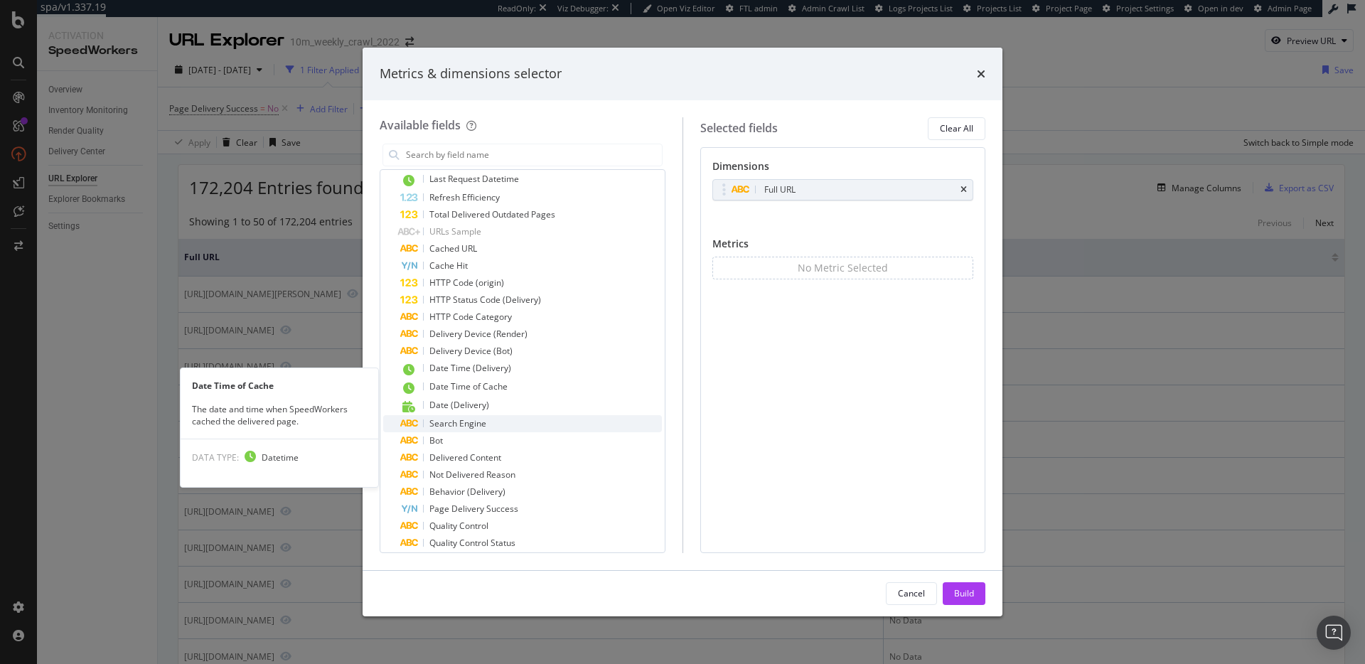
scroll to position [518, 0]
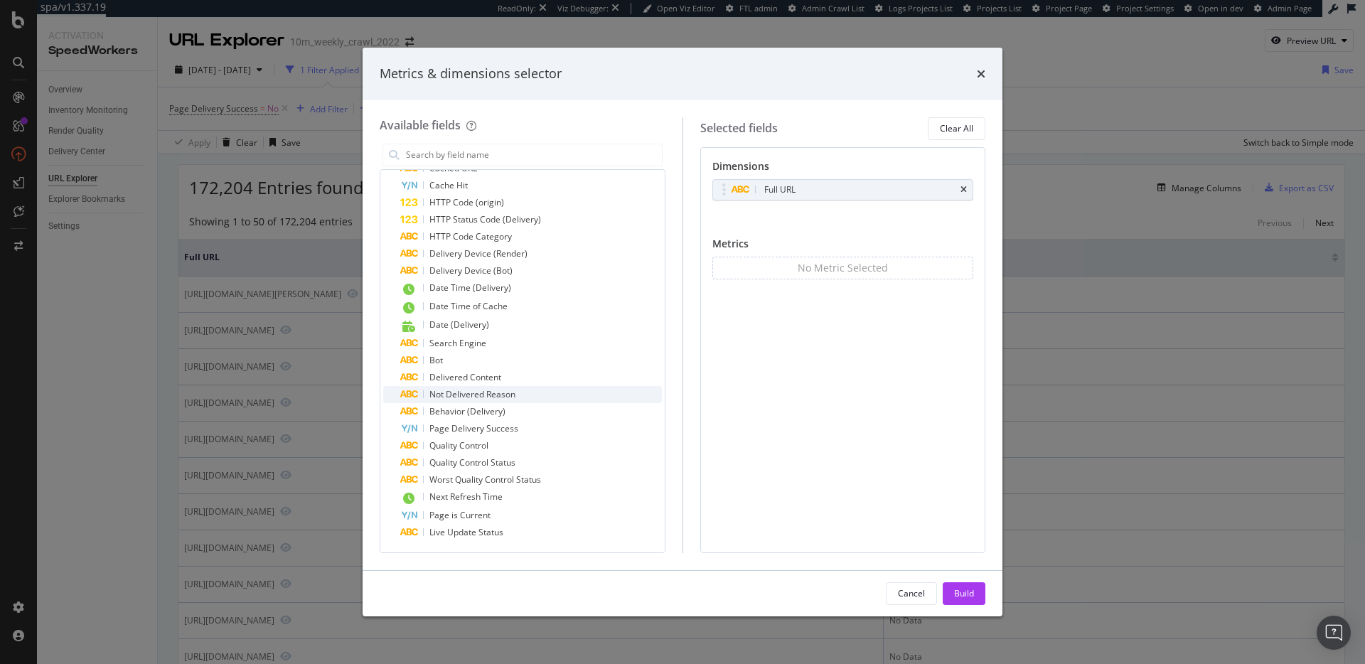
click at [525, 396] on div "Not Delivered Reason" at bounding box center [531, 394] width 262 height 17
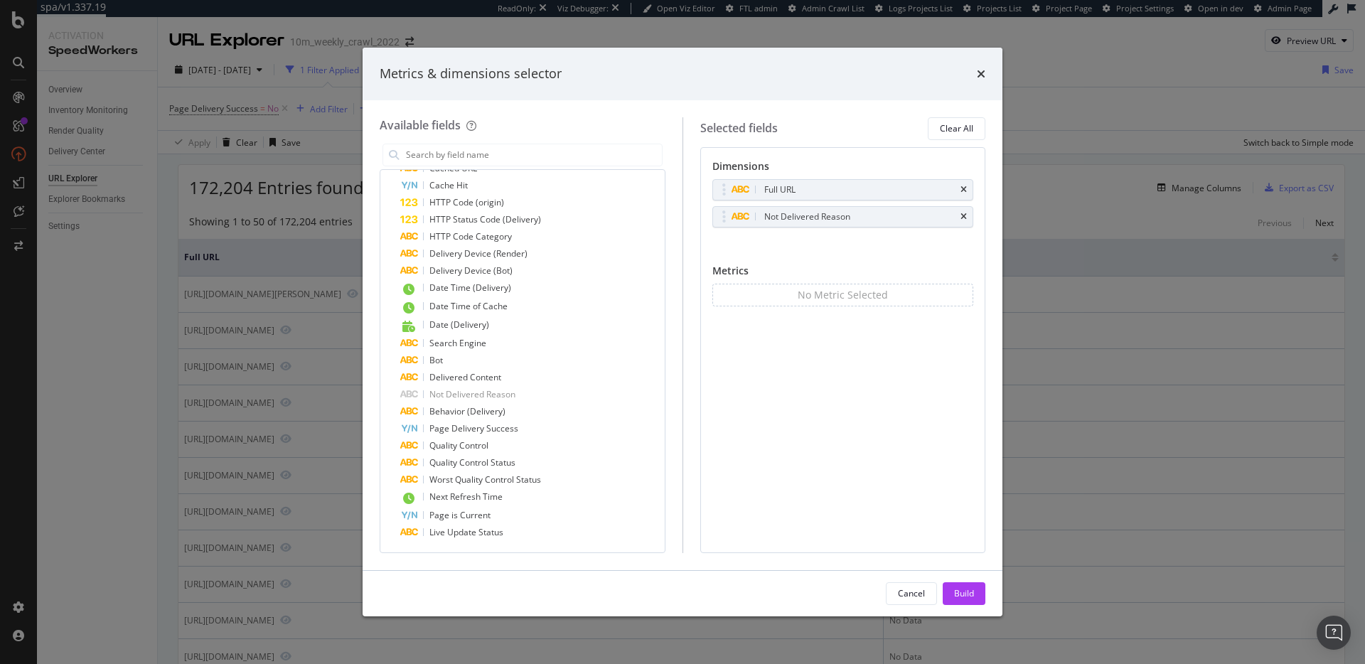
click at [880, 440] on div "Dimensions Full URL Not Delivered Reason You can use this field as a dimension …" at bounding box center [843, 350] width 286 height 406
click at [963, 593] on div "Build" at bounding box center [964, 593] width 20 height 12
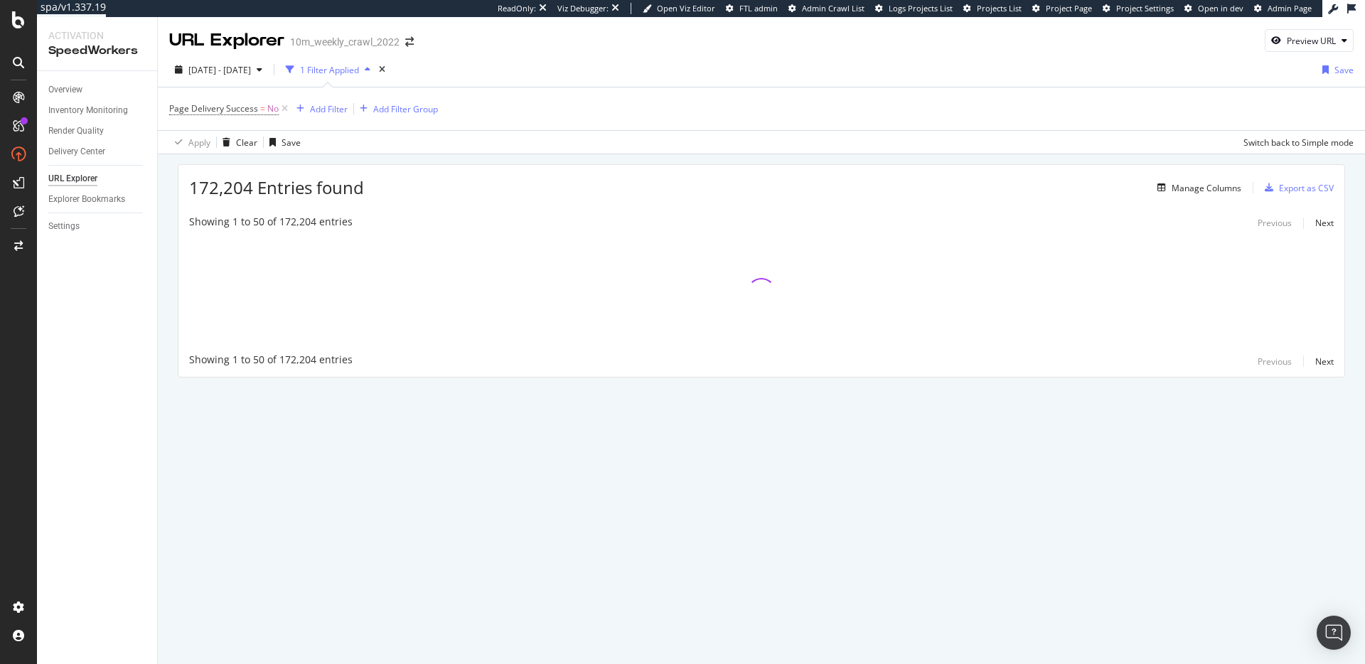
click at [619, 158] on div "172,204 Entries found Manage Columns Export as CSV Showing 1 to 50 of 172,204 e…" at bounding box center [761, 290] width 1207 height 273
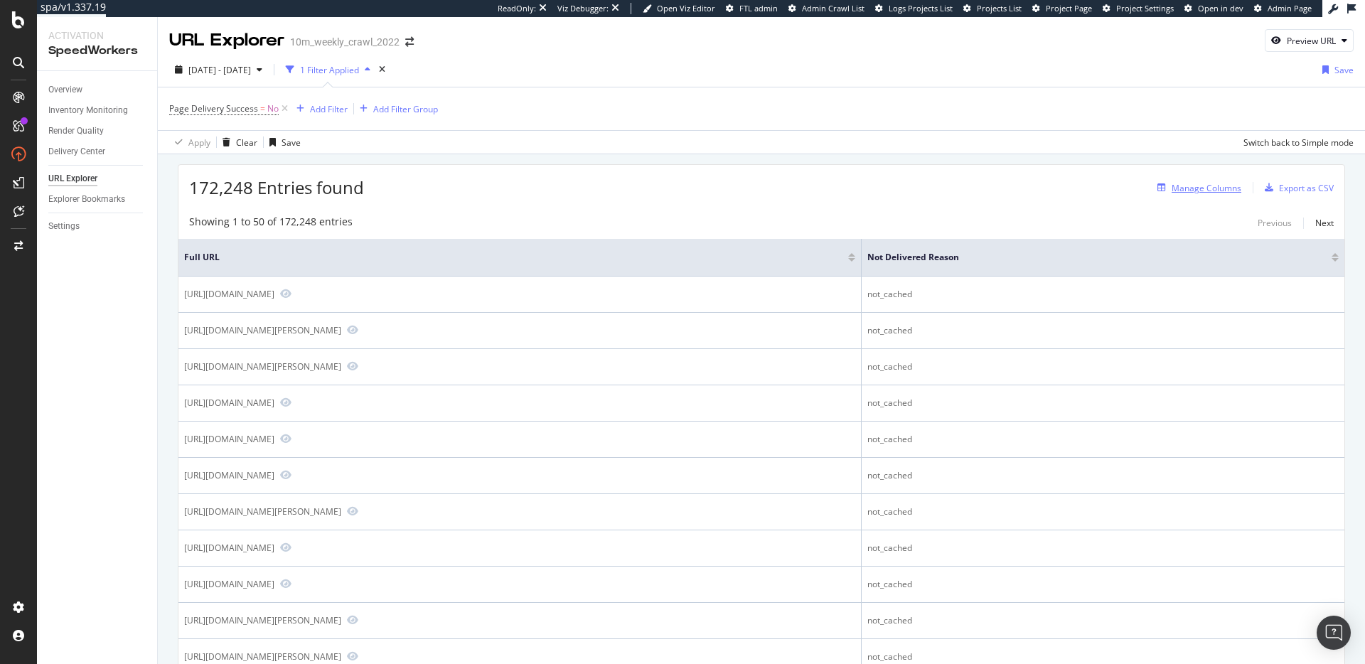
click at [1194, 186] on div "Manage Columns" at bounding box center [1207, 188] width 70 height 12
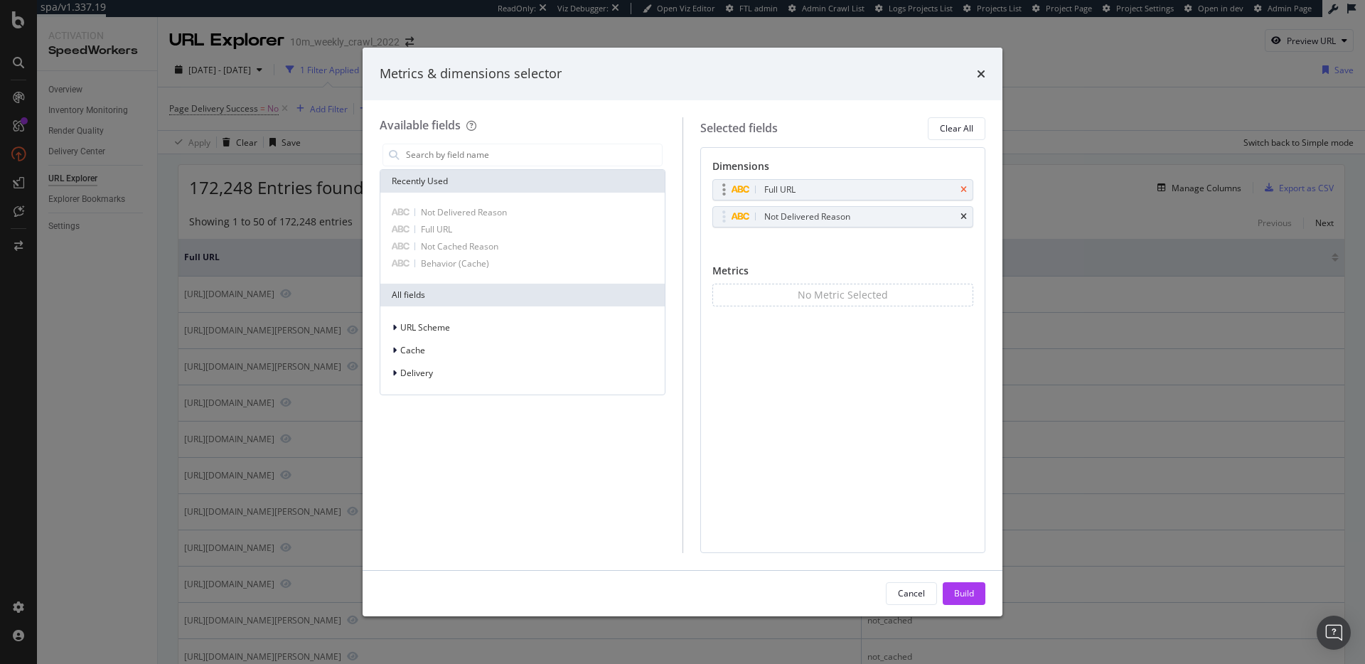
click at [966, 188] on icon "times" at bounding box center [964, 190] width 6 height 9
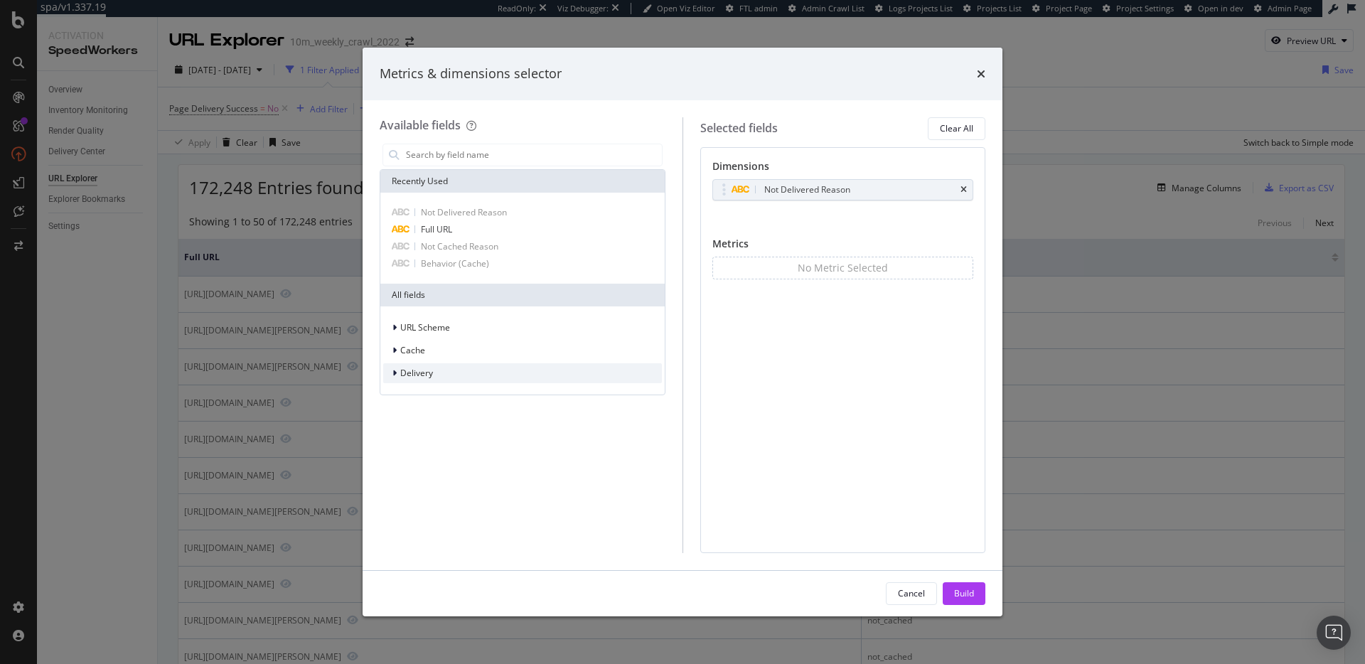
click at [439, 371] on div "Delivery" at bounding box center [522, 373] width 279 height 20
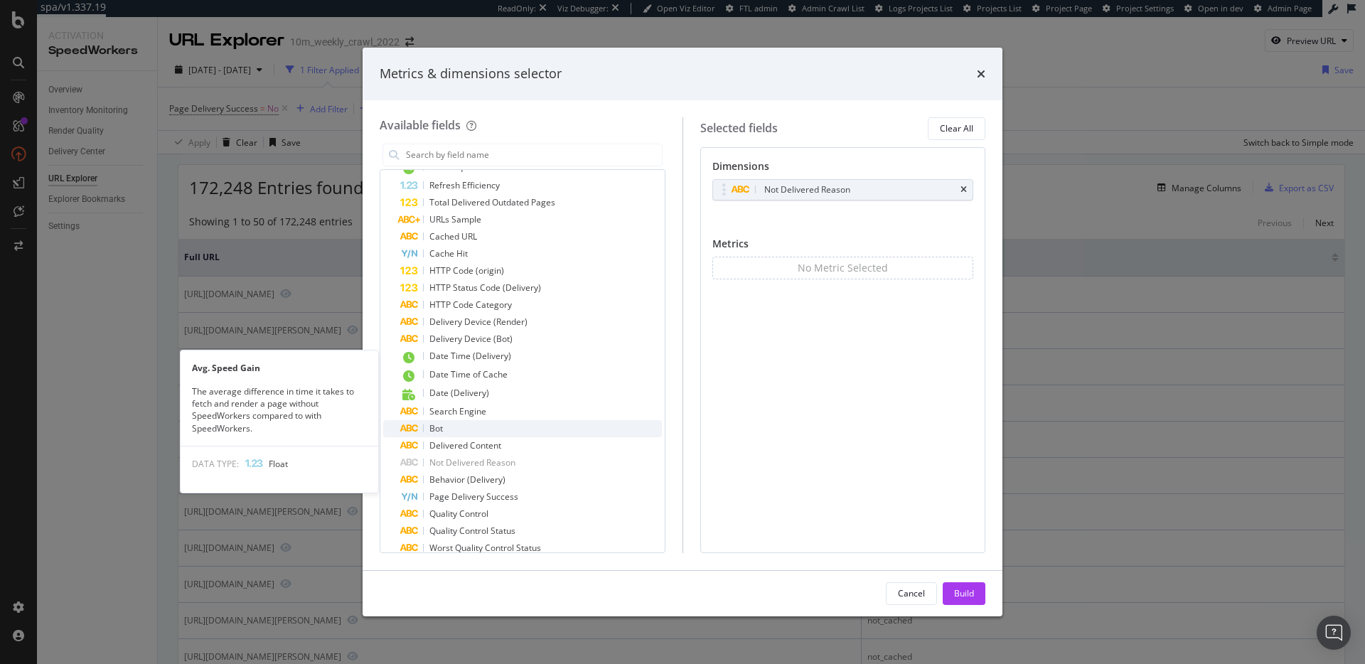
scroll to position [535, 0]
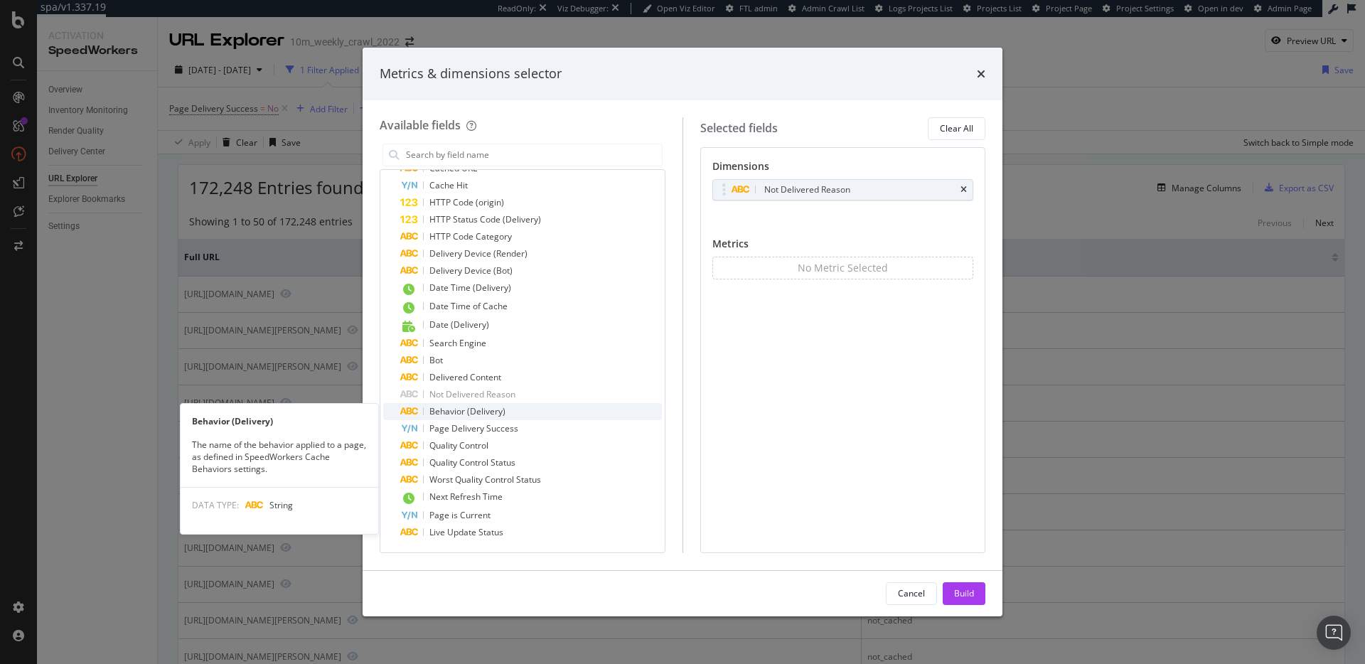
click at [520, 412] on div "Behavior (Delivery)" at bounding box center [531, 411] width 262 height 17
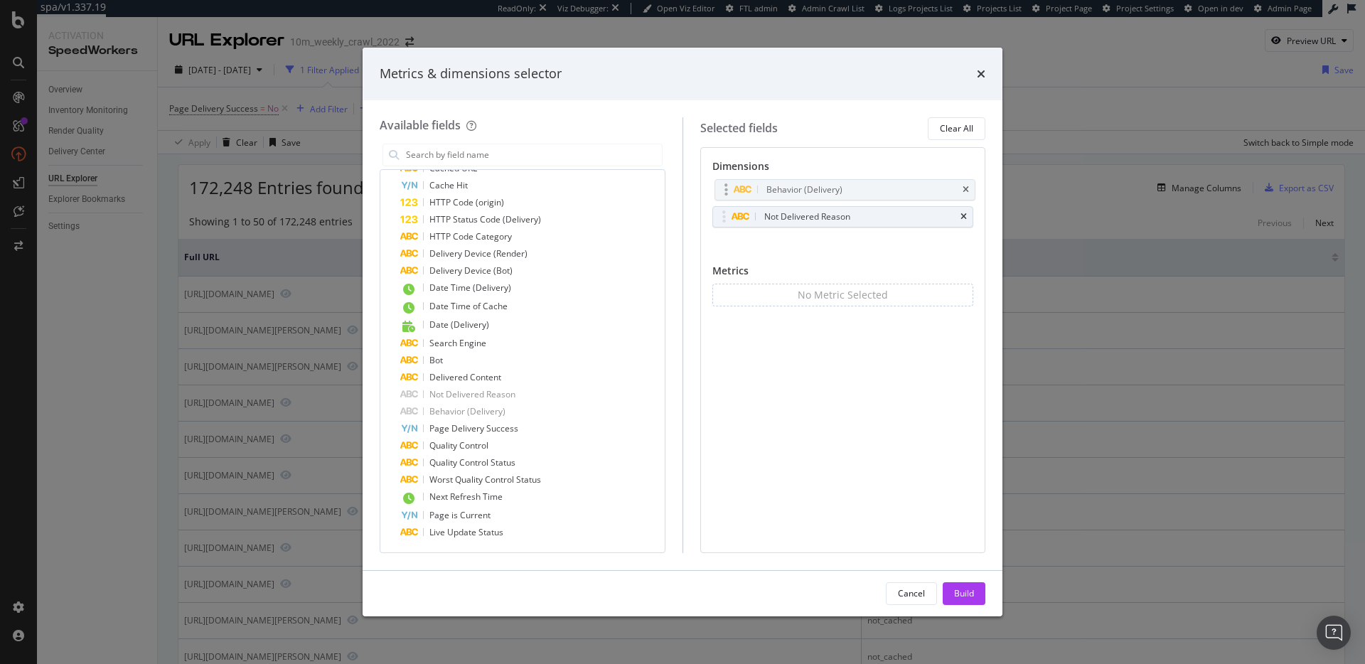
drag, startPoint x: 730, startPoint y: 216, endPoint x: 728, endPoint y: 192, distance: 24.3
click at [732, 189] on body "spa/v1.337.19 ReadOnly: Viz Debugger: Open Viz Editor FTL admin Admin Crawl Lis…" at bounding box center [682, 332] width 1365 height 664
click at [964, 587] on div "Build" at bounding box center [964, 593] width 20 height 12
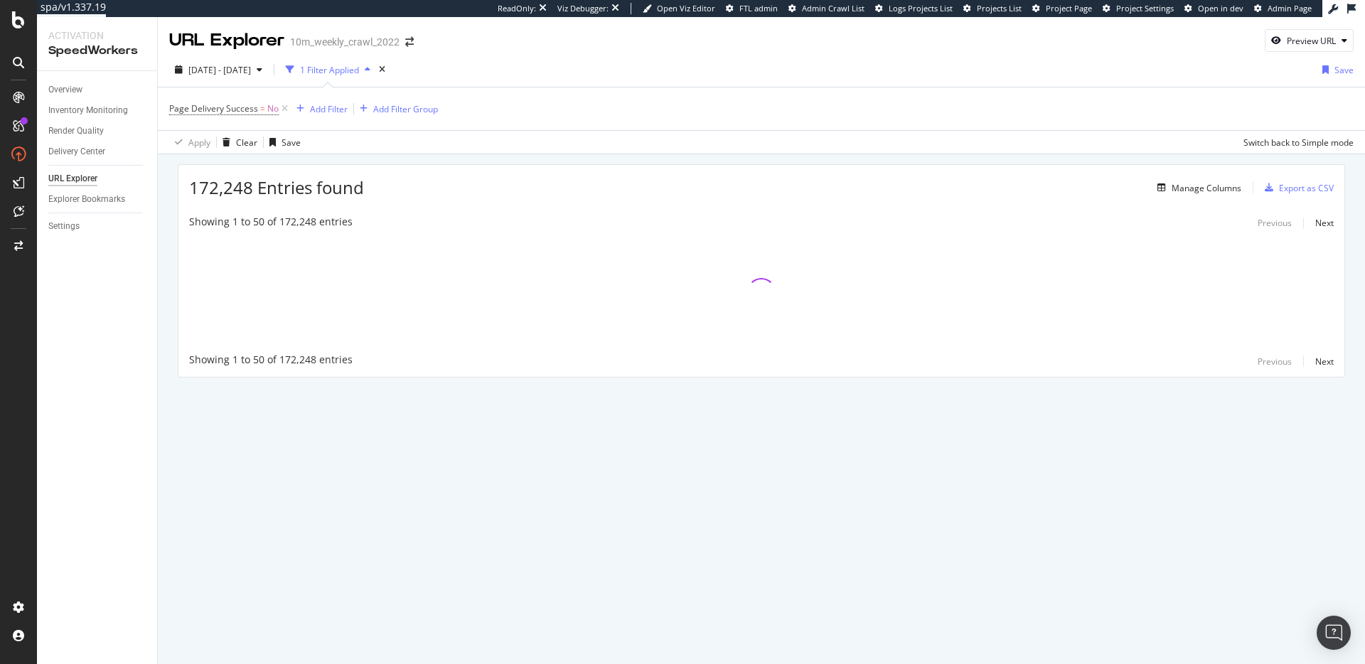
click at [782, 163] on div "172,248 Entries found Manage Columns Export as CSV Showing 1 to 50 of 172,248 e…" at bounding box center [761, 290] width 1207 height 273
click at [782, 162] on div "172,248 Entries found Manage Columns Export as CSV Showing 1 to 50 of 172,248 e…" at bounding box center [761, 290] width 1207 height 273
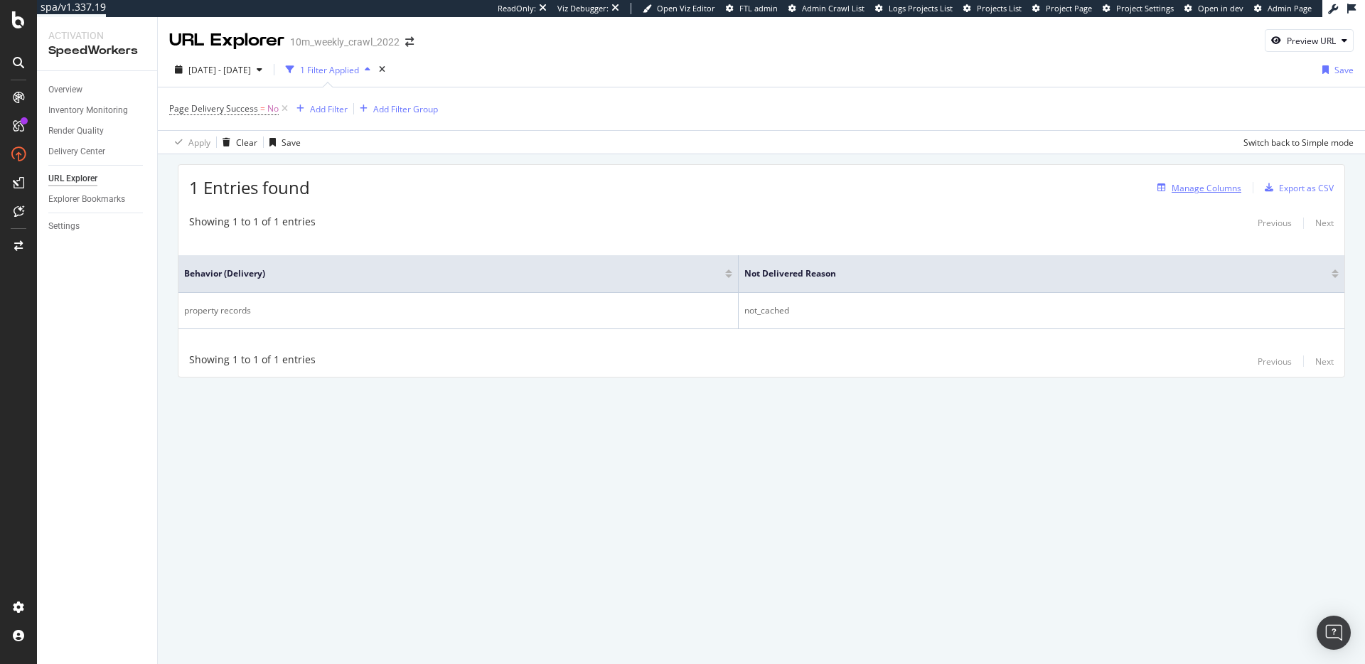
click at [1207, 187] on div "Manage Columns" at bounding box center [1207, 188] width 70 height 12
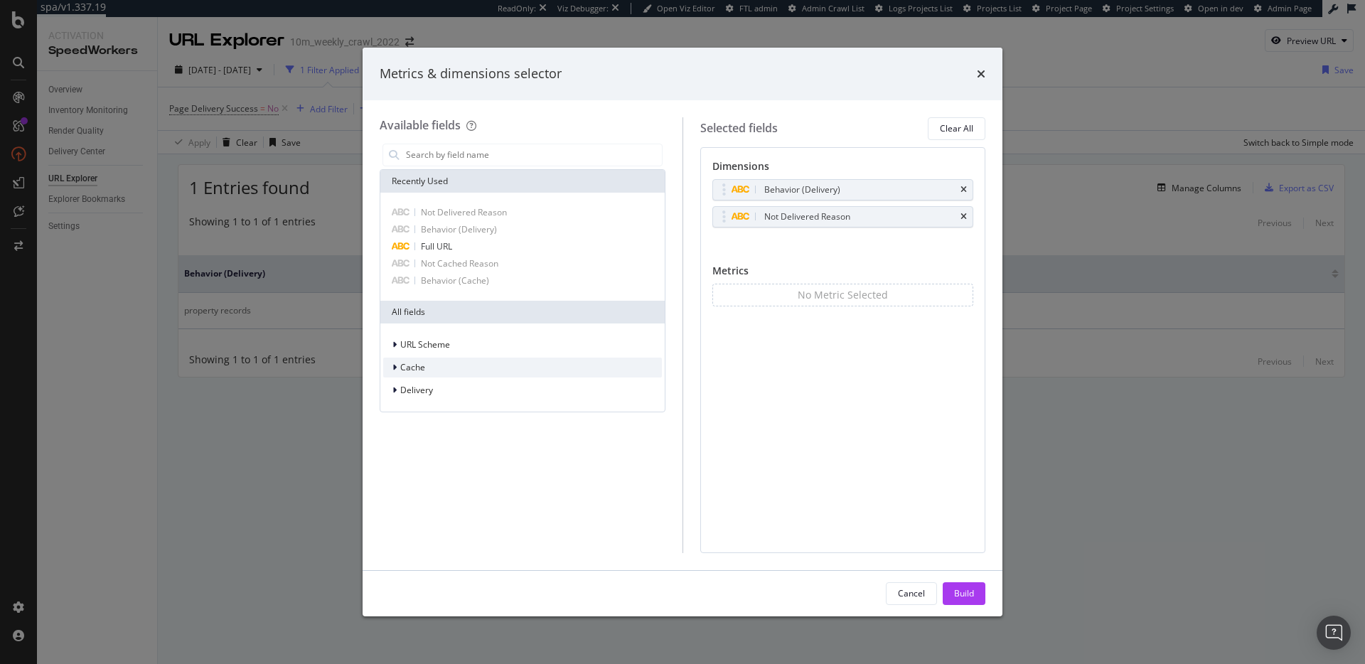
click at [432, 370] on div "Cache" at bounding box center [522, 368] width 279 height 20
click at [433, 388] on div "Delivery" at bounding box center [522, 390] width 279 height 20
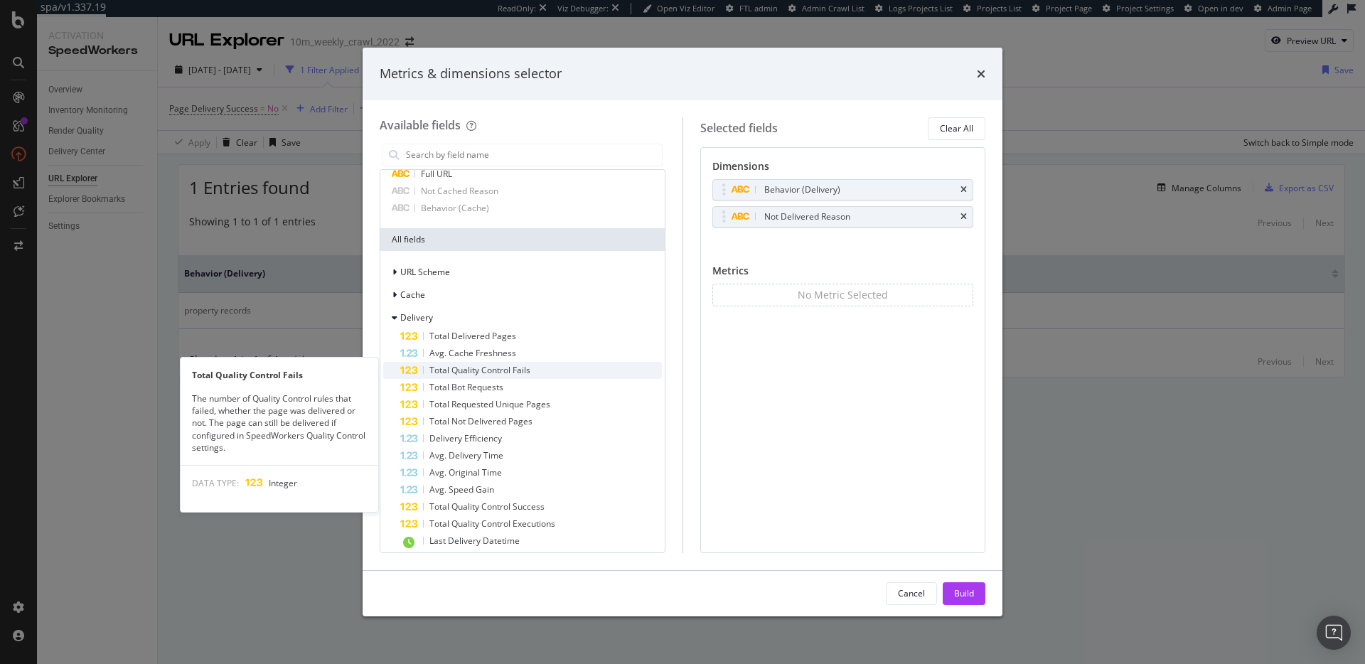
scroll to position [79, 0]
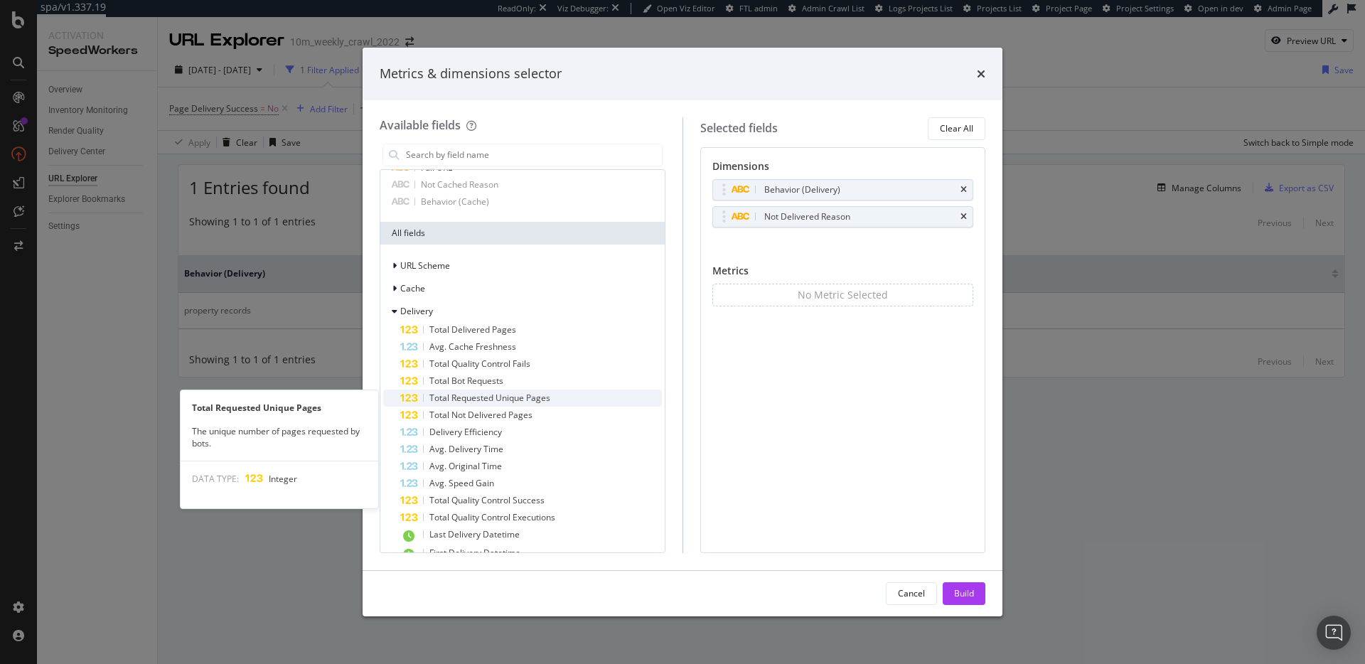
click at [521, 402] on span "Total Requested Unique Pages" at bounding box center [490, 398] width 121 height 12
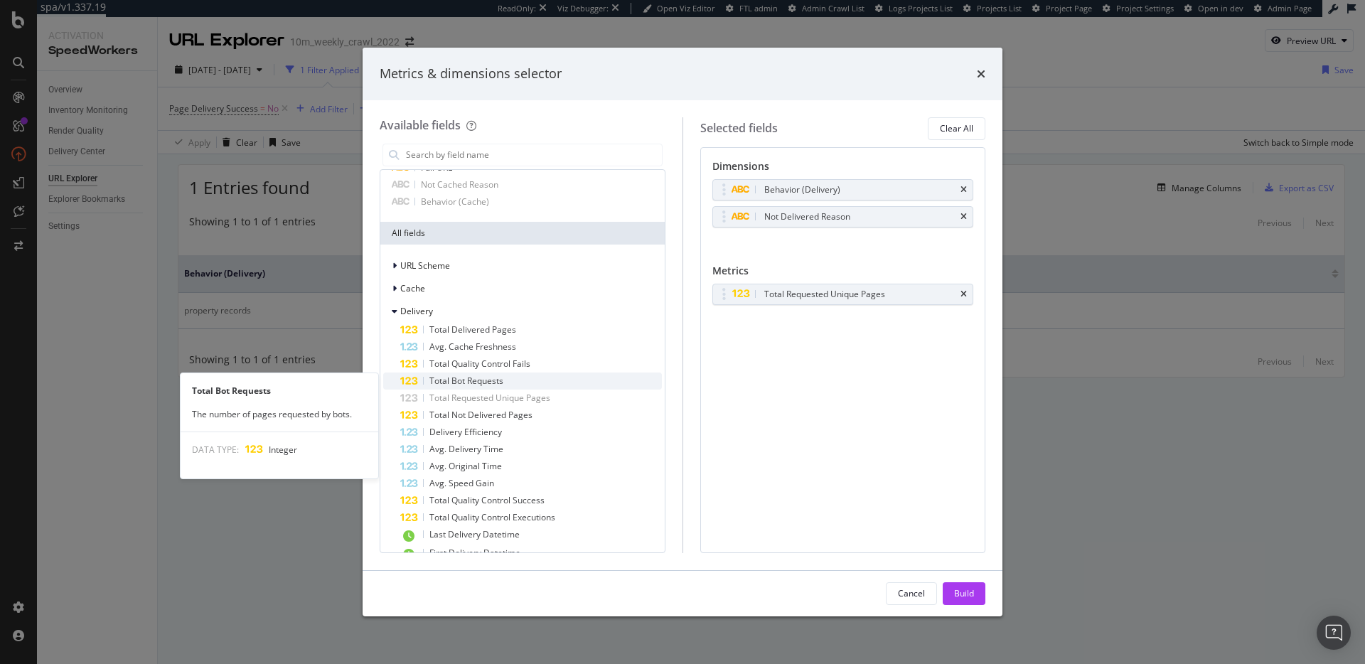
click at [511, 381] on div "Total Bot Requests" at bounding box center [531, 381] width 262 height 17
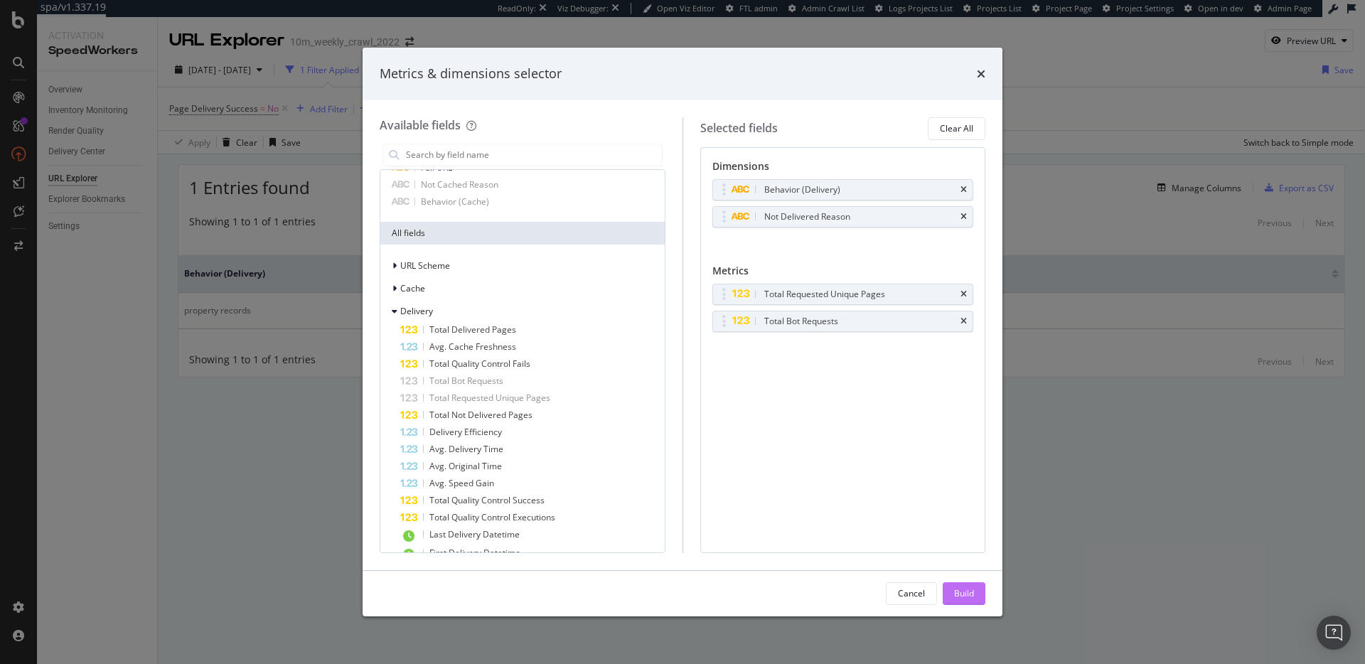
click at [961, 592] on div "Build" at bounding box center [964, 593] width 20 height 12
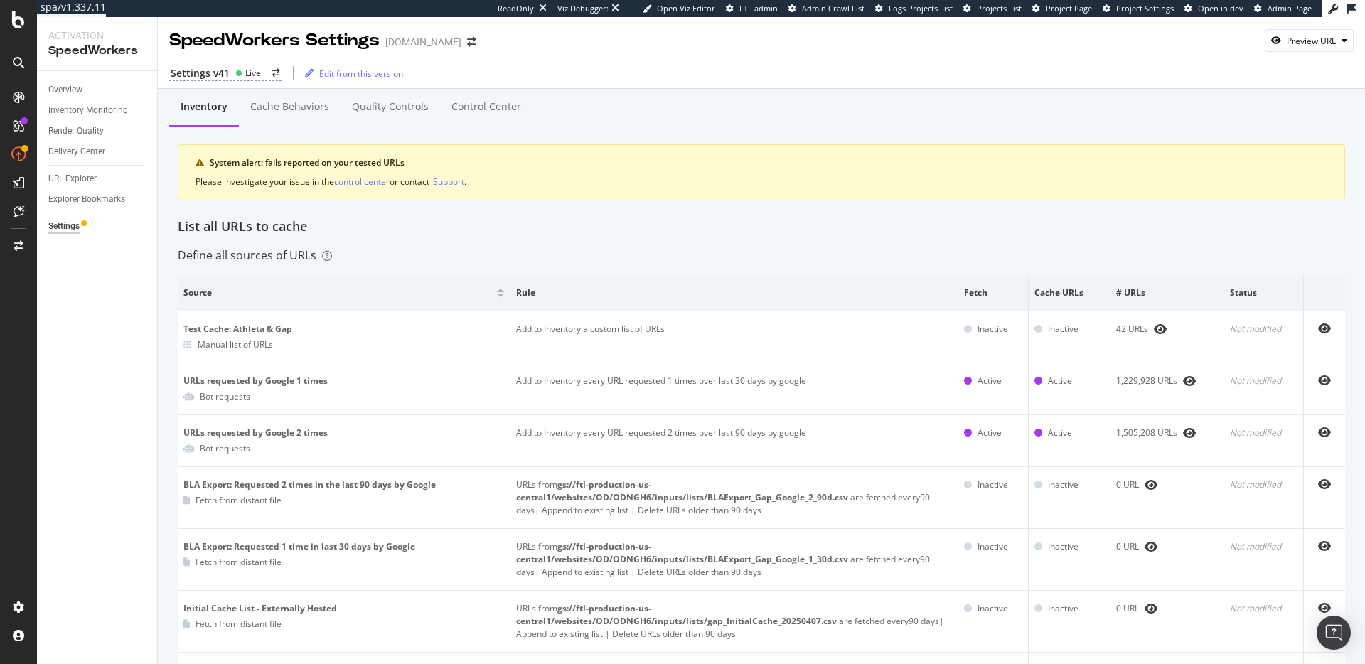
click at [641, 229] on div "List all URLs to cache" at bounding box center [762, 227] width 1168 height 18
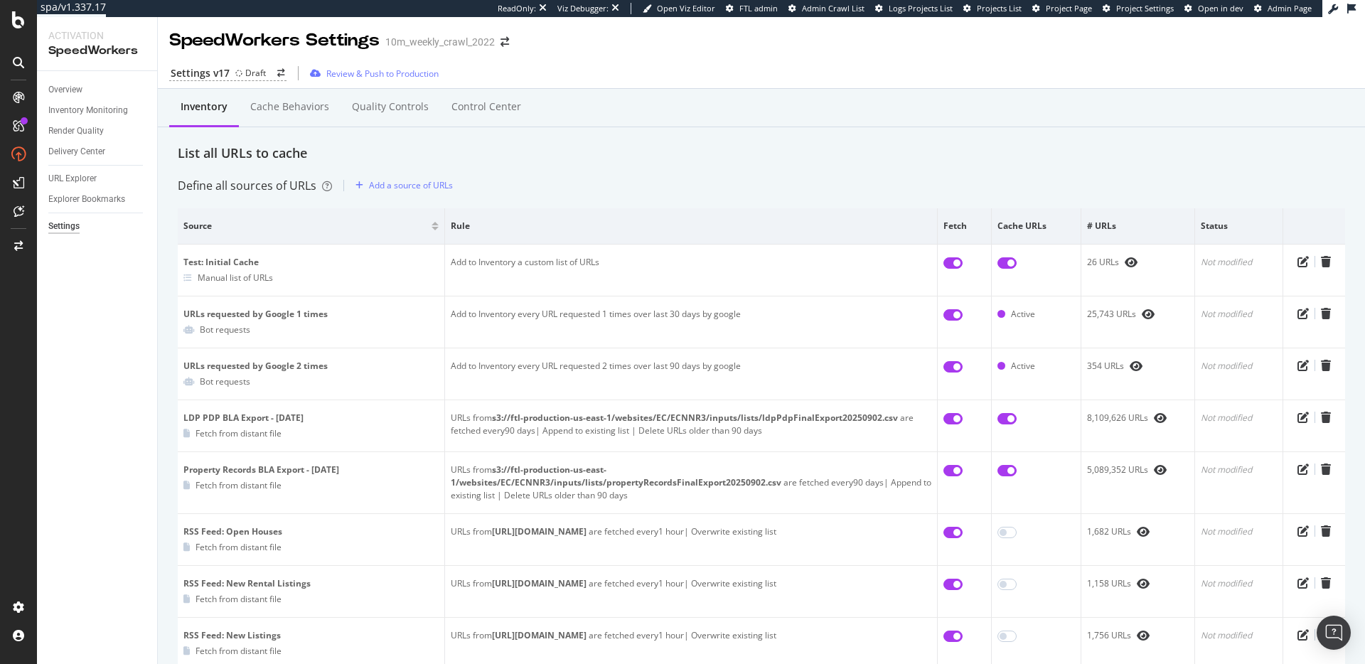
scroll to position [371, 0]
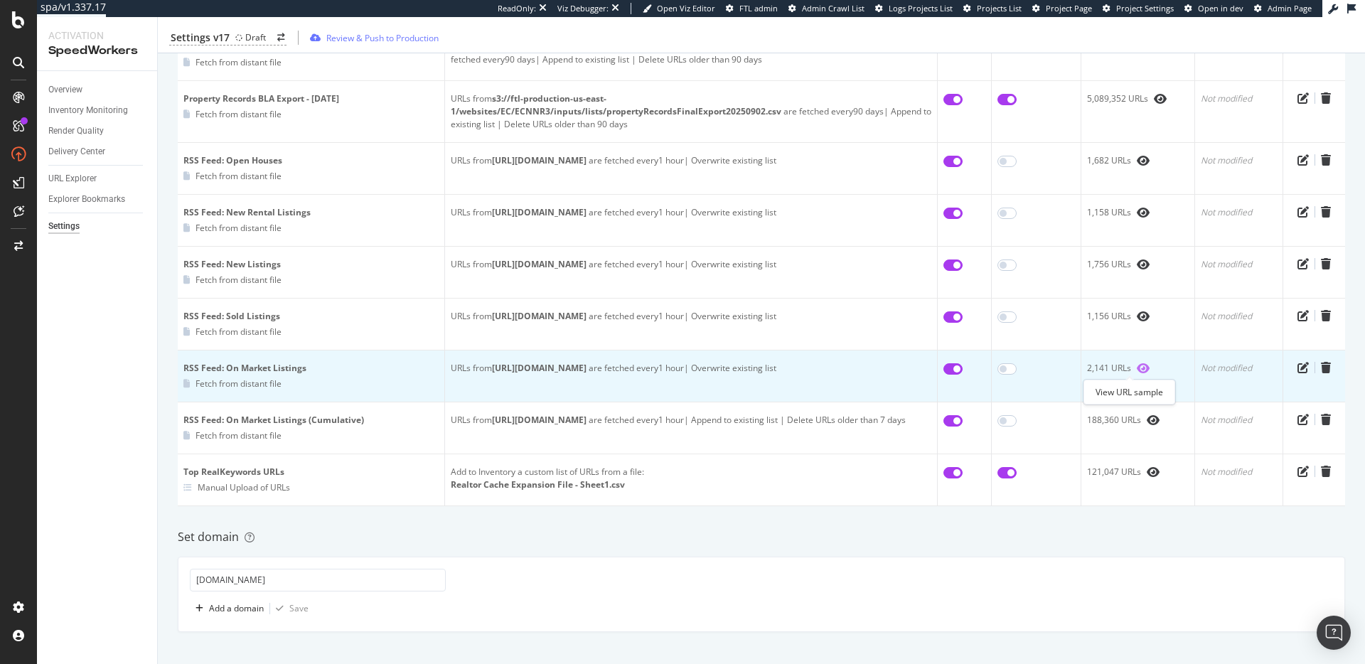
click at [1137, 368] on icon "eye" at bounding box center [1143, 368] width 13 height 11
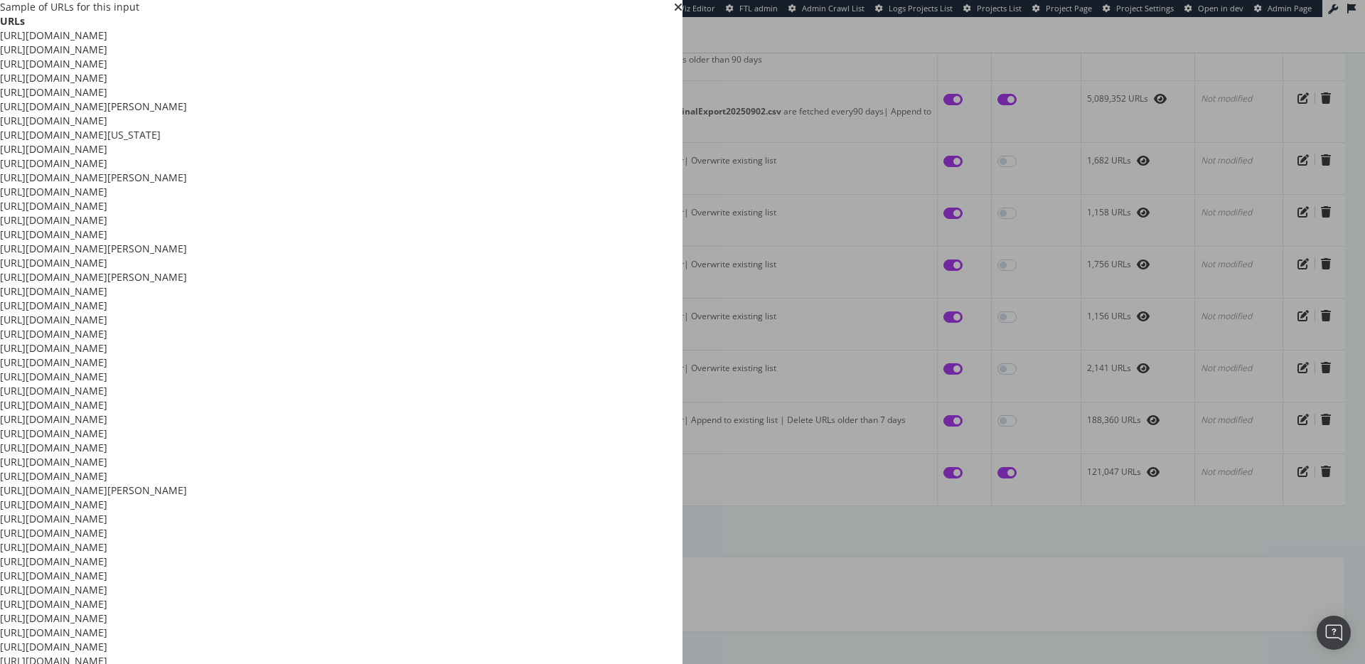
click at [640, 100] on td "[URL][DOMAIN_NAME]" at bounding box center [341, 92] width 683 height 14
copy td "[URL][DOMAIN_NAME]"
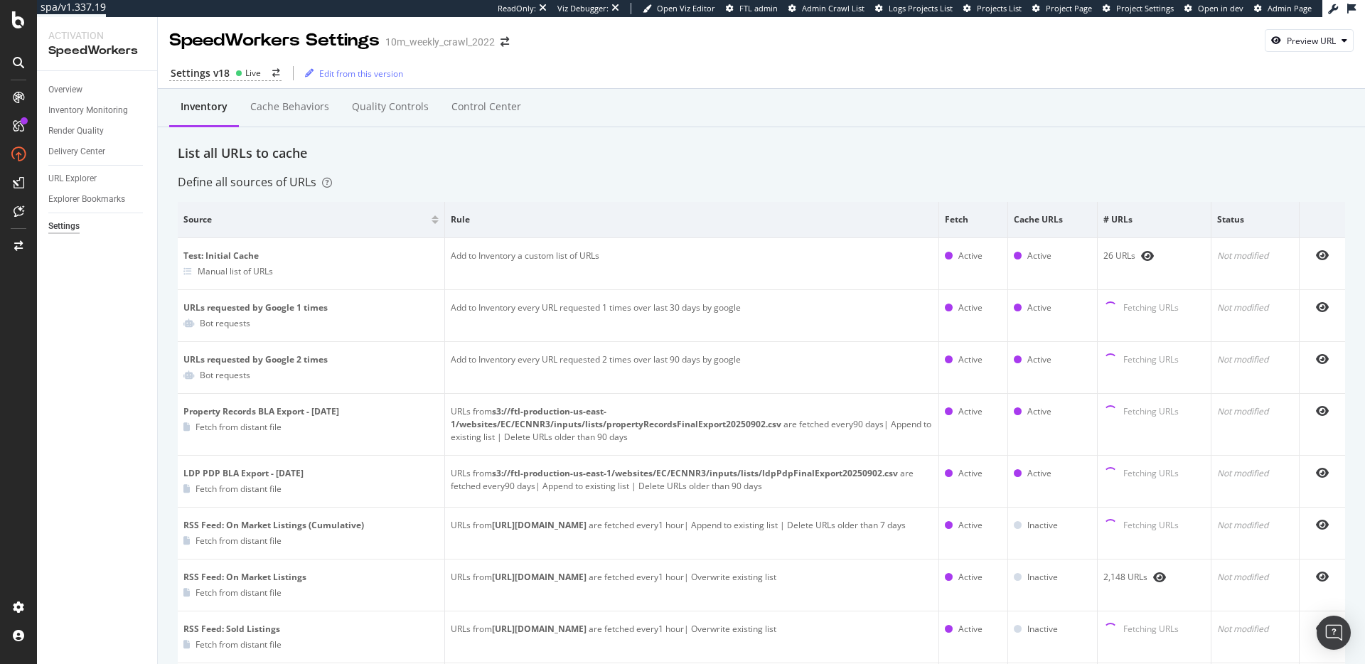
drag, startPoint x: 587, startPoint y: 160, endPoint x: 496, endPoint y: 166, distance: 91.2
click at [587, 161] on div "List all URLs to cache" at bounding box center [762, 153] width 1168 height 18
click at [250, 73] on div "Live" at bounding box center [253, 73] width 16 height 12
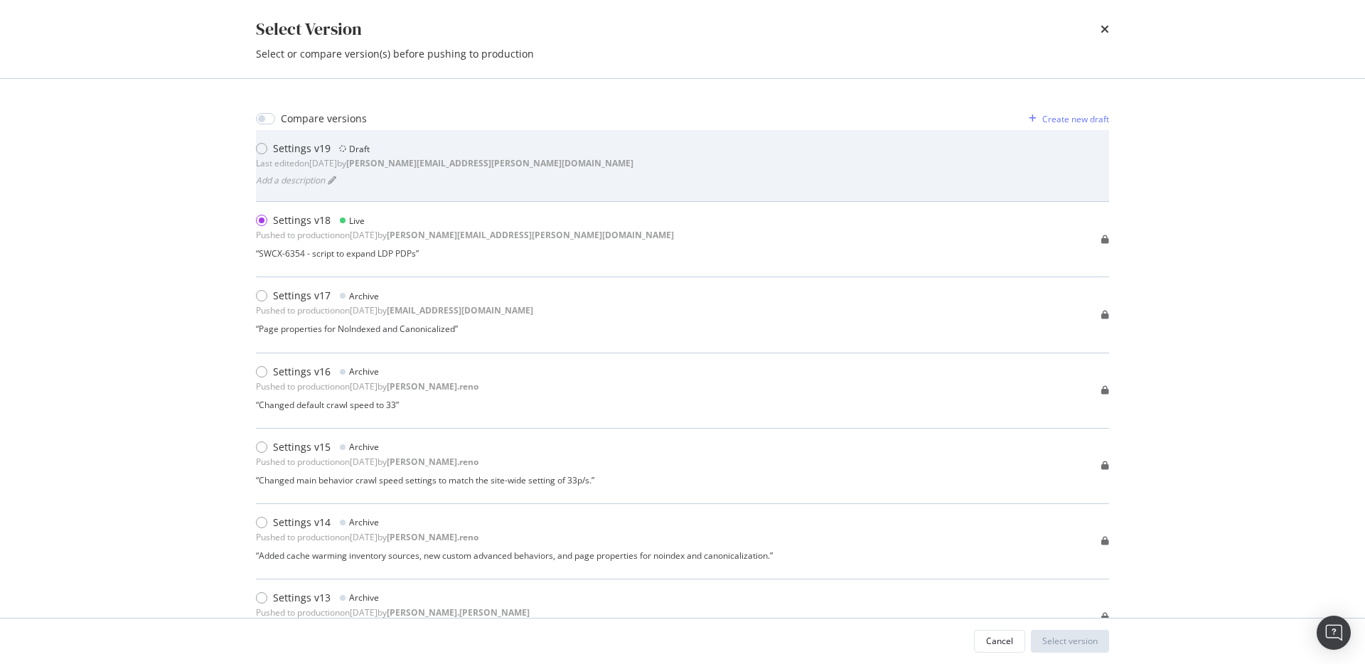
click at [560, 181] on div "Settings v19 Draft Last edited on [DATE] by [PERSON_NAME][EMAIL_ADDRESS][PERSON…" at bounding box center [682, 166] width 853 height 48
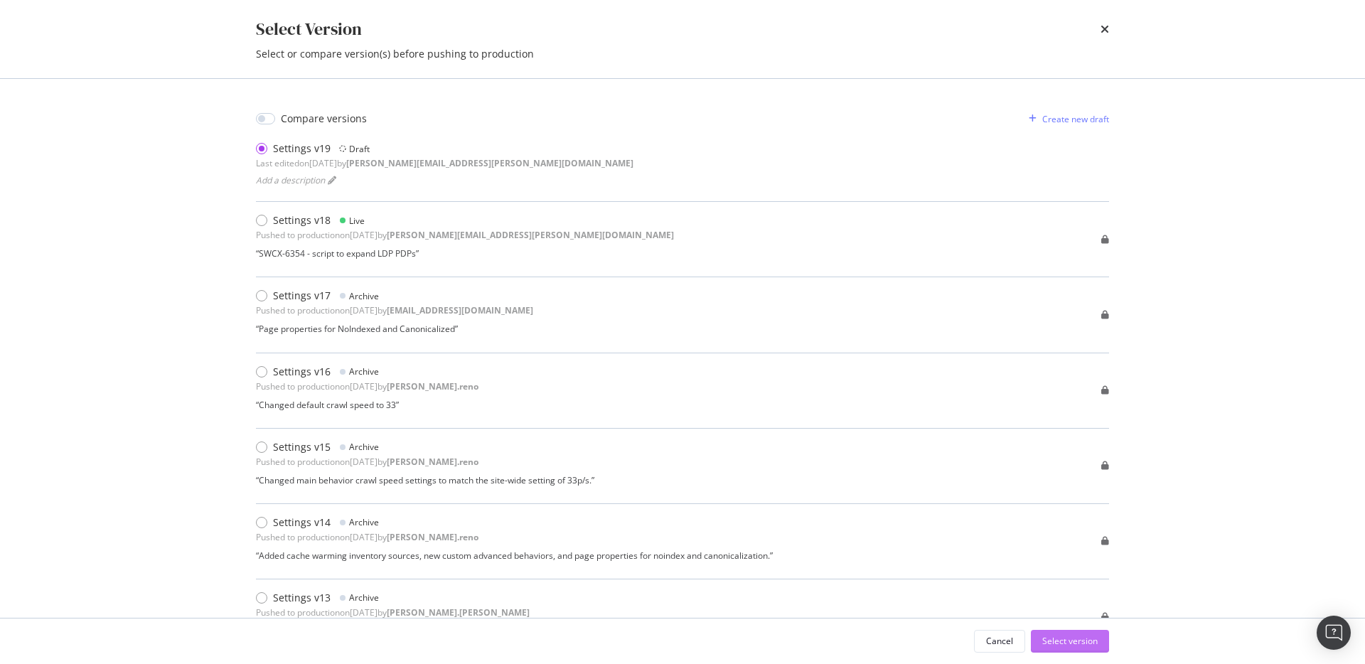
click at [1069, 634] on div "Select version" at bounding box center [1069, 641] width 55 height 21
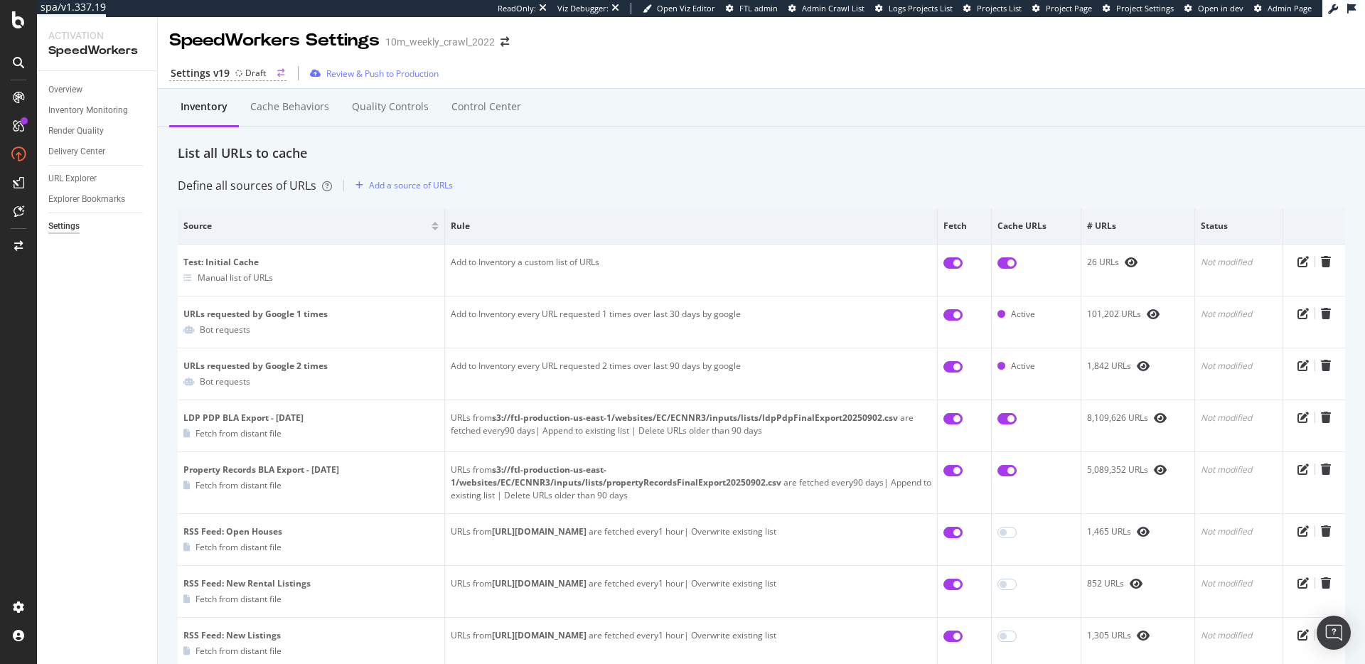
click at [230, 75] on div "Settings v19 Draft" at bounding box center [227, 73] width 117 height 15
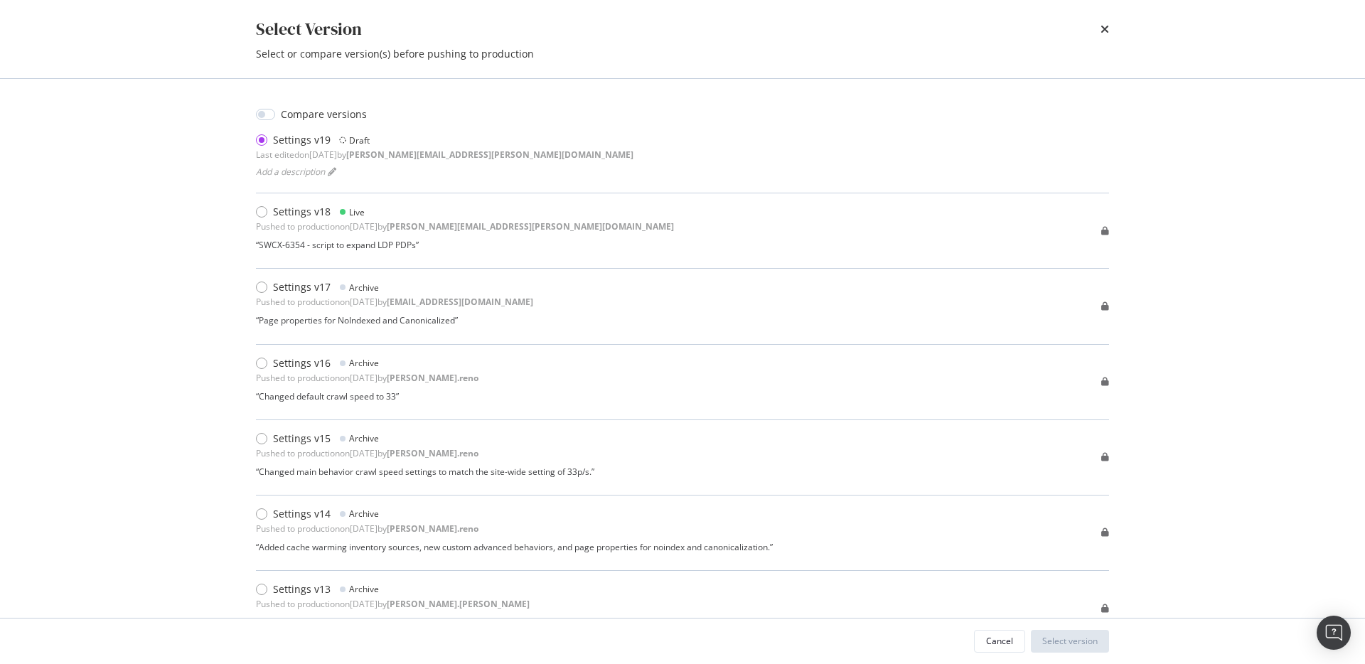
click at [1206, 166] on div "Select Version Select or compare version(s) before pushing to production Compar…" at bounding box center [682, 332] width 1365 height 664
click at [1098, 31] on div "Select Version" at bounding box center [682, 29] width 853 height 24
click at [1108, 33] on icon "times" at bounding box center [1105, 28] width 9 height 11
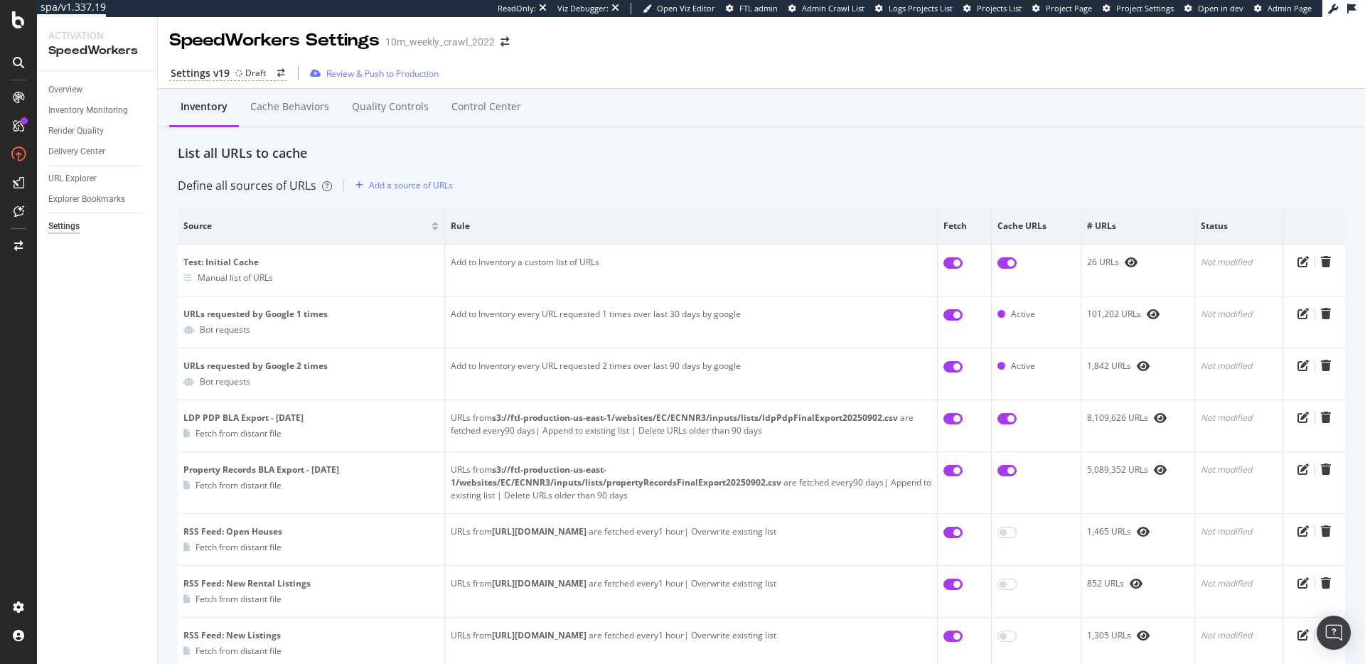
click at [528, 151] on div "List all URLs to cache" at bounding box center [762, 153] width 1168 height 18
click at [358, 75] on div "Review & Push to Production" at bounding box center [382, 74] width 112 height 12
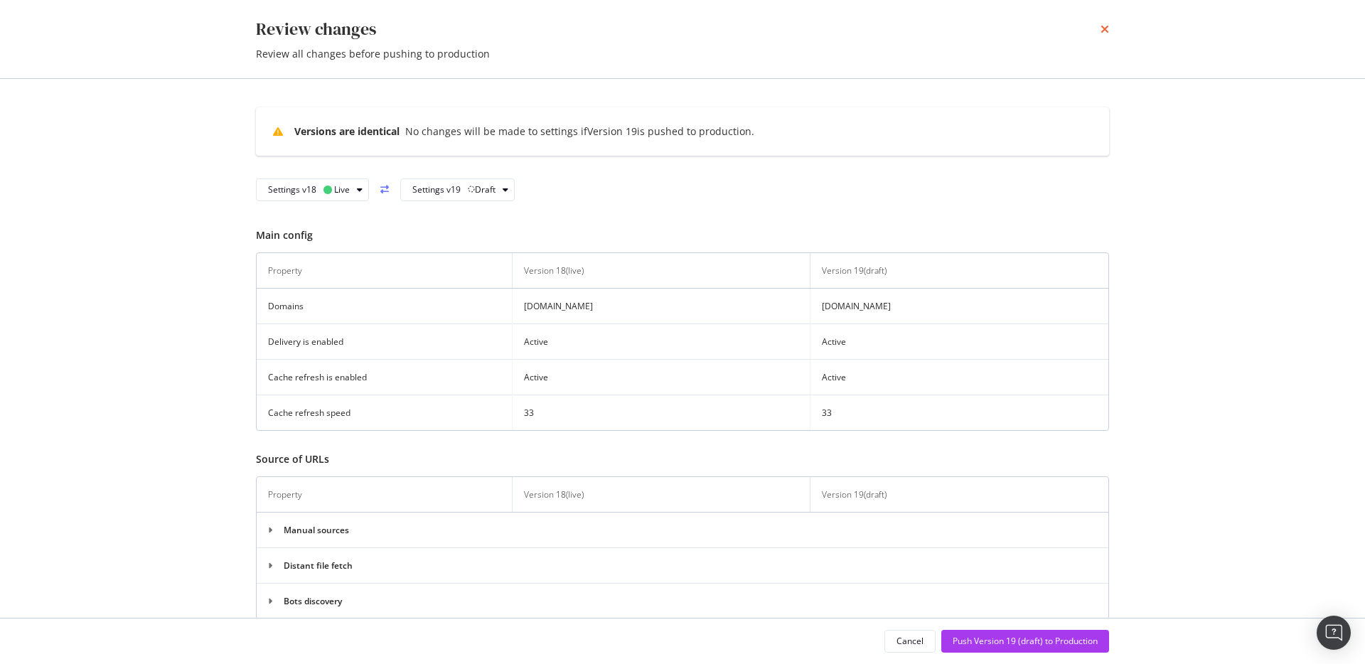
click at [1108, 27] on icon "times" at bounding box center [1105, 28] width 9 height 11
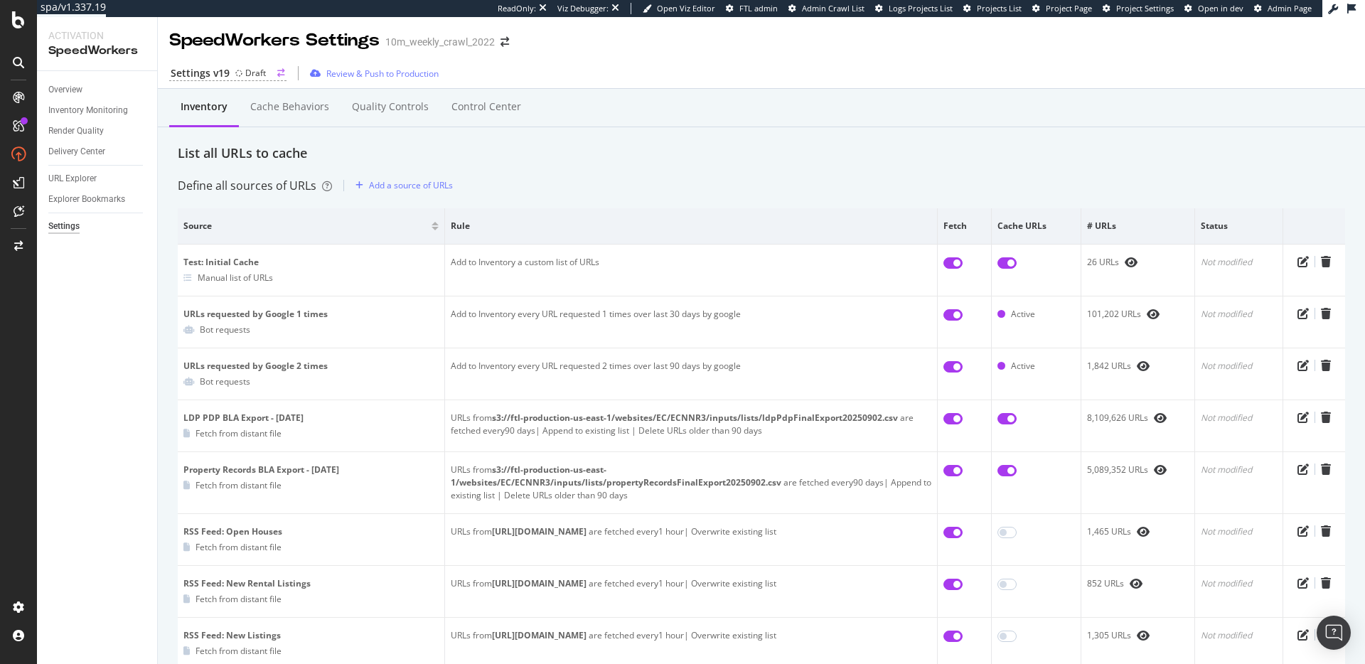
click at [228, 71] on div "Settings v19" at bounding box center [200, 73] width 59 height 14
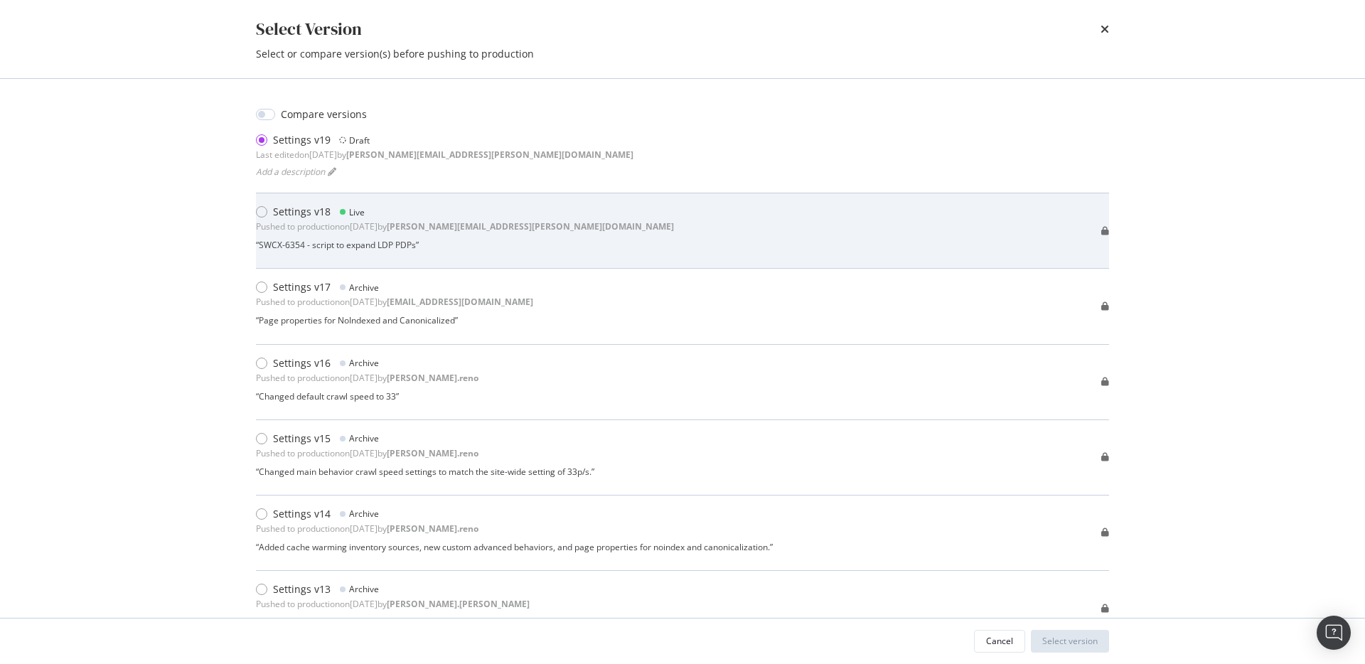
click at [464, 226] on b "[PERSON_NAME][EMAIL_ADDRESS][PERSON_NAME][DOMAIN_NAME]" at bounding box center [530, 226] width 287 height 12
drag, startPoint x: 302, startPoint y: 245, endPoint x: 309, endPoint y: 245, distance: 7.1
click at [309, 245] on div "“ SWCX-6354 - script to expand LDP PDPs ”" at bounding box center [465, 245] width 418 height 12
click at [307, 245] on div "“ SWCX-6354 - script to expand LDP PDPs ”" at bounding box center [465, 245] width 418 height 12
drag, startPoint x: 306, startPoint y: 245, endPoint x: 286, endPoint y: 245, distance: 20.6
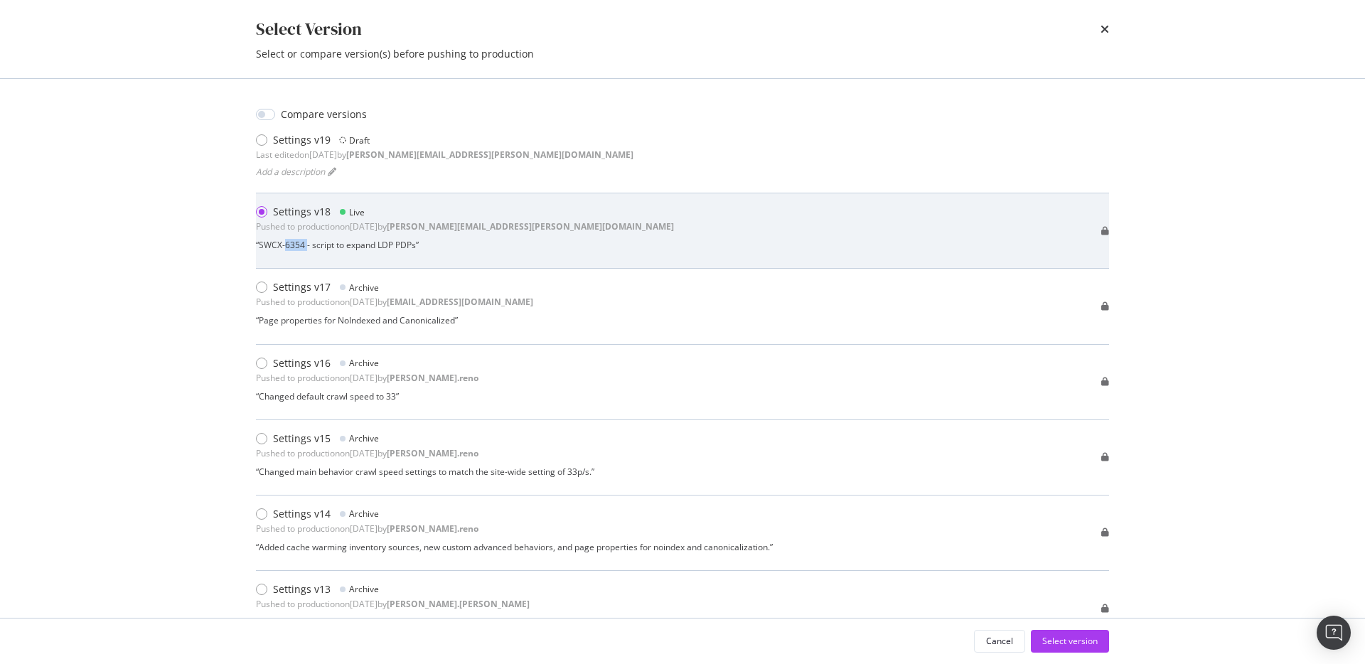
click at [286, 245] on div "“ SWCX-6354 - script to expand LDP PDPs ”" at bounding box center [465, 245] width 418 height 12
copy div "6354"
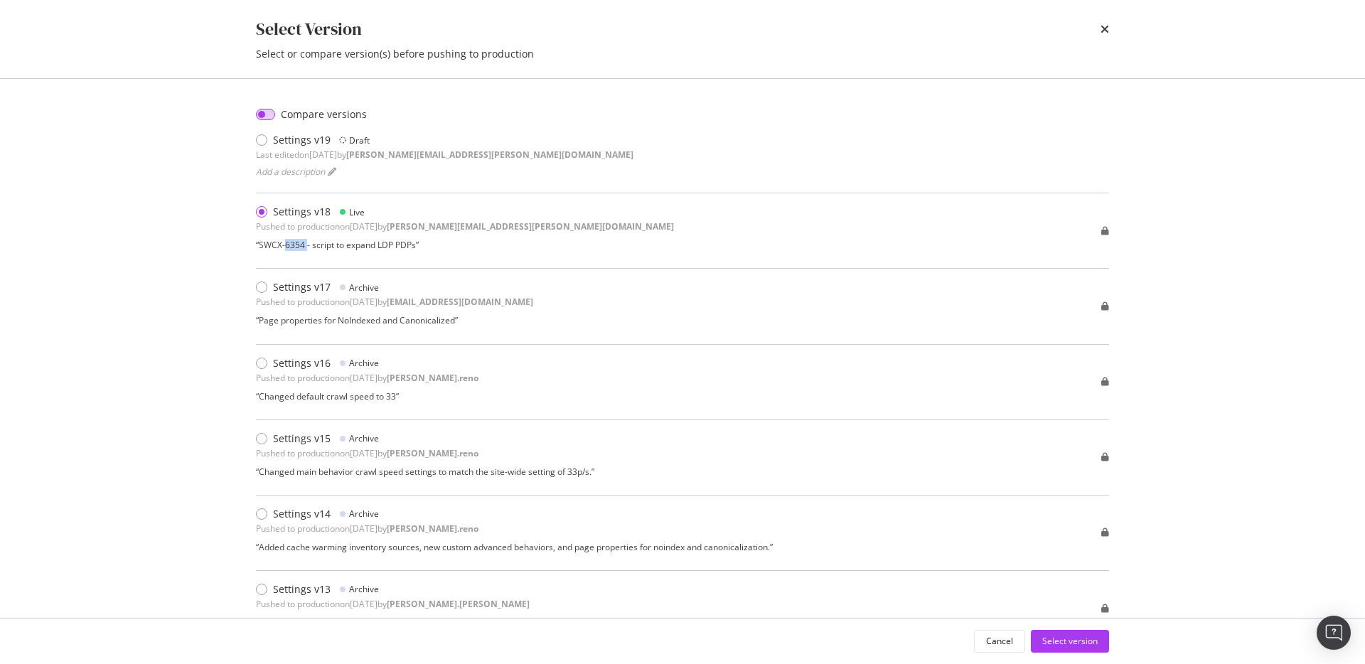
click at [264, 113] on input "modal" at bounding box center [265, 114] width 19 height 11
checkbox input "true"
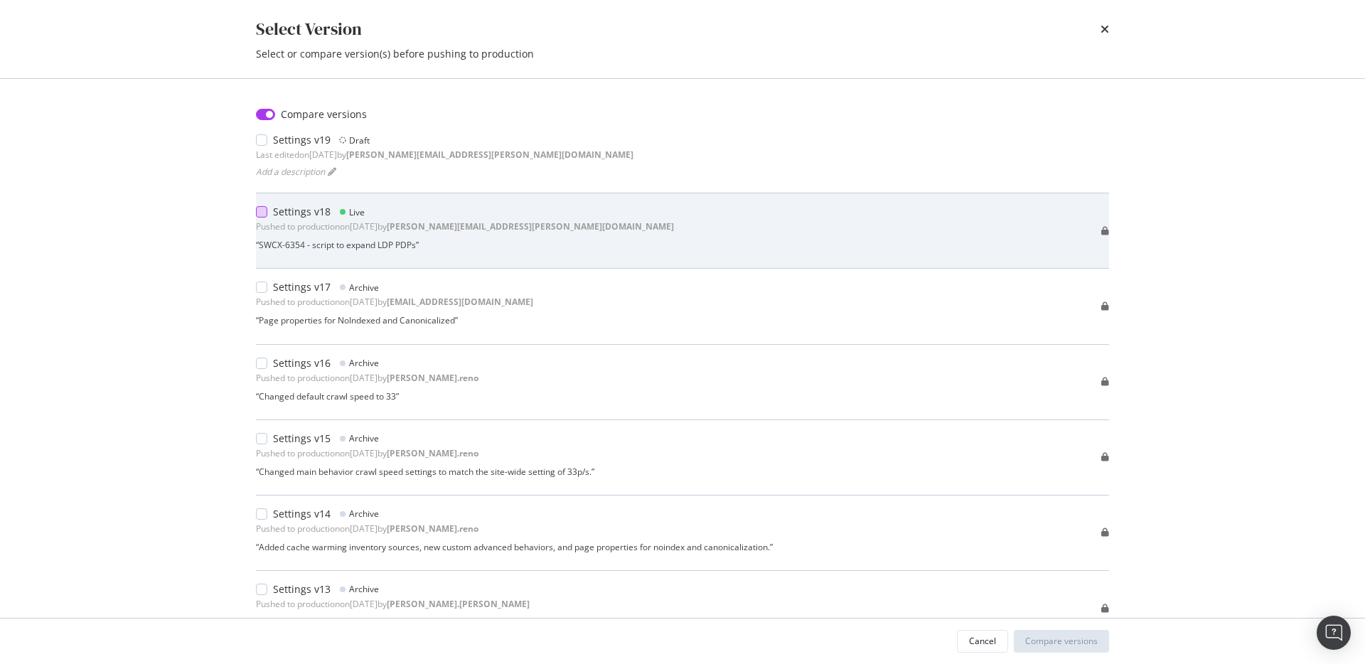
click at [259, 214] on div "modal" at bounding box center [261, 211] width 11 height 11
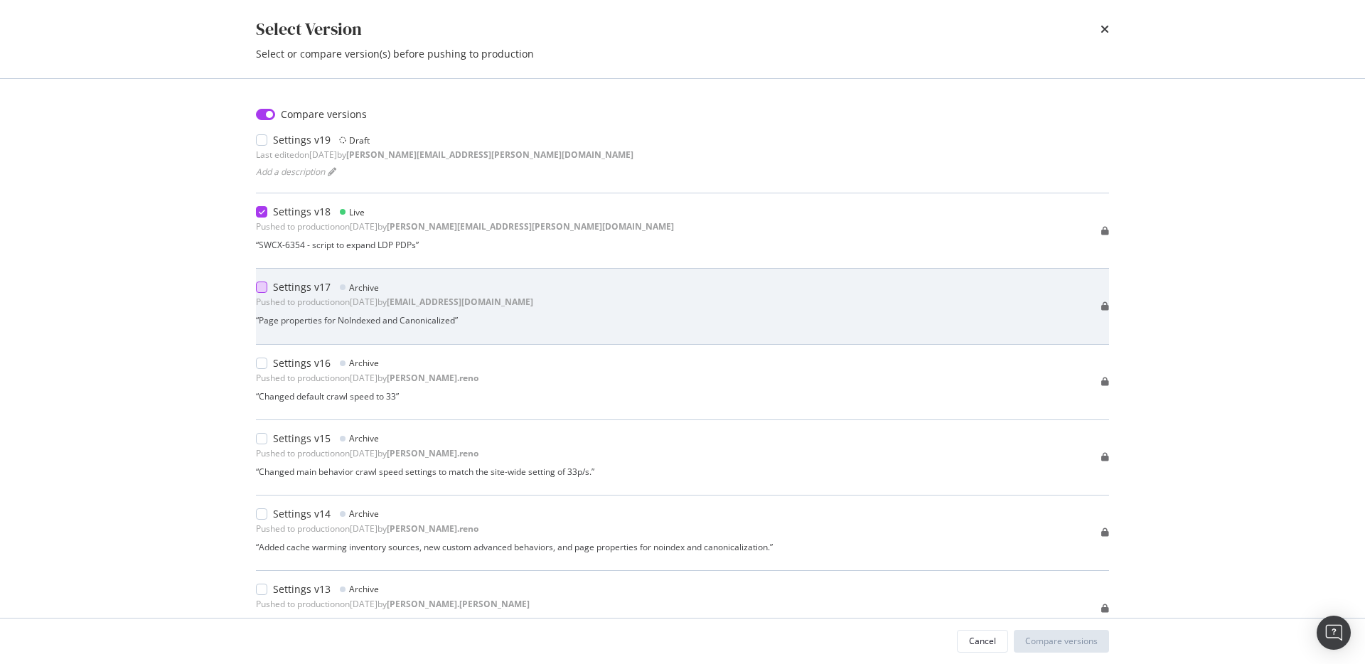
click at [258, 285] on div "modal" at bounding box center [261, 287] width 11 height 11
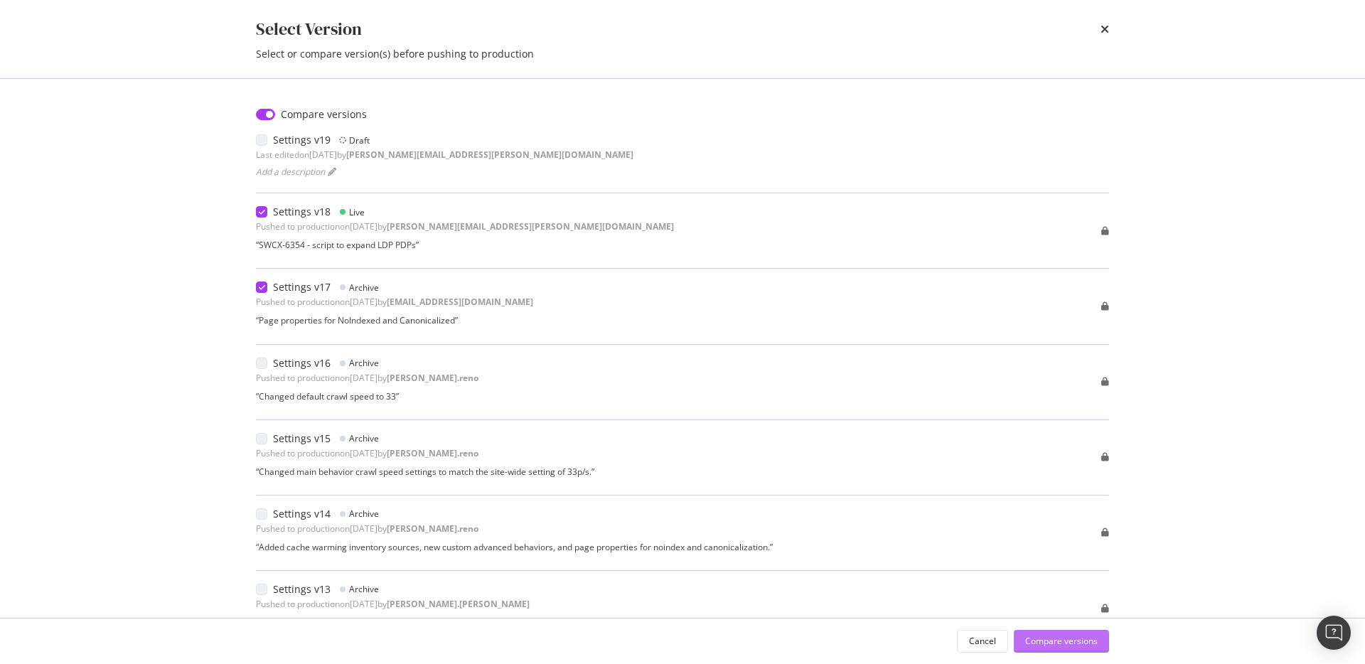
click at [1068, 646] on div "Compare versions" at bounding box center [1061, 641] width 73 height 12
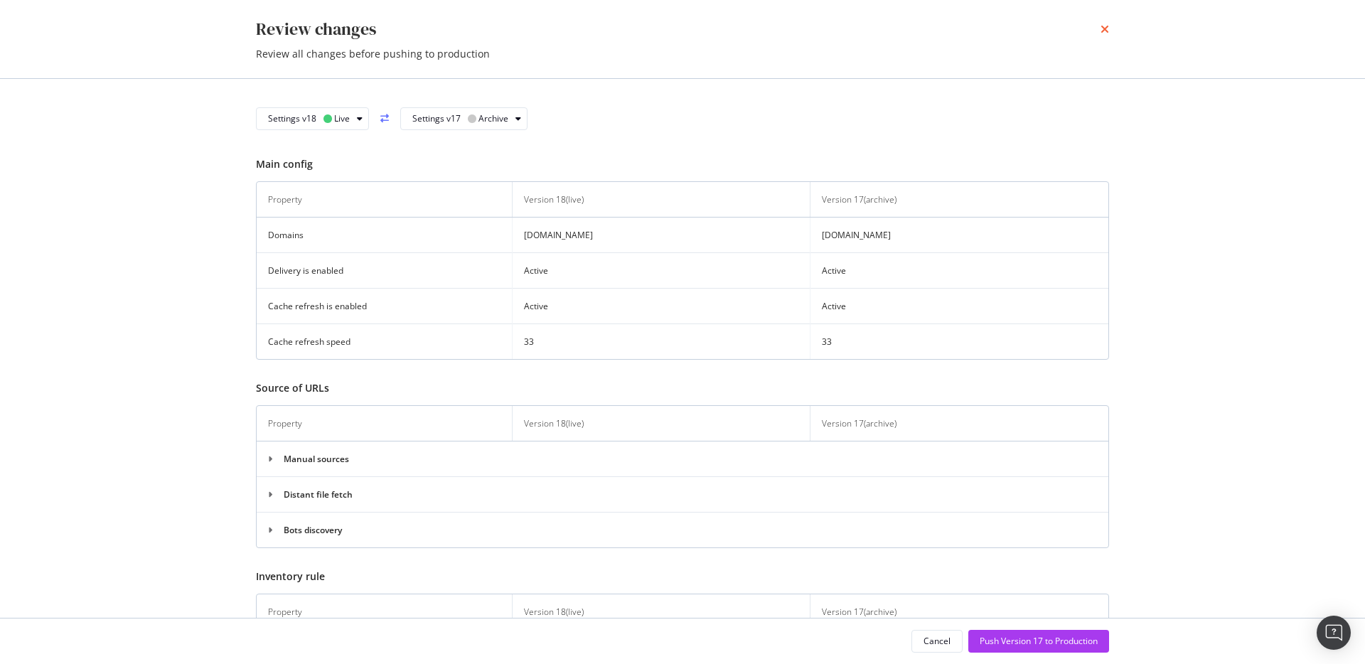
click at [1104, 28] on icon "times" at bounding box center [1105, 28] width 9 height 11
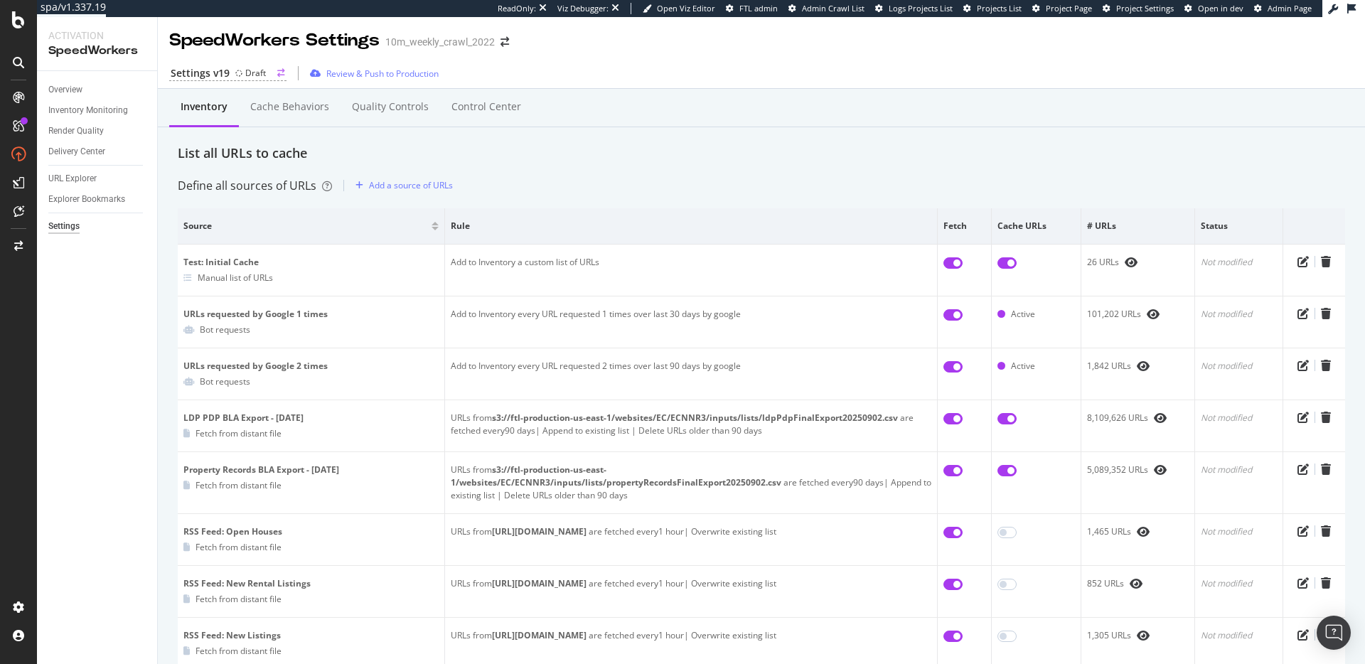
click at [208, 68] on div "Settings v19" at bounding box center [200, 73] width 59 height 14
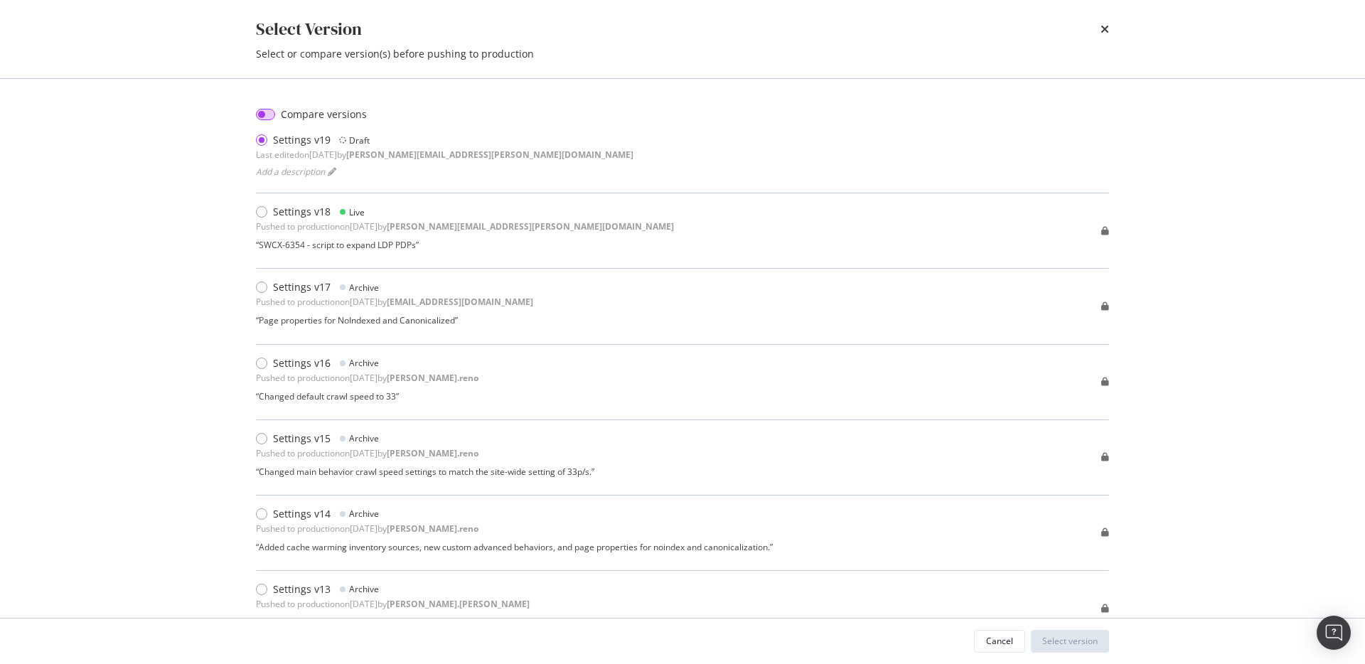
click at [264, 113] on input "modal" at bounding box center [265, 114] width 19 height 11
checkbox input "true"
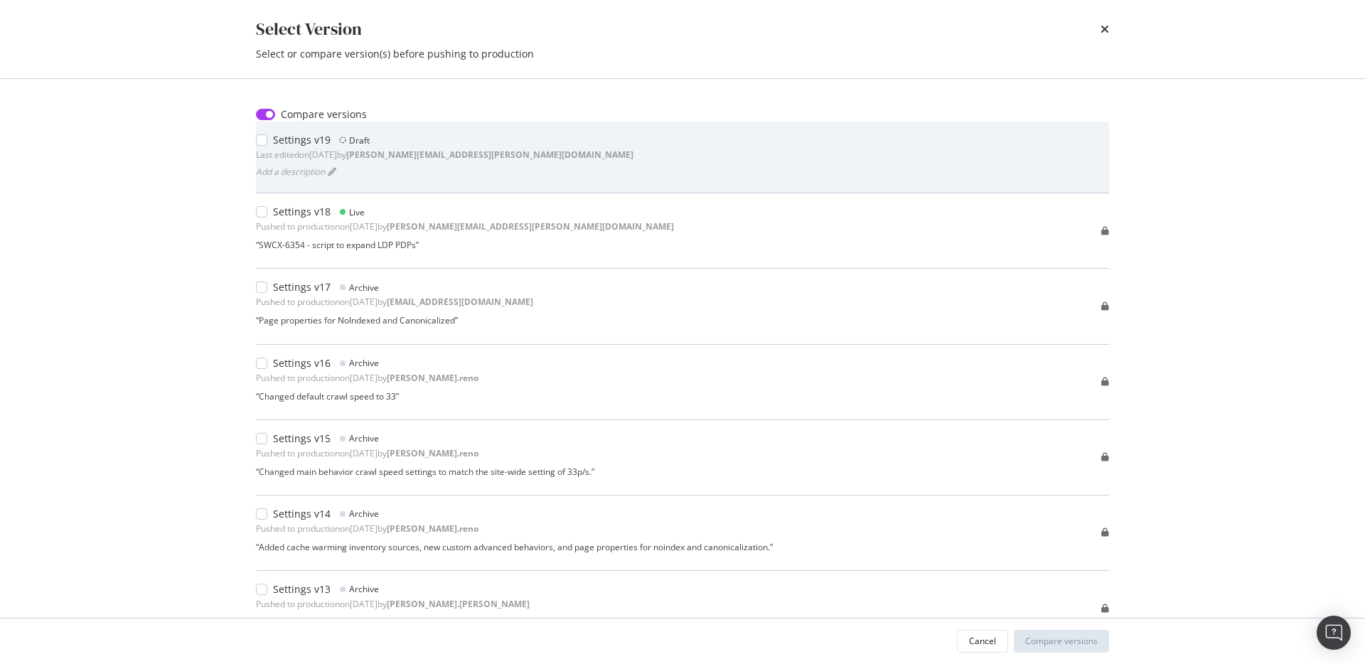
drag, startPoint x: 260, startPoint y: 142, endPoint x: 266, endPoint y: 174, distance: 32.5
click at [260, 143] on div "modal" at bounding box center [261, 139] width 11 height 11
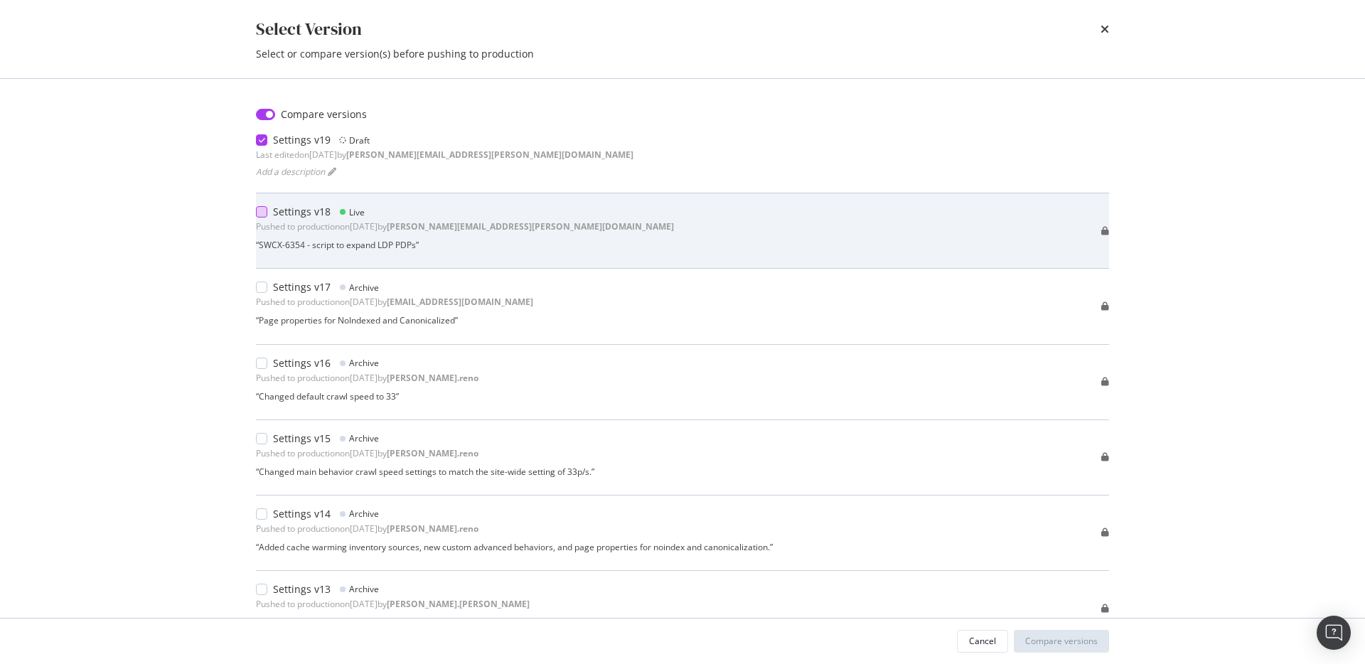
click at [264, 215] on div "modal" at bounding box center [261, 211] width 11 height 11
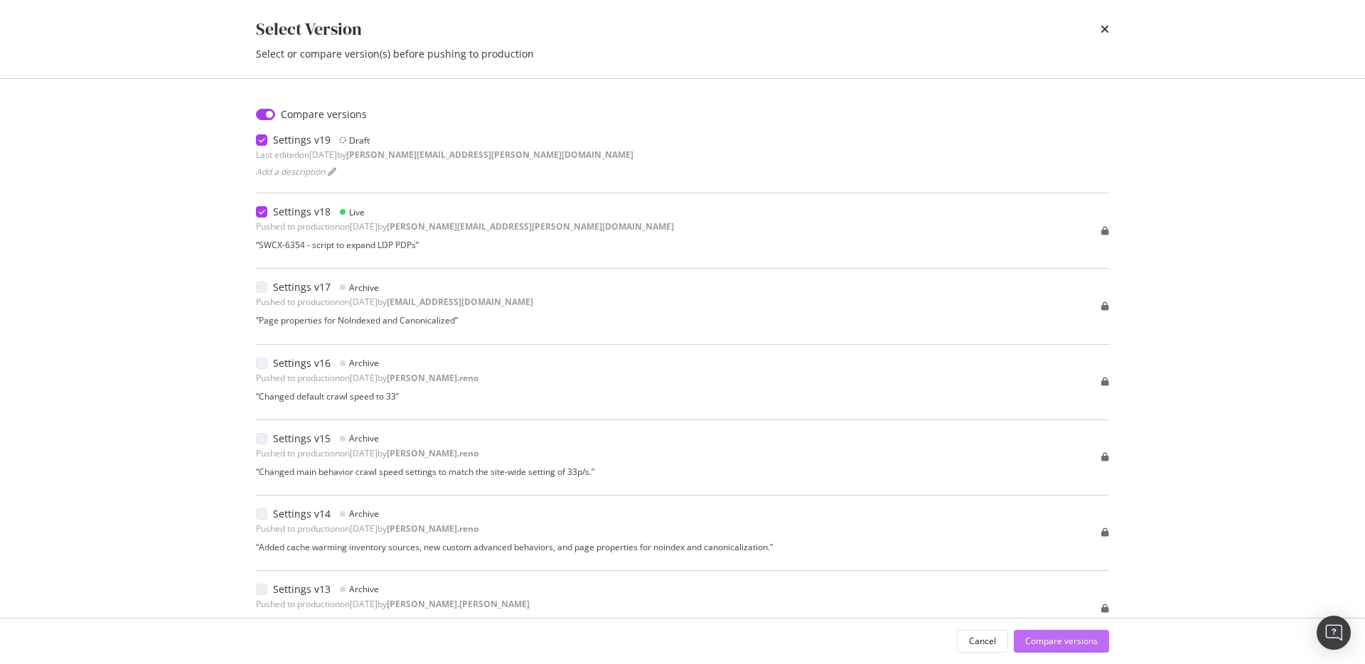
click at [1060, 635] on div "Compare versions" at bounding box center [1061, 641] width 73 height 12
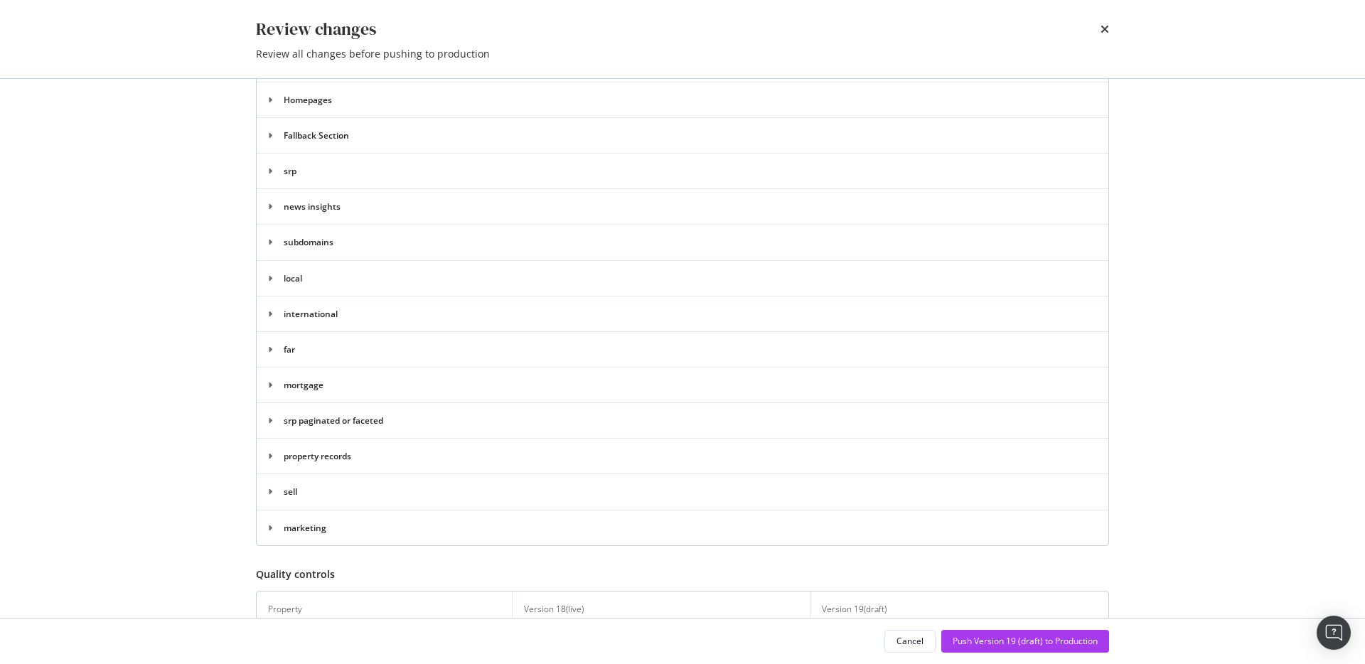
scroll to position [233, 0]
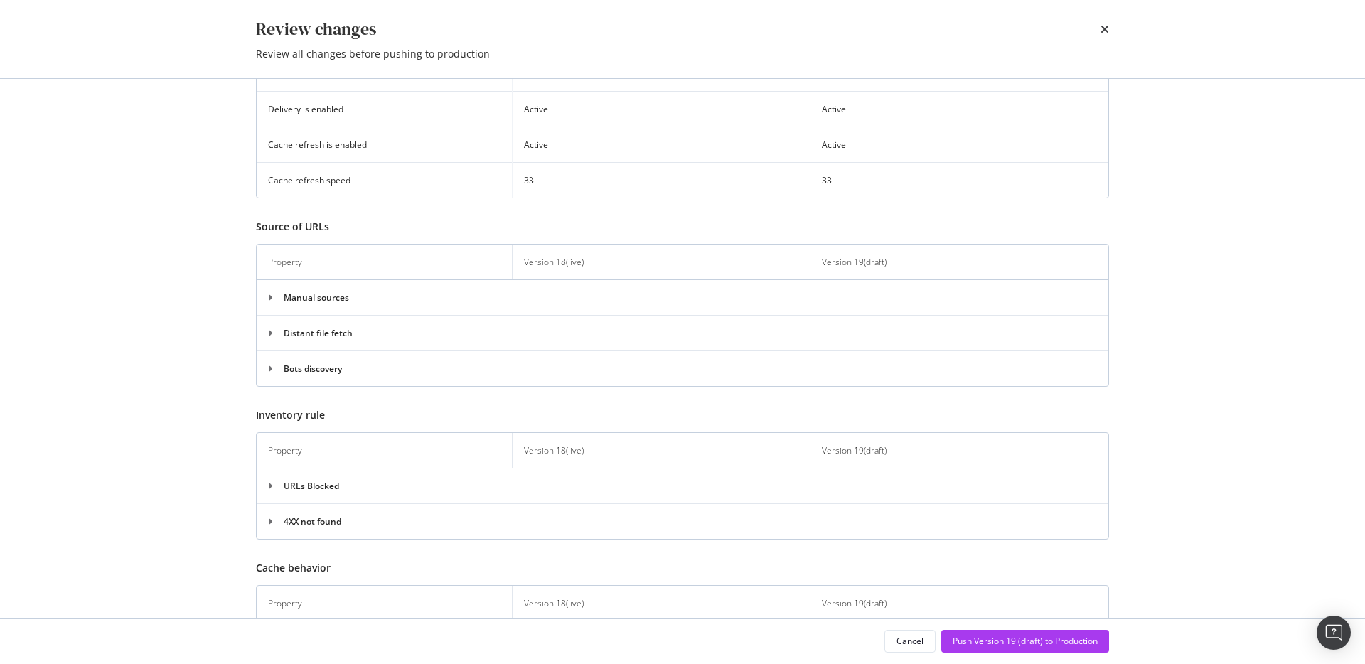
click at [1098, 31] on div "Review changes" at bounding box center [682, 29] width 853 height 24
click at [1108, 30] on icon "times" at bounding box center [1105, 28] width 9 height 11
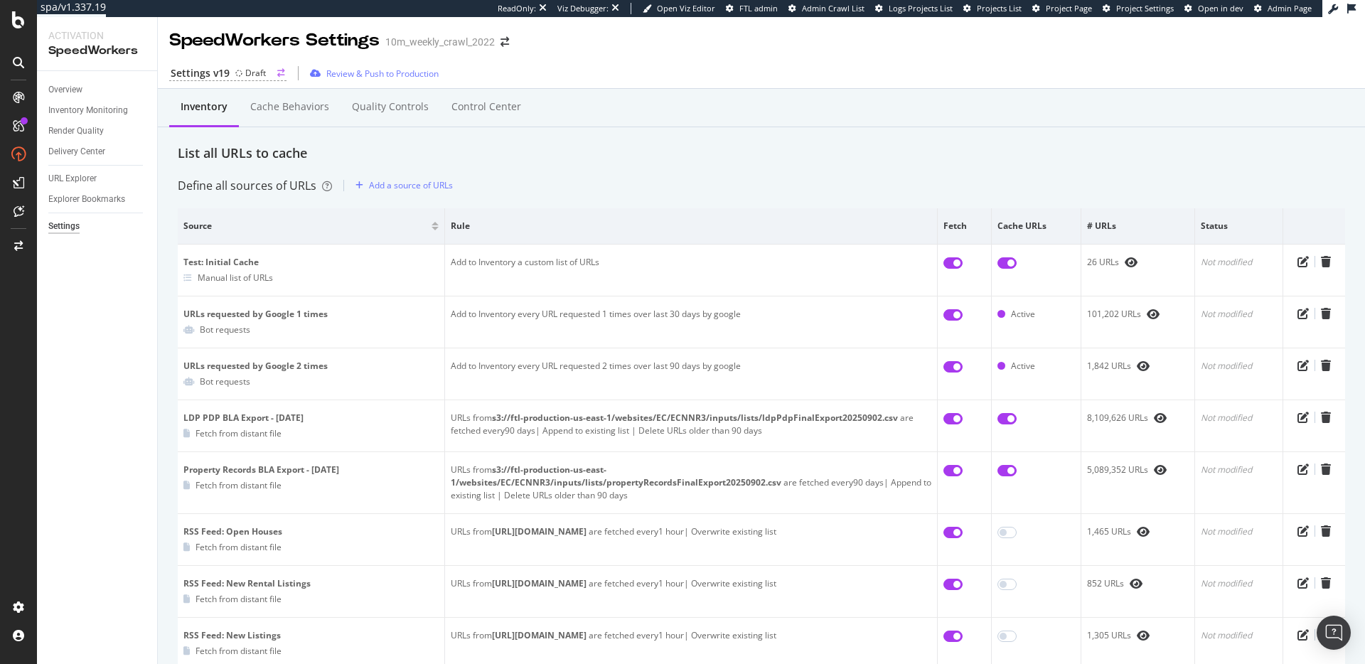
click at [234, 77] on div "Settings v19 Draft" at bounding box center [227, 73] width 117 height 15
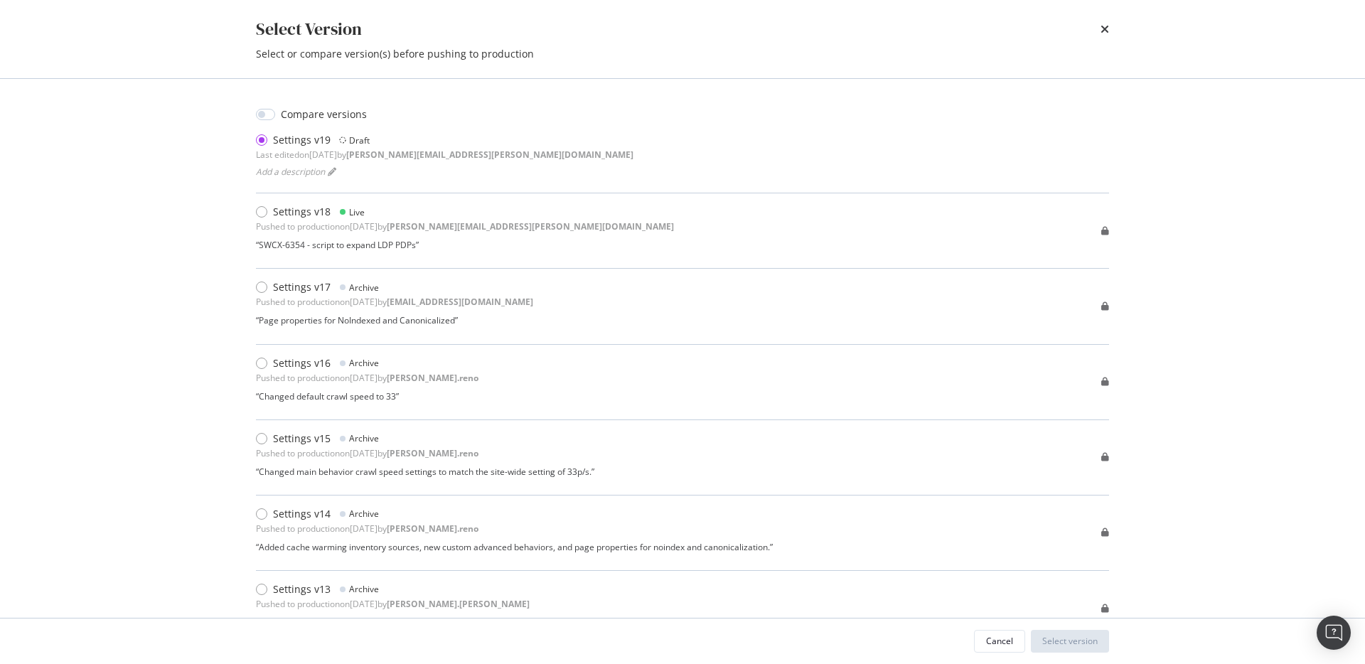
drag, startPoint x: 151, startPoint y: 181, endPoint x: 166, endPoint y: 129, distance: 54.0
click at [151, 181] on div "Select Version Select or compare version(s) before pushing to production Compar…" at bounding box center [682, 332] width 1365 height 664
click at [1104, 30] on icon "times" at bounding box center [1105, 28] width 9 height 11
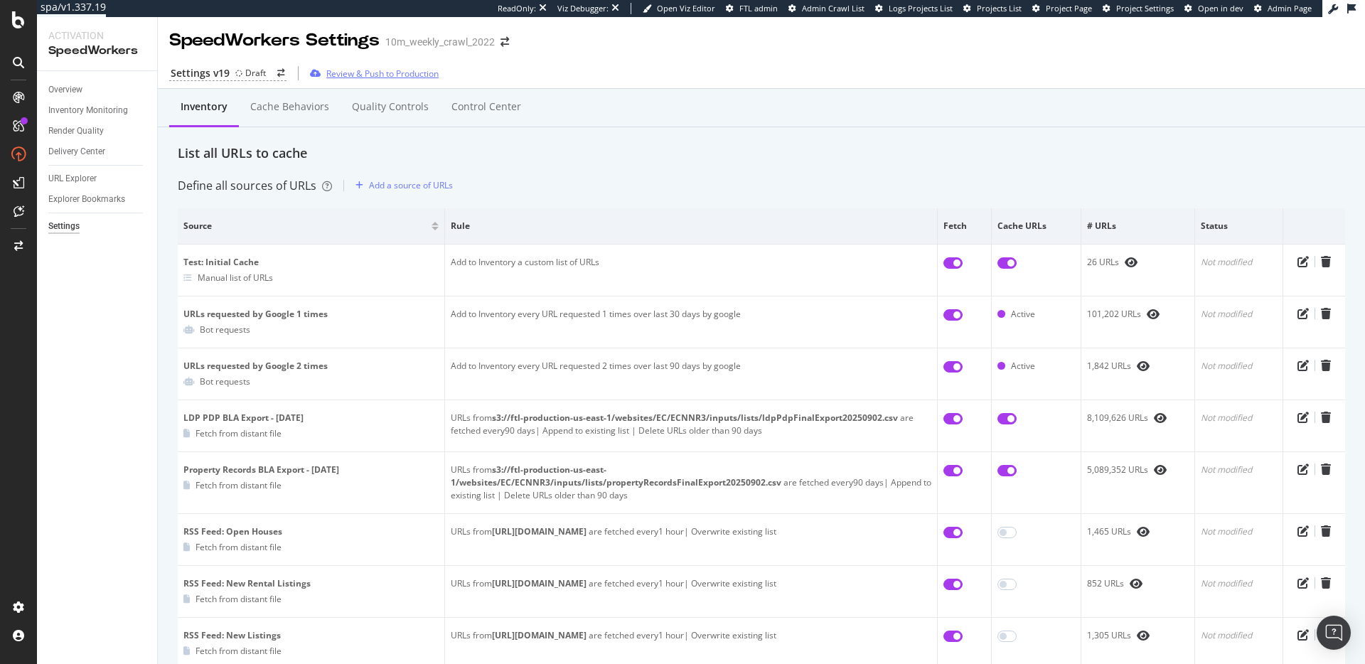
click at [376, 75] on div "Review & Push to Production" at bounding box center [382, 74] width 112 height 12
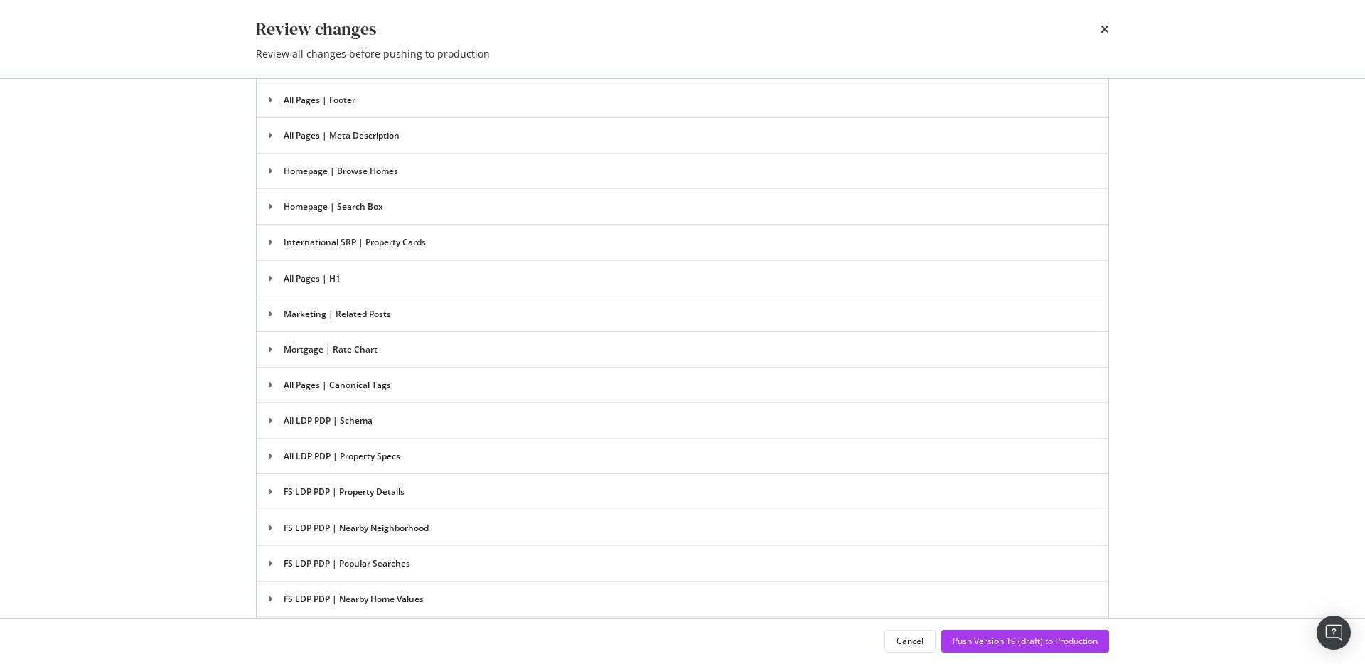
scroll to position [2637, 0]
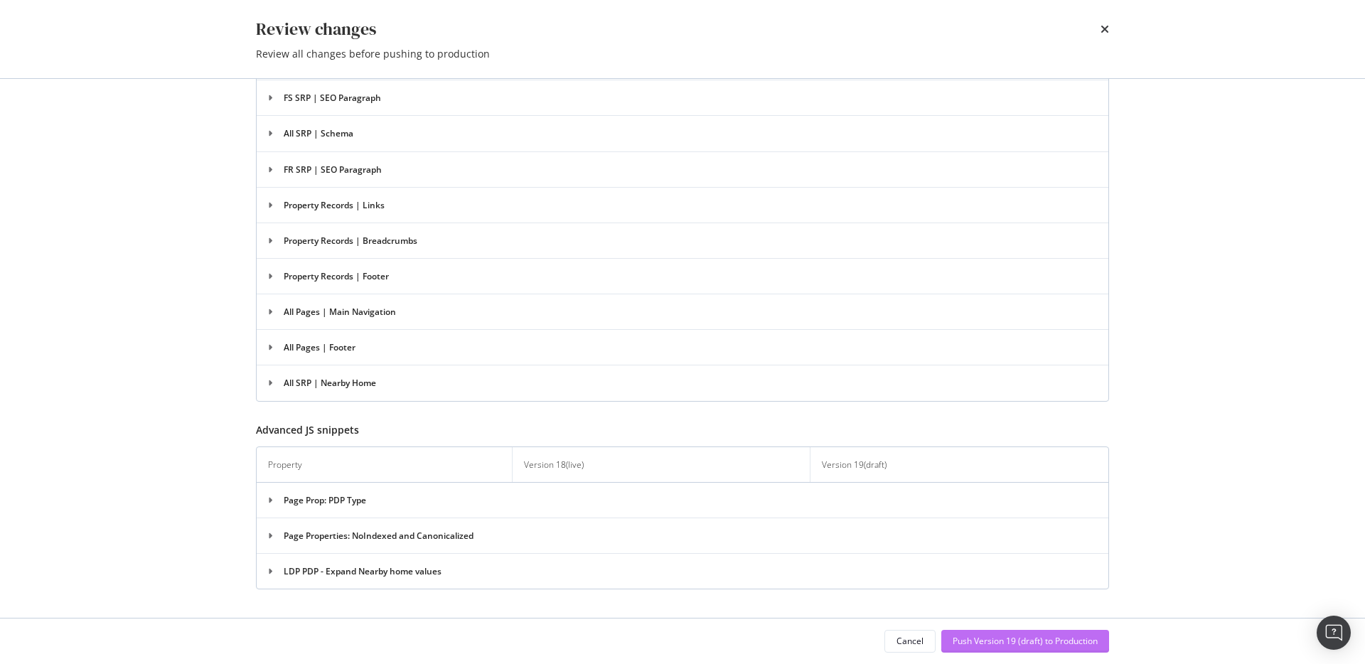
click at [1019, 644] on div "Push Version 19 (draft) to Production" at bounding box center [1025, 641] width 145 height 12
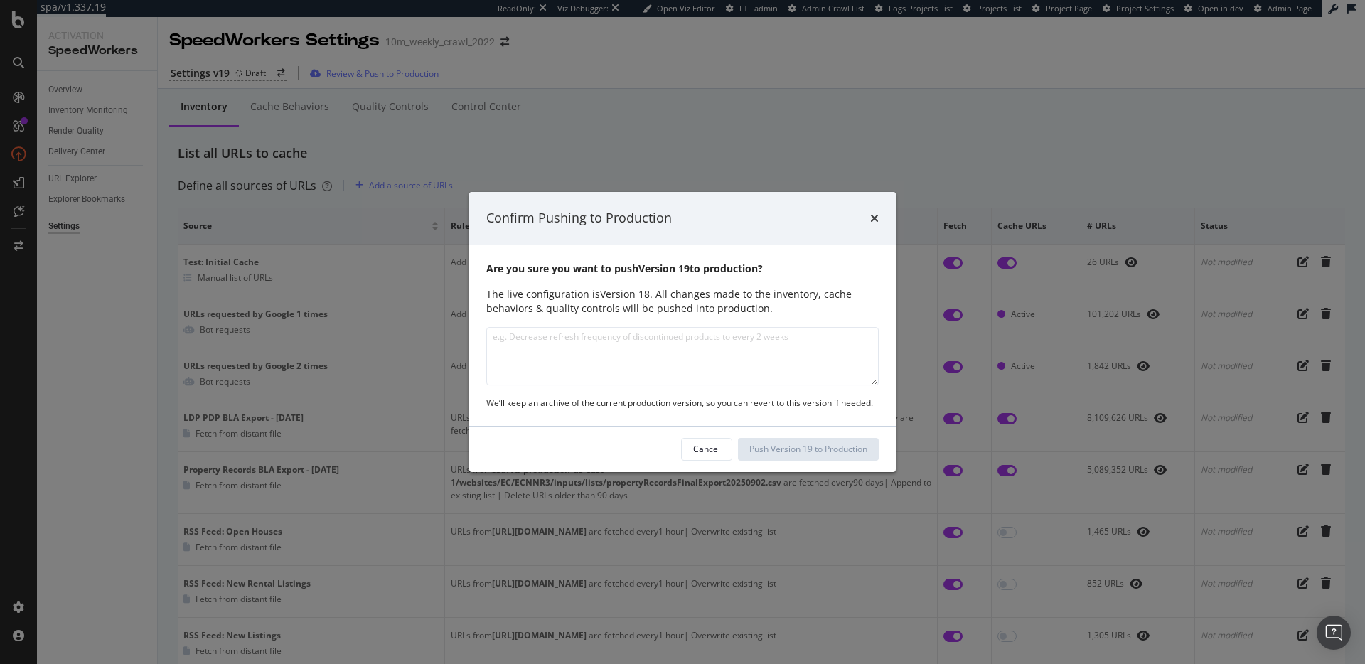
click at [700, 364] on textarea "modal" at bounding box center [682, 356] width 393 height 58
type textarea "A"
type textarea "Updated JS Rendering rules to stop hitting the thumbtack resource"
click at [794, 449] on div "Push Version 19 to Production" at bounding box center [809, 449] width 118 height 12
